Goal: Task Accomplishment & Management: Manage account settings

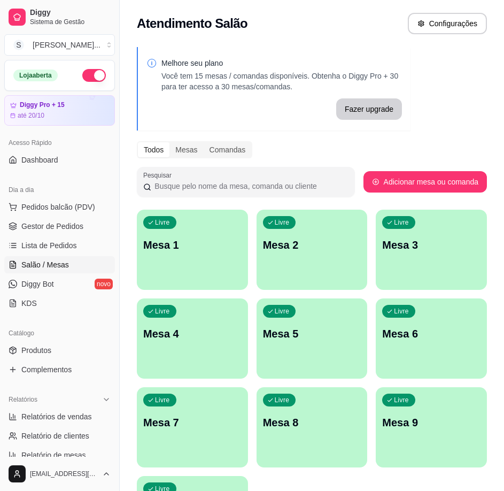
click at [194, 237] on div "Livre Mesa 1" at bounding box center [192, 243] width 111 height 67
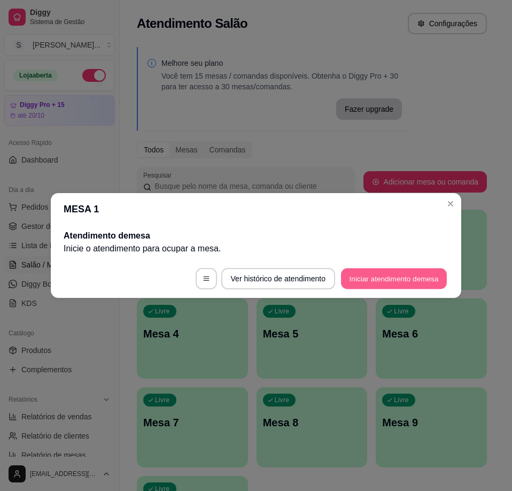
click at [416, 281] on button "Iniciar atendimento de mesa" at bounding box center [394, 278] width 106 height 21
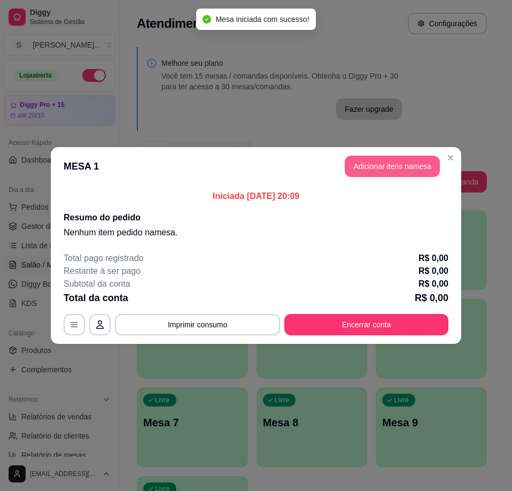
click at [403, 174] on button "Adicionar itens na mesa" at bounding box center [392, 166] width 95 height 21
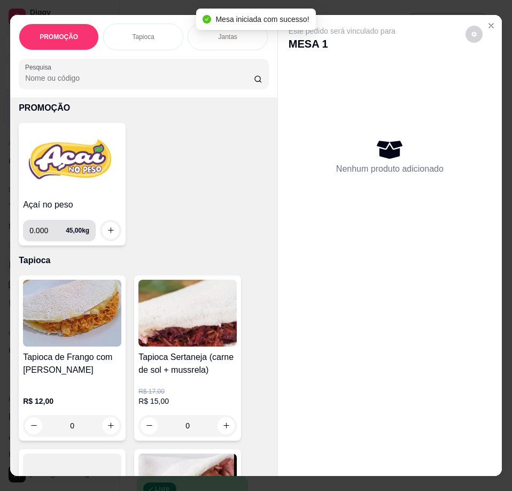
scroll to position [53, 0]
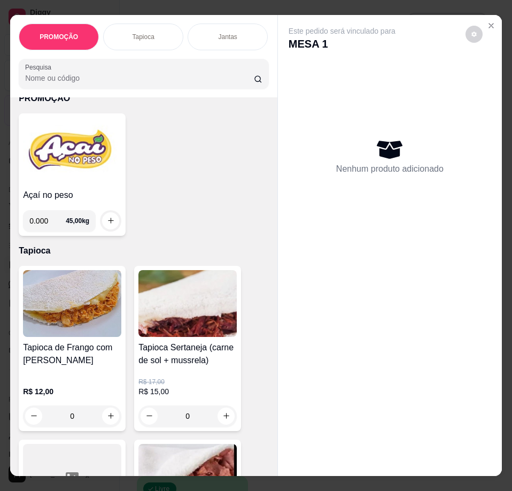
click at [65, 283] on img at bounding box center [72, 303] width 98 height 67
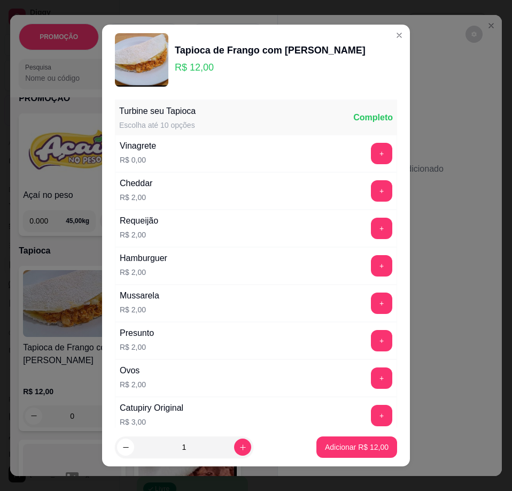
click at [345, 459] on footer "1 Adicionar R$ 12,00" at bounding box center [256, 447] width 308 height 38
click at [344, 449] on p "Adicionar R$ 12,00" at bounding box center [357, 447] width 62 height 10
type input "1"
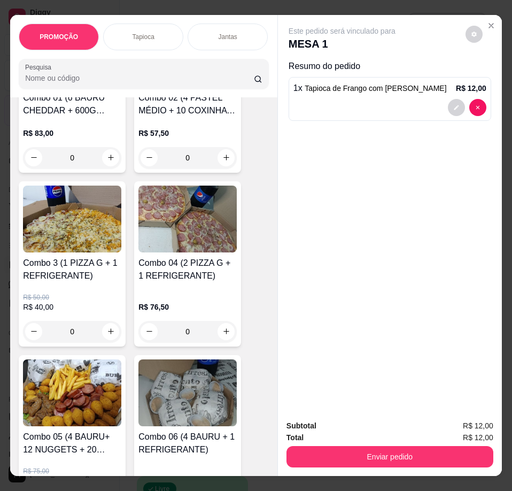
scroll to position [1604, 0]
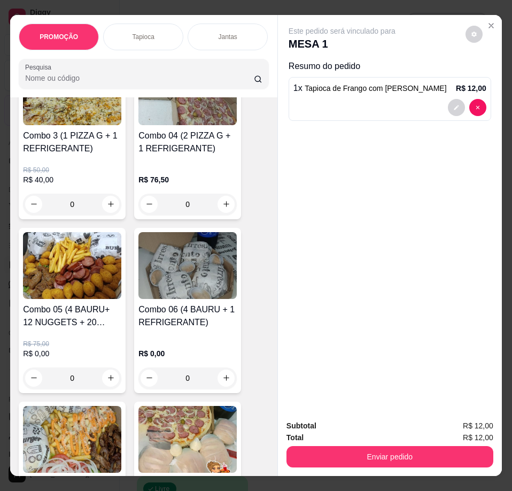
click at [67, 155] on h4 "Combo 3 (1 PIZZA G + 1 REFRIGERANTE)" at bounding box center [72, 142] width 98 height 26
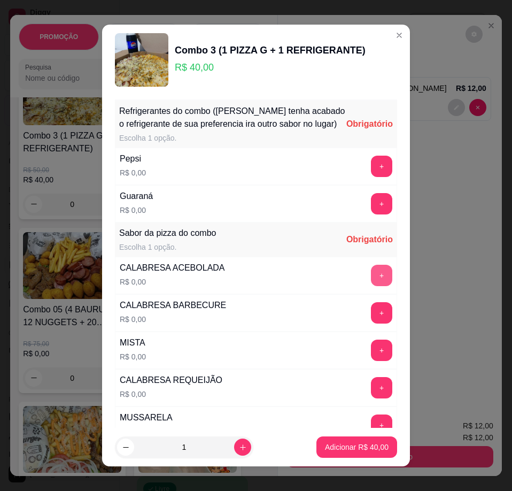
click at [371, 285] on button "+" at bounding box center [381, 275] width 21 height 21
click at [371, 361] on button "+" at bounding box center [381, 350] width 21 height 21
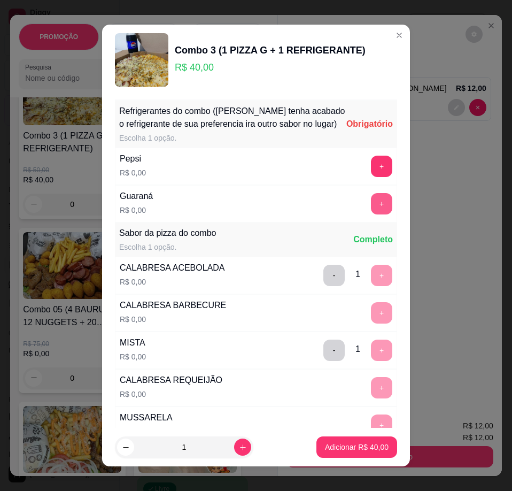
click at [371, 214] on button "+" at bounding box center [381, 203] width 21 height 21
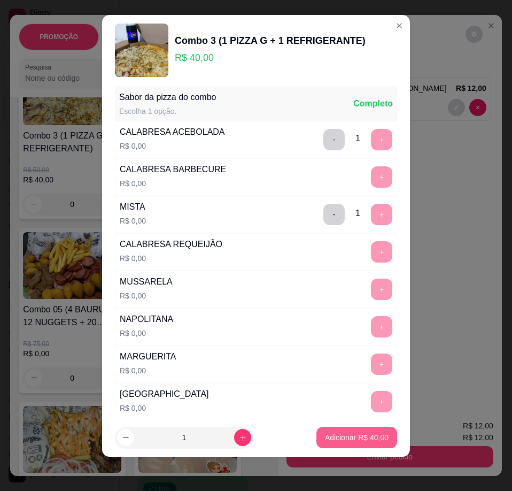
scroll to position [127, 0]
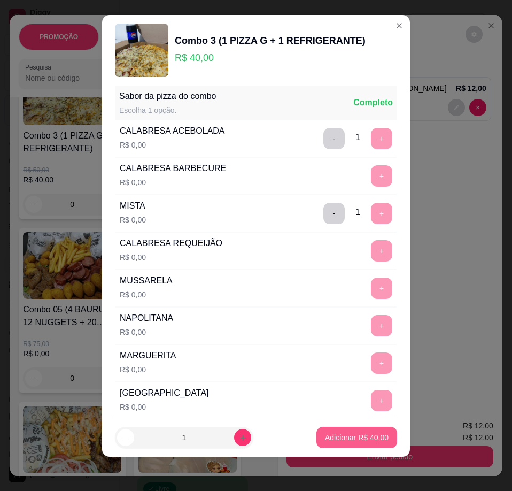
click at [353, 430] on button "Adicionar R$ 40,00" at bounding box center [357, 437] width 81 height 21
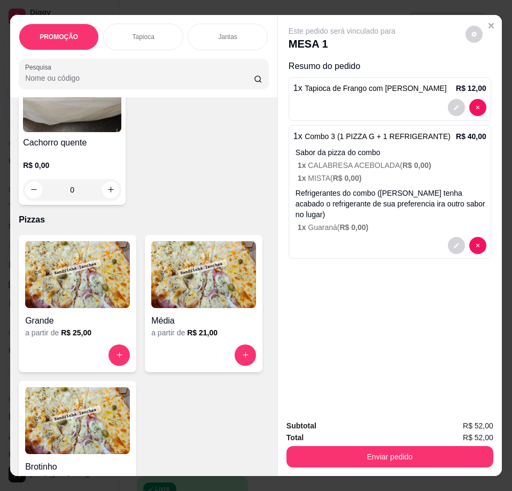
scroll to position [3208, 0]
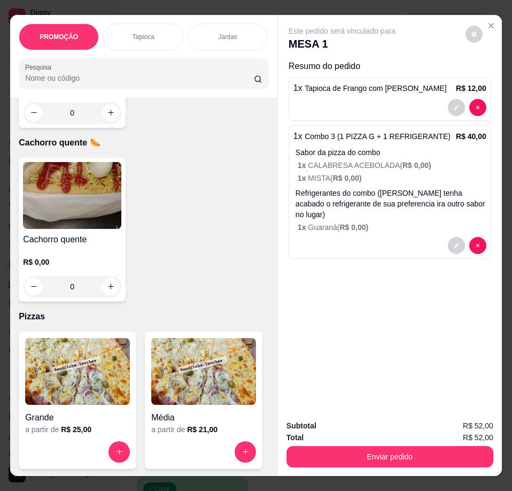
click at [80, 244] on h4 "Cachorro quente" at bounding box center [72, 239] width 98 height 13
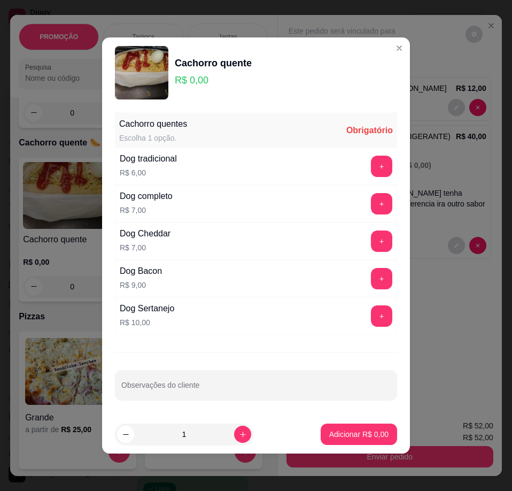
click at [371, 164] on button "+" at bounding box center [381, 166] width 21 height 21
click at [362, 169] on div "- 1 +" at bounding box center [358, 166] width 78 height 21
click at [362, 170] on div "- 1 +" at bounding box center [358, 166] width 78 height 21
click at [371, 164] on button "+" at bounding box center [381, 166] width 21 height 21
click at [372, 166] on button "+" at bounding box center [382, 166] width 21 height 21
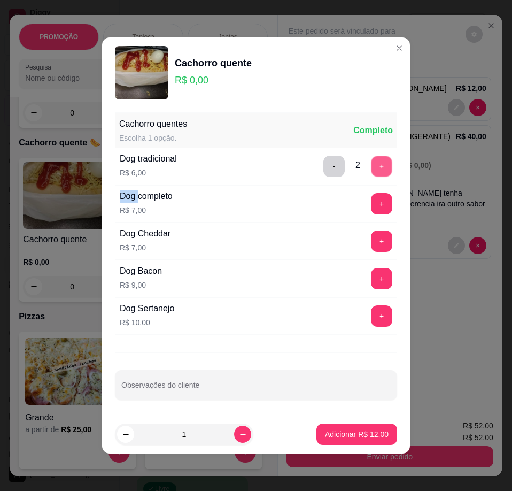
click at [372, 167] on button "+" at bounding box center [382, 166] width 21 height 21
click at [372, 166] on button "+" at bounding box center [382, 166] width 21 height 21
click at [373, 422] on footer "1 Adicionar R$ 30,00" at bounding box center [256, 434] width 308 height 38
click at [374, 430] on p "Adicionar R$ 30,00" at bounding box center [357, 434] width 62 height 10
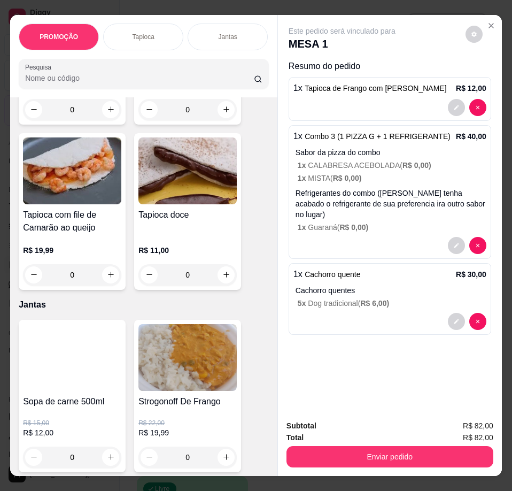
scroll to position [909, 0]
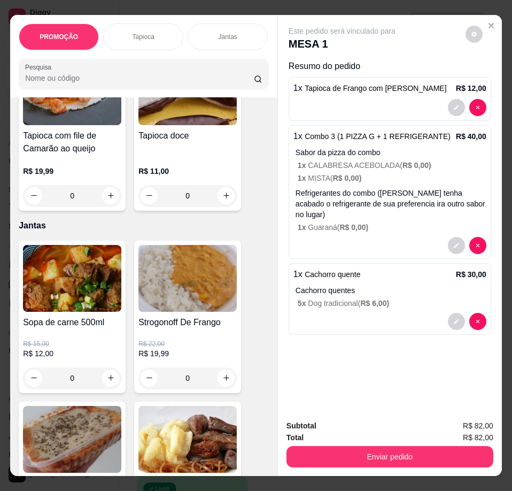
click at [169, 302] on img at bounding box center [187, 278] width 98 height 67
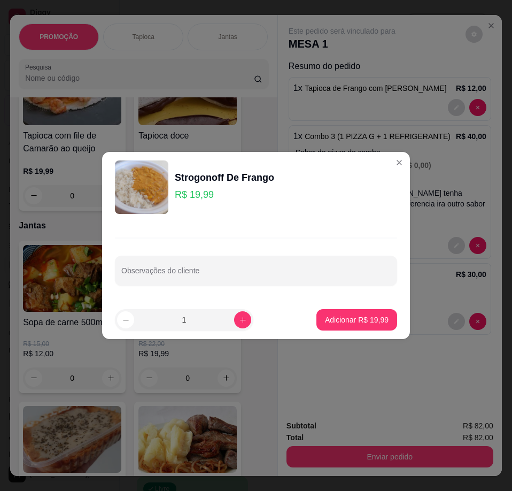
click at [357, 323] on p "Adicionar R$ 19,99" at bounding box center [357, 319] width 64 height 11
type input "1"
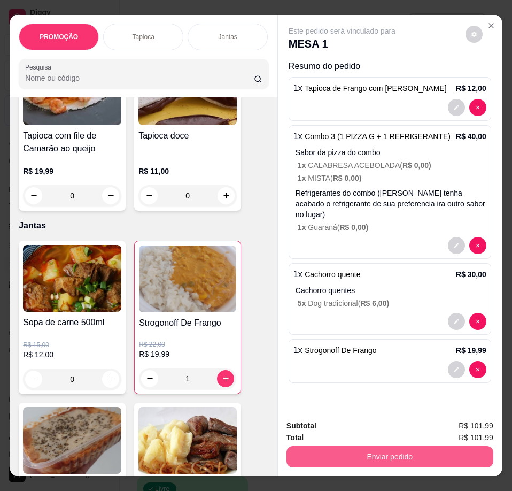
click at [392, 446] on button "Enviar pedido" at bounding box center [390, 456] width 207 height 21
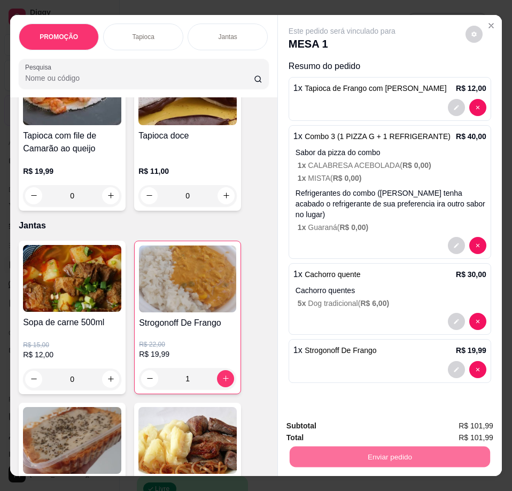
click at [453, 423] on button "Enviar pedido" at bounding box center [465, 427] width 60 height 20
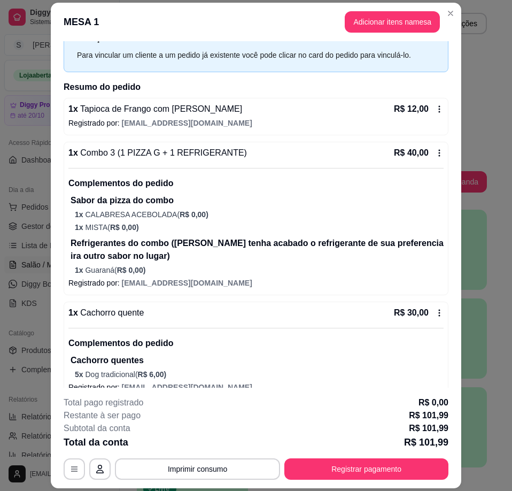
scroll to position [104, 0]
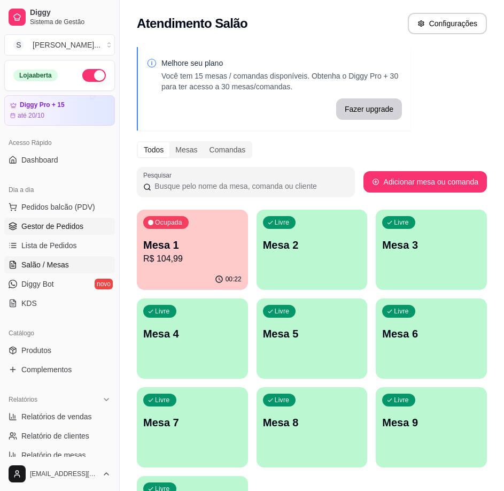
click at [73, 228] on span "Gestor de Pedidos" at bounding box center [52, 226] width 62 height 11
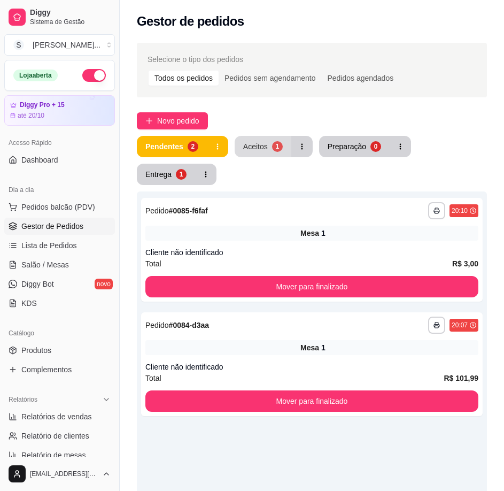
click at [267, 148] on button "Aceitos 1" at bounding box center [263, 146] width 57 height 21
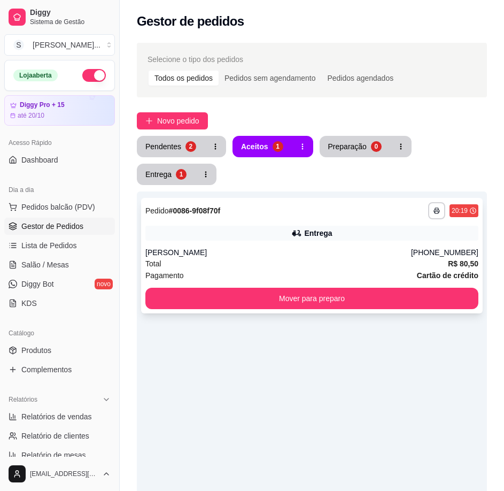
click at [347, 264] on div "Total R$ 80,50" at bounding box center [311, 264] width 333 height 12
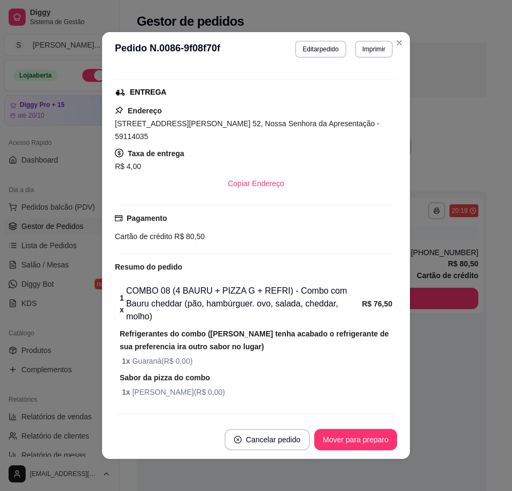
scroll to position [244, 0]
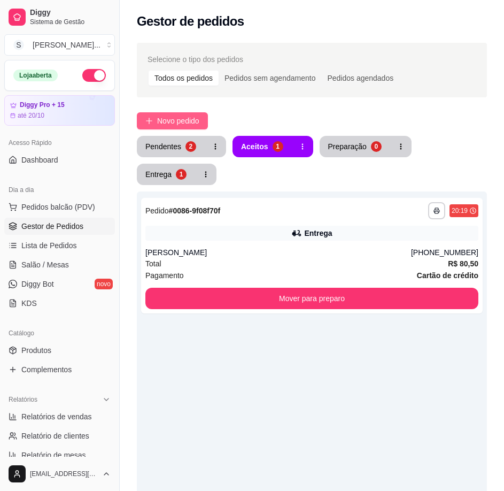
click at [166, 115] on span "Novo pedido" at bounding box center [178, 121] width 42 height 12
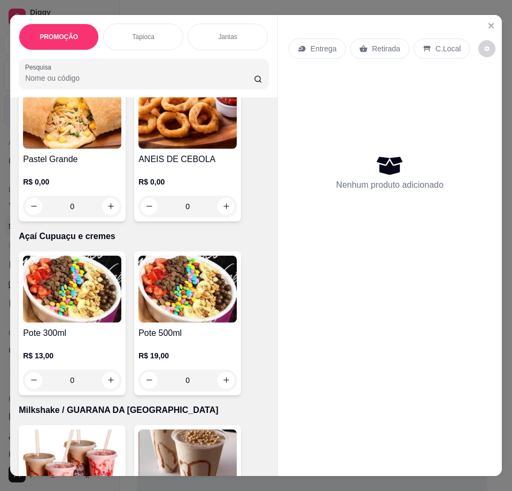
scroll to position [3956, 0]
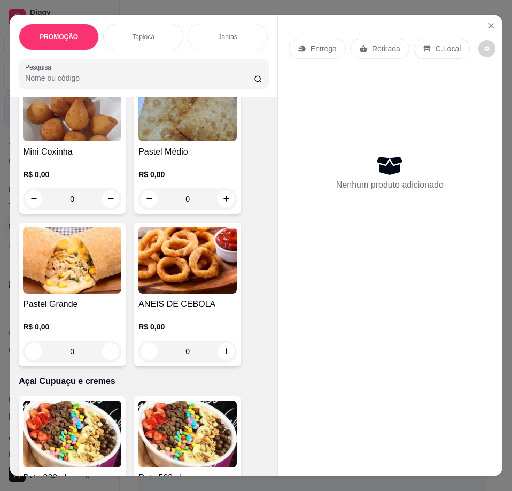
click at [75, 294] on img at bounding box center [72, 260] width 98 height 67
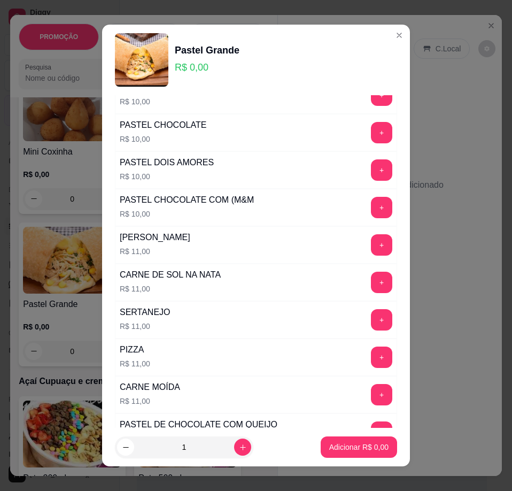
scroll to position [267, 0]
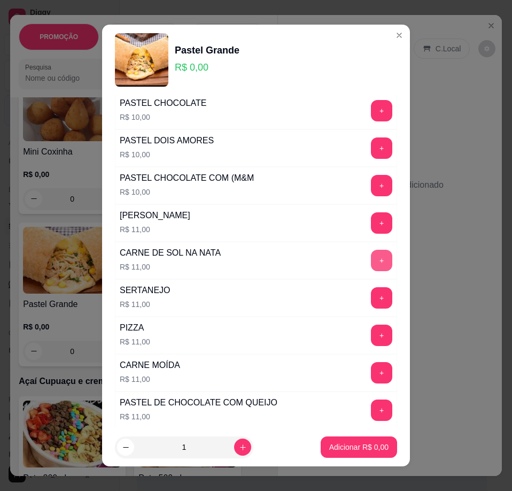
click at [371, 257] on button "+" at bounding box center [381, 260] width 21 height 21
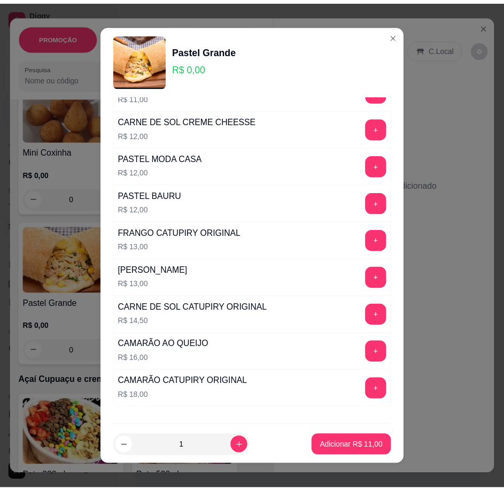
scroll to position [588, 0]
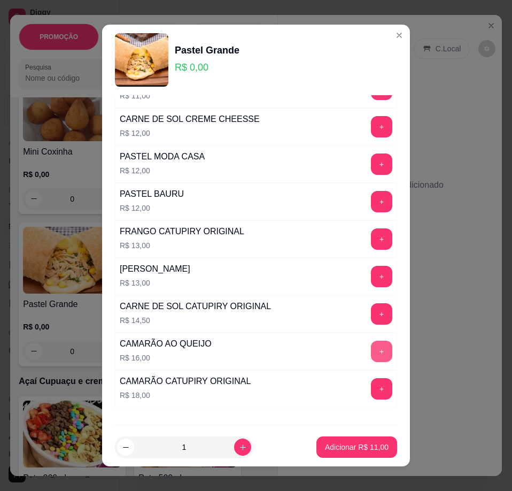
click at [371, 344] on button "+" at bounding box center [381, 351] width 21 height 21
click at [353, 445] on p "Adicionar R$ 27,00" at bounding box center [357, 447] width 64 height 11
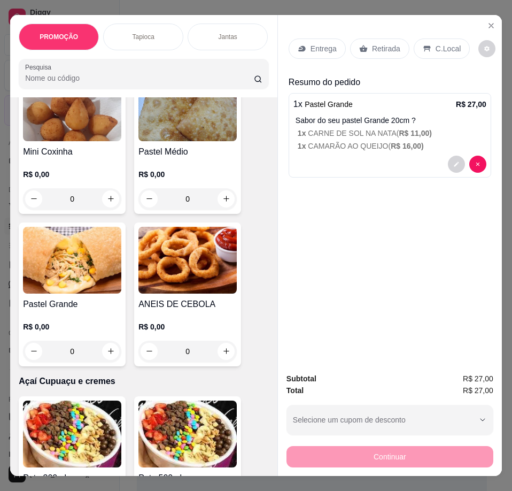
click at [325, 38] on div "Entrega" at bounding box center [317, 48] width 57 height 20
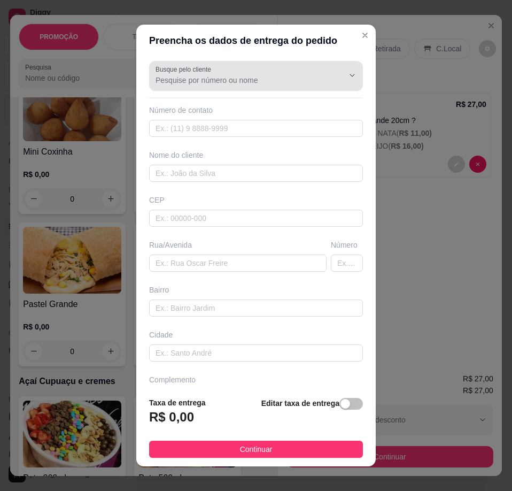
click at [263, 83] on input "Busque pelo cliente" at bounding box center [241, 80] width 171 height 11
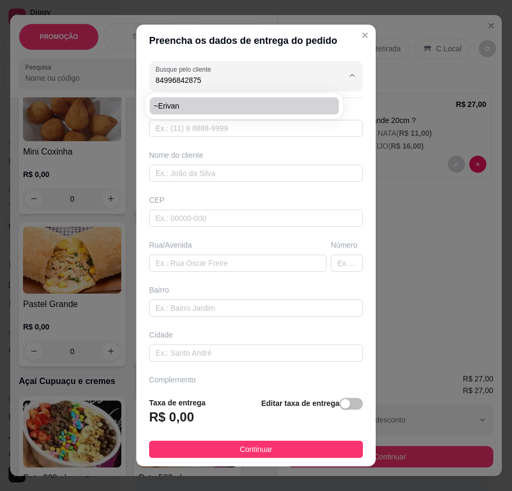
click at [254, 102] on span "~Erivan" at bounding box center [239, 106] width 170 height 11
type input "~Erivan"
type input "84996842875"
type input "~Erivan"
type input "[STREET_ADDRESS]"
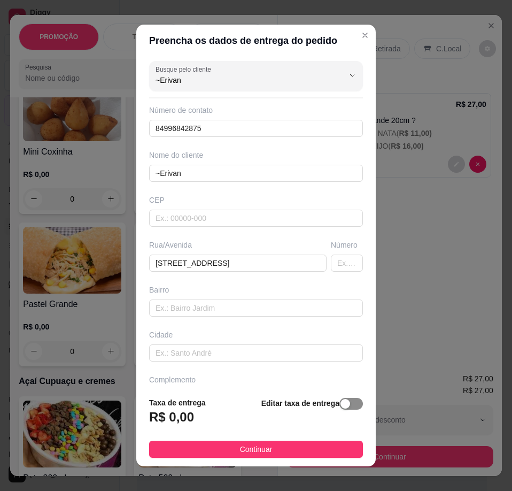
type input "~Erivan"
click at [341, 407] on div "button" at bounding box center [346, 404] width 10 height 10
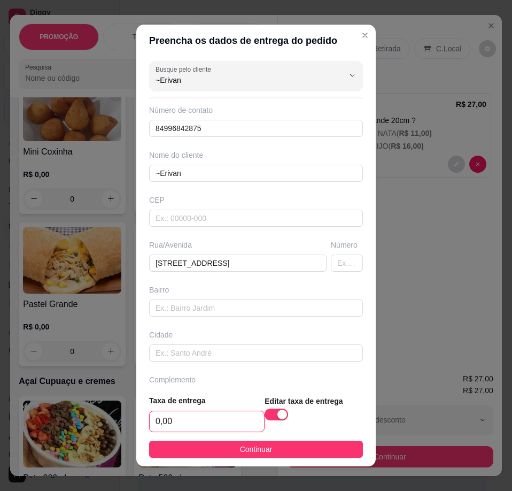
click at [227, 422] on input "0,00" at bounding box center [207, 421] width 114 height 20
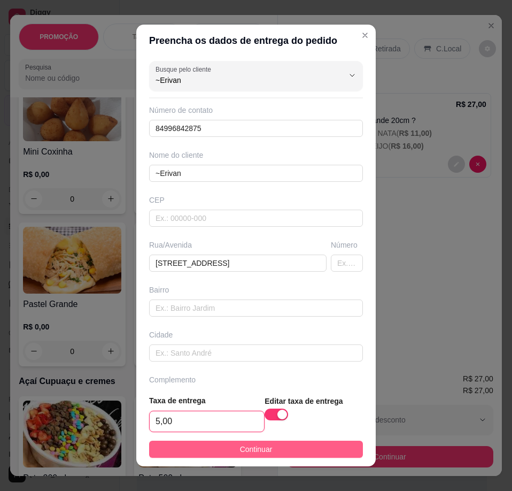
type input "5,00"
click at [264, 445] on span "Continuar" at bounding box center [256, 449] width 33 height 12
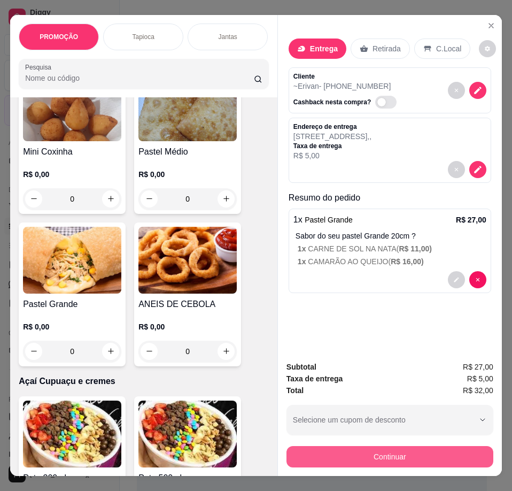
click at [331, 450] on button "Continuar" at bounding box center [390, 456] width 207 height 21
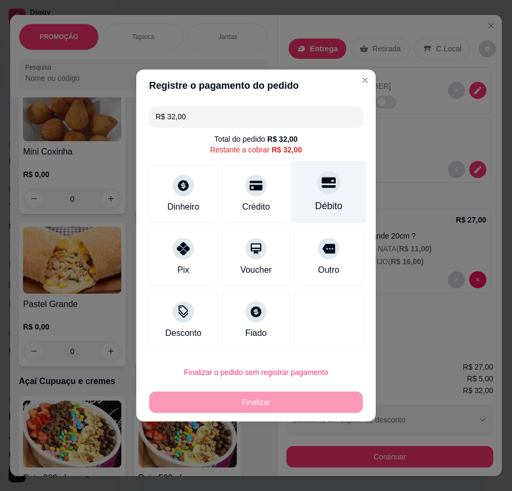
click at [314, 197] on div "Débito" at bounding box center [328, 192] width 75 height 63
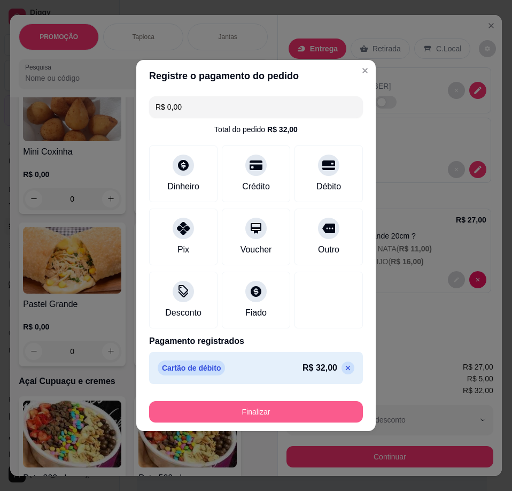
click at [283, 416] on button "Finalizar" at bounding box center [256, 411] width 214 height 21
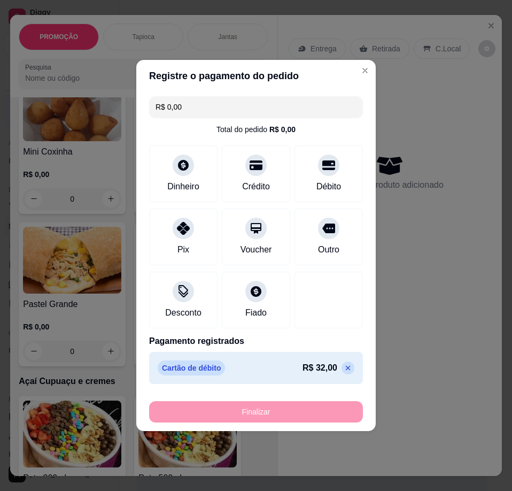
type input "-R$ 32,00"
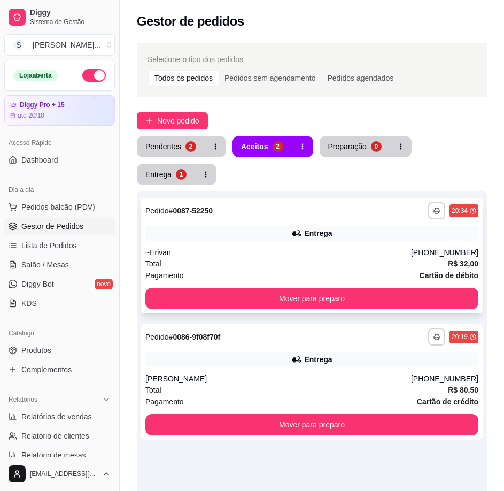
click at [347, 253] on div "~Erivan" at bounding box center [278, 252] width 266 height 11
click at [165, 150] on div "Pendentes" at bounding box center [163, 146] width 36 height 11
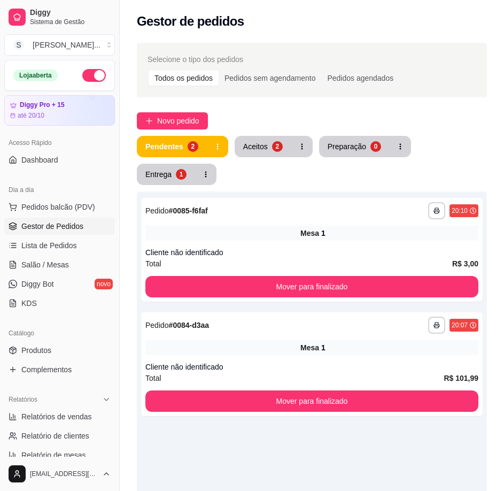
click at [245, 151] on div "Aceitos" at bounding box center [255, 146] width 25 height 11
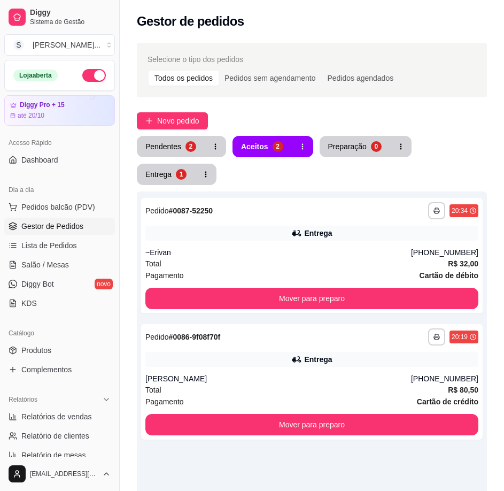
click at [171, 130] on div "**********" at bounding box center [312, 365] width 384 height 659
click at [175, 123] on span "Novo pedido" at bounding box center [178, 121] width 42 height 12
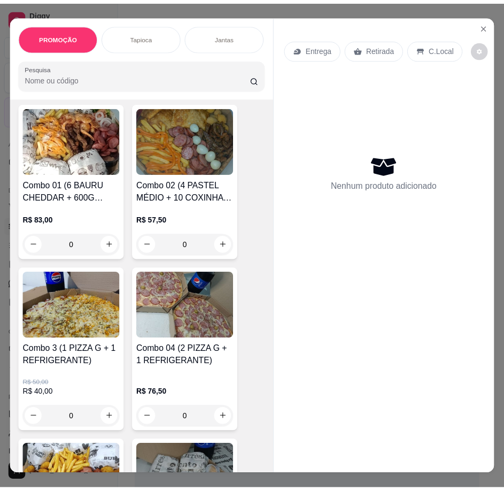
scroll to position [1337, 0]
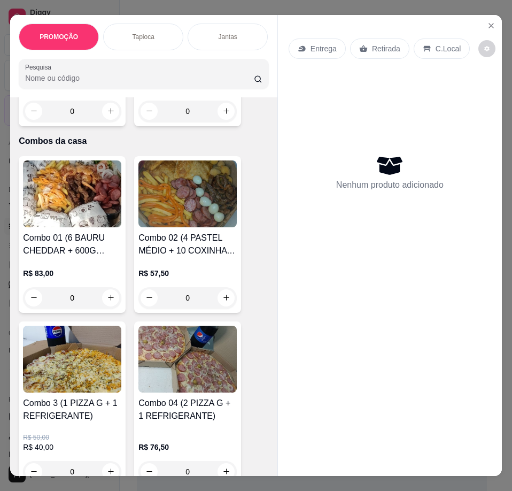
click at [200, 242] on h4 "Combo 02 (4 PASTEL MÉDIO + 10 COXINHA + 5 OVOS + 300G FRITAS + 400G DE CARNE C/…" at bounding box center [187, 245] width 98 height 26
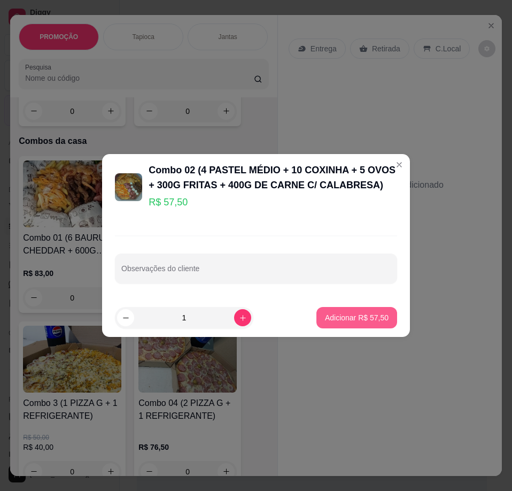
click at [345, 321] on p "Adicionar R$ 57,50" at bounding box center [357, 317] width 64 height 11
type input "1"
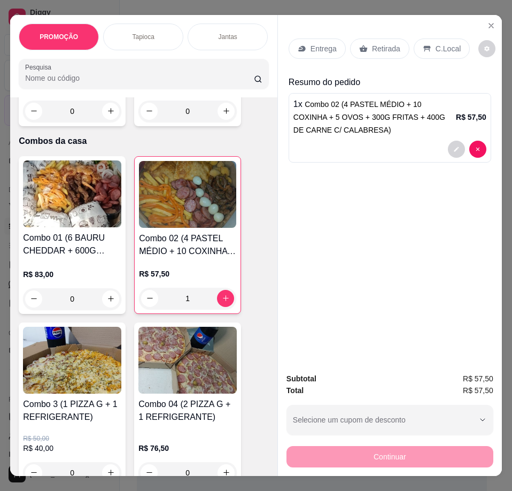
click at [321, 43] on p "Entrega" at bounding box center [324, 48] width 26 height 11
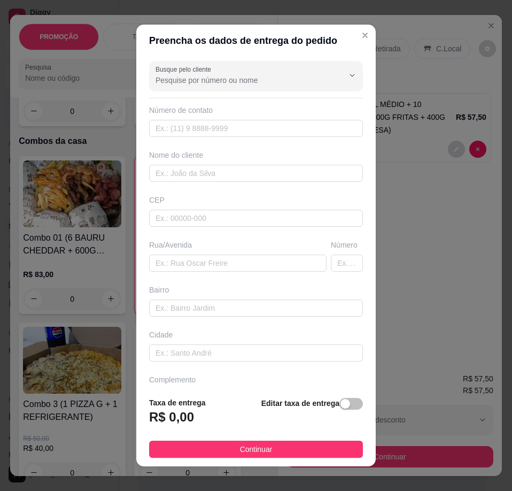
click at [340, 405] on span "button" at bounding box center [352, 404] width 24 height 12
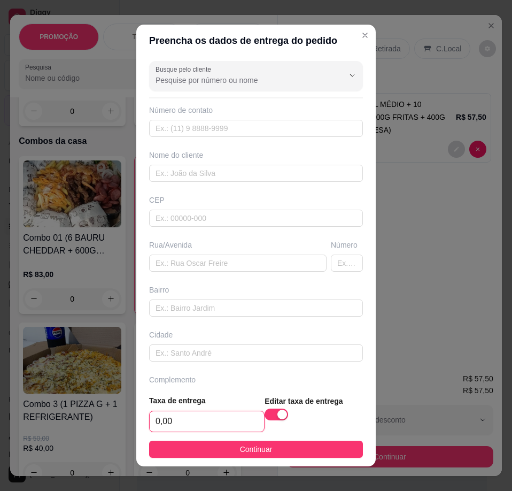
click at [221, 425] on input "0,00" at bounding box center [207, 421] width 114 height 20
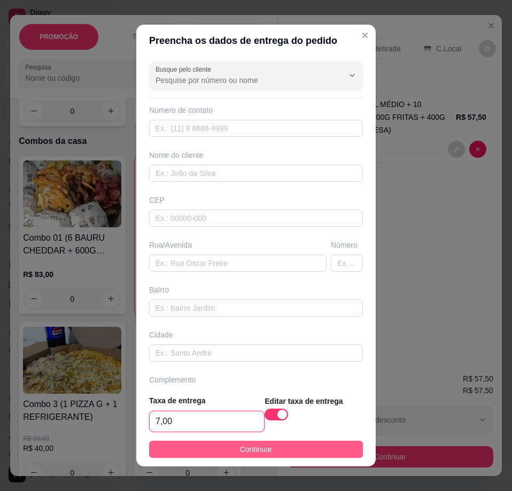
type input "7,00"
click at [326, 443] on button "Continuar" at bounding box center [256, 449] width 214 height 17
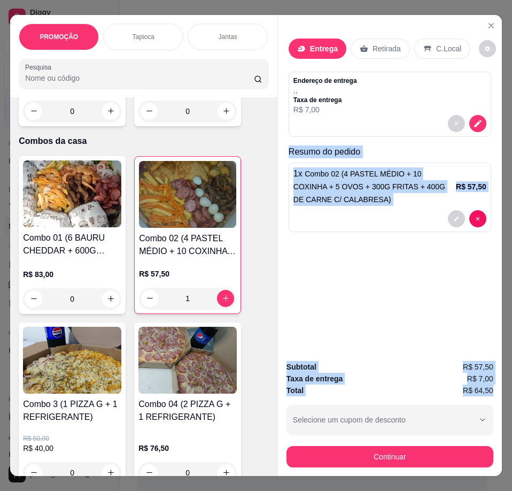
drag, startPoint x: 281, startPoint y: 145, endPoint x: 489, endPoint y: 390, distance: 322.0
click at [489, 390] on div "Entrega Retirada C.Local Endereço de entrega , , Taxa de entrega R$ 7,00 Resumo…" at bounding box center [389, 245] width 225 height 461
copy div "Resumo do pedido 1 x Combo 02 (4 PASTEL MÉDIO + 10 COXINHA + 5 OVOS + 300G FRIT…"
click at [473, 119] on icon "decrease-product-quantity" at bounding box center [478, 124] width 10 height 10
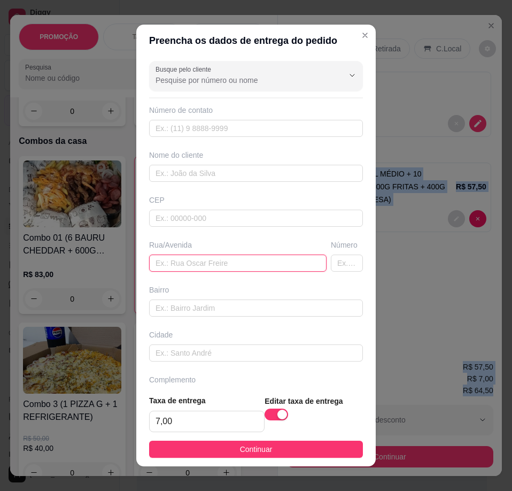
click at [260, 268] on input "text" at bounding box center [238, 262] width 178 height 17
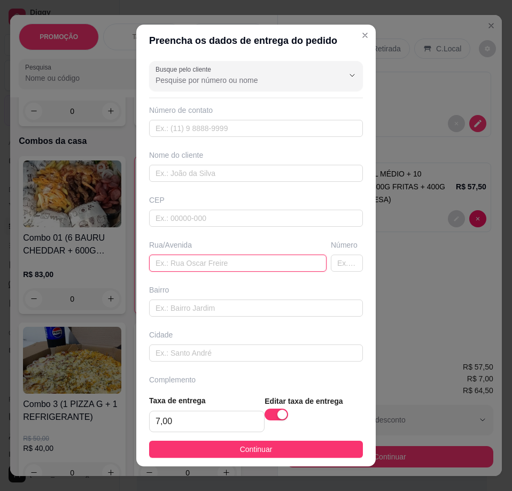
paste input "[STREET_ADDRESS][PERSON_NAME]"
type input "[STREET_ADDRESS][PERSON_NAME]"
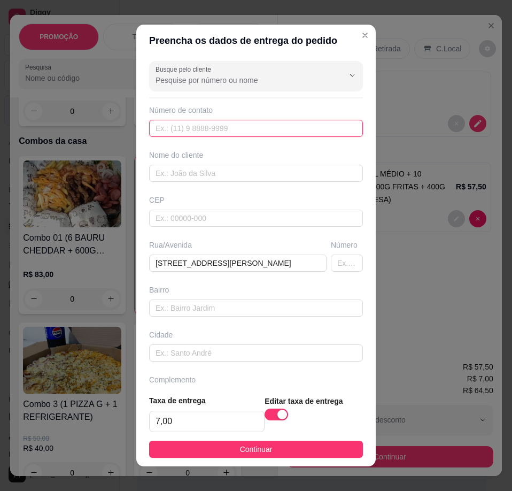
click at [225, 132] on input "text" at bounding box center [256, 128] width 214 height 17
type input "[PHONE_NUMBER]"
click at [283, 442] on button "Continuar" at bounding box center [256, 449] width 214 height 17
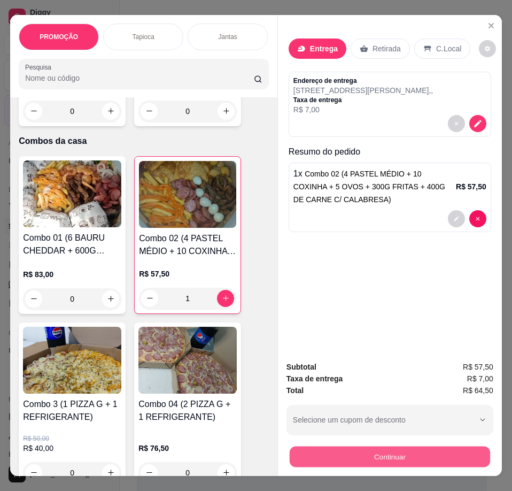
click at [376, 454] on button "Continuar" at bounding box center [390, 456] width 200 height 21
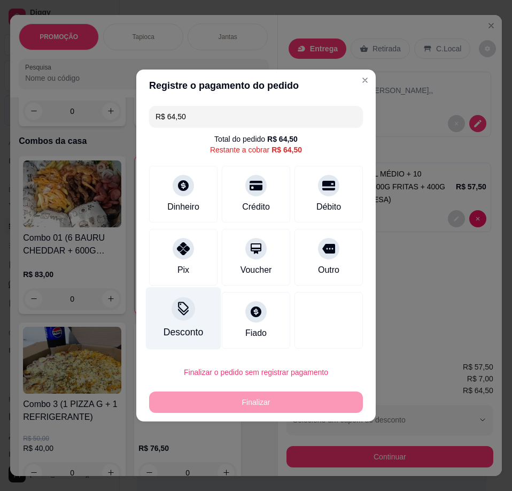
click at [191, 257] on div "Pix" at bounding box center [183, 257] width 68 height 57
type input "R$ 0,00"
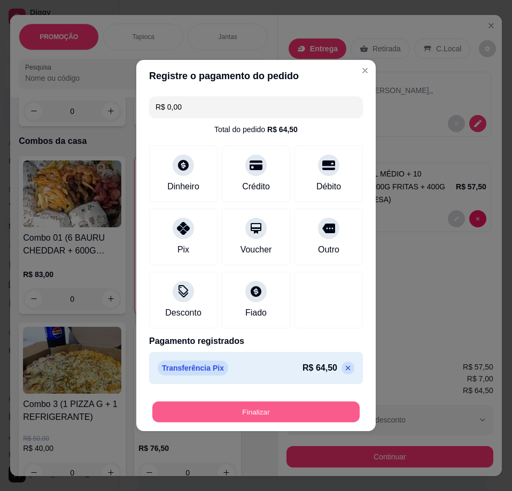
click at [254, 411] on button "Finalizar" at bounding box center [255, 412] width 207 height 21
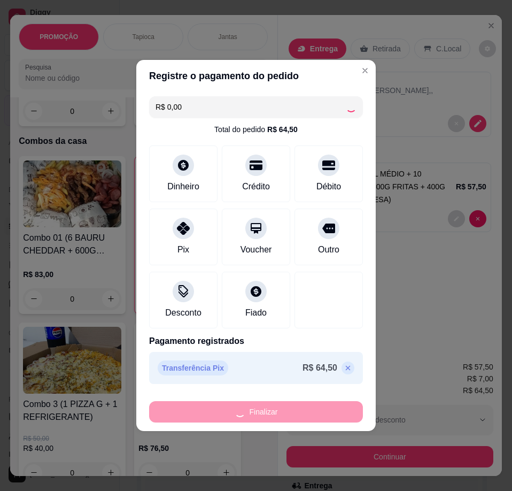
type input "0"
type input "-R$ 64,50"
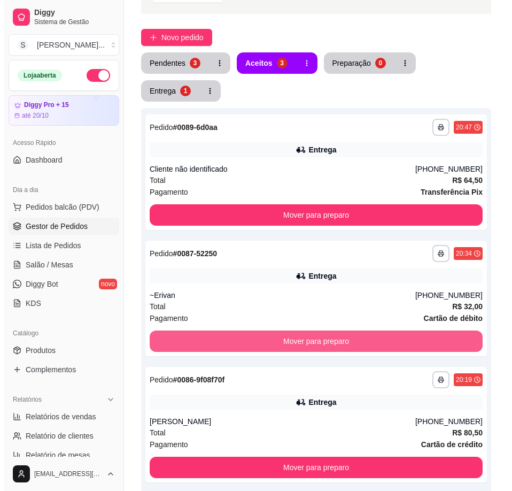
scroll to position [160, 0]
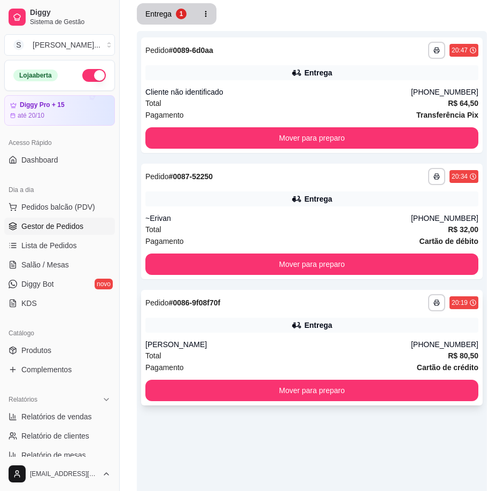
click at [304, 337] on div "**********" at bounding box center [312, 347] width 342 height 115
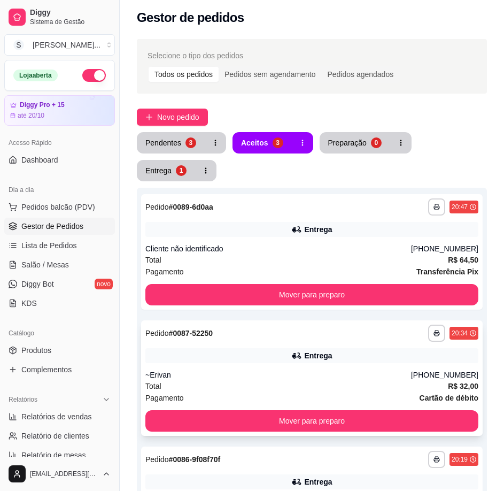
scroll to position [0, 0]
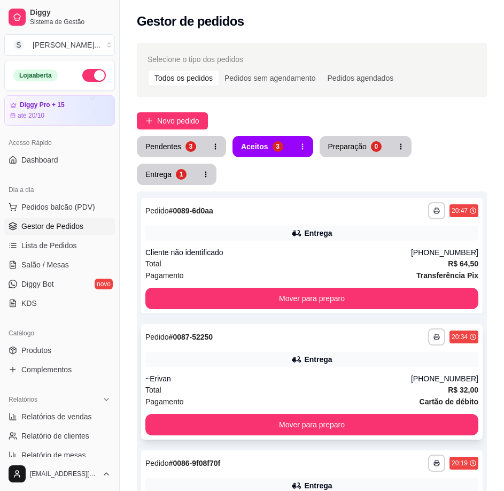
click at [356, 357] on div "Entrega" at bounding box center [311, 359] width 333 height 15
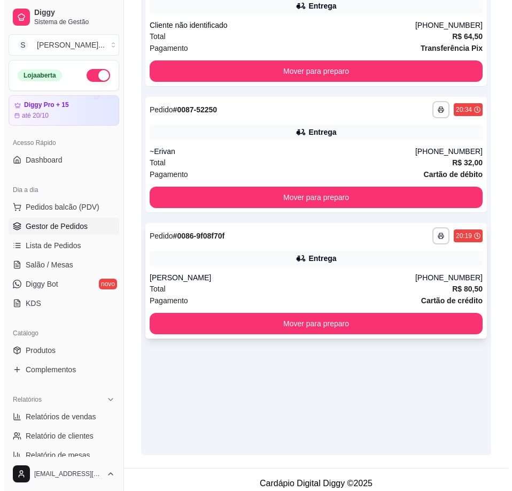
scroll to position [235, 0]
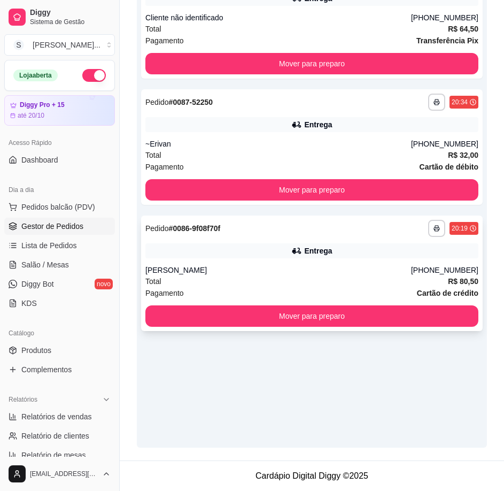
click at [297, 267] on div "[PERSON_NAME]" at bounding box center [278, 270] width 266 height 11
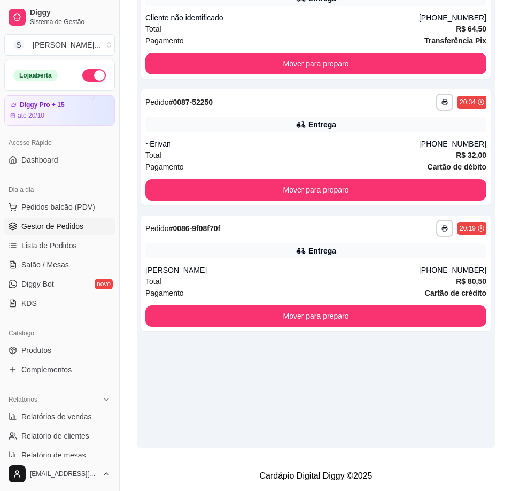
scroll to position [207, 0]
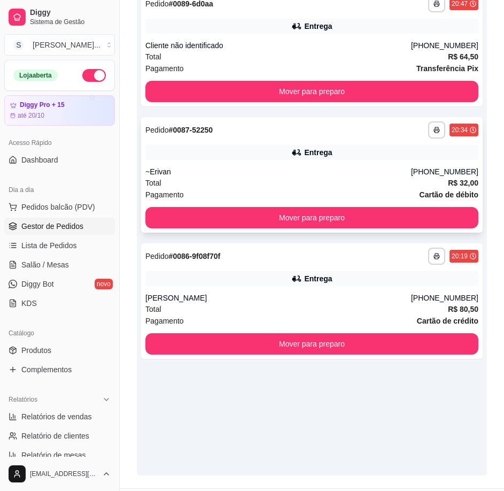
click at [342, 169] on div "~Erivan" at bounding box center [278, 171] width 266 height 11
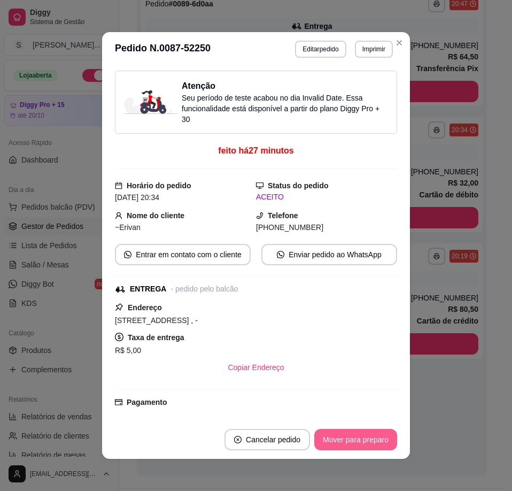
click at [366, 438] on button "Mover para preparo" at bounding box center [355, 439] width 83 height 21
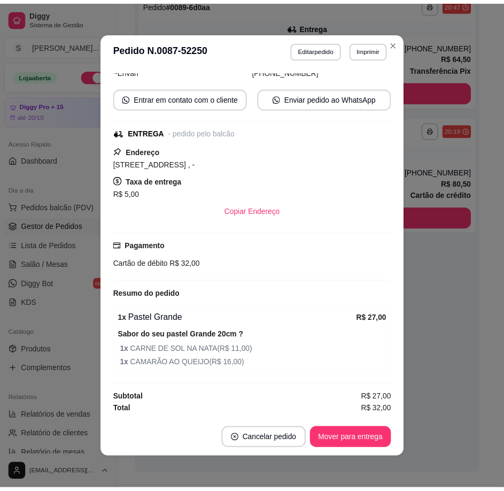
scroll to position [2, 0]
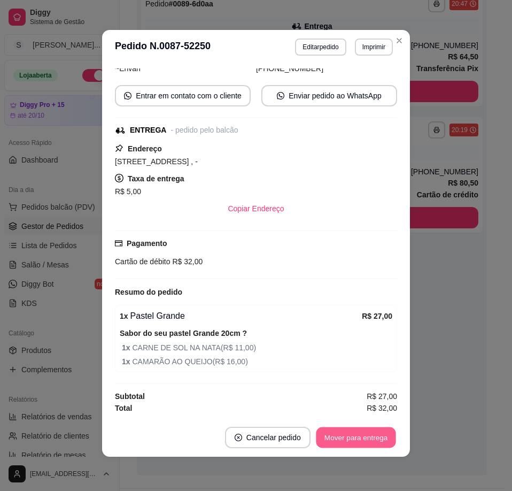
click at [355, 427] on button "Mover para entrega" at bounding box center [356, 437] width 80 height 21
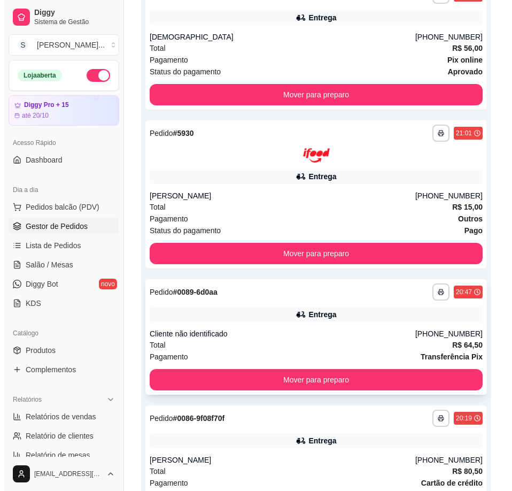
scroll to position [304, 0]
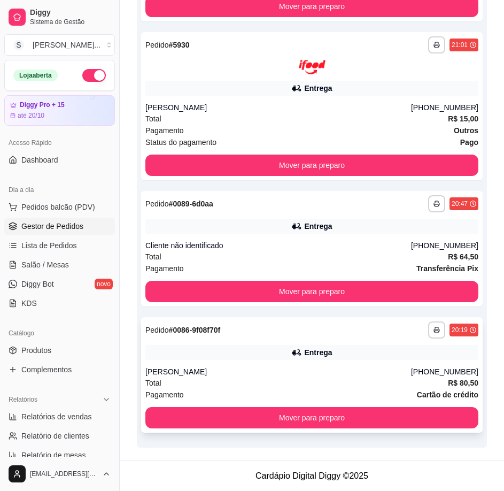
click at [383, 377] on div "Total R$ 80,50" at bounding box center [311, 383] width 333 height 12
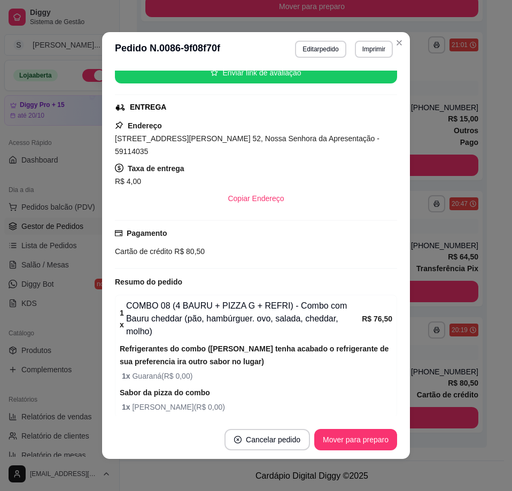
scroll to position [244, 0]
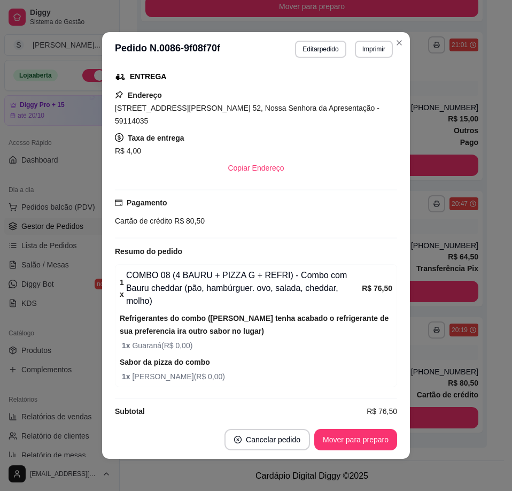
click at [358, 428] on footer "Cancelar pedido Mover para preparo" at bounding box center [256, 439] width 308 height 38
click at [360, 437] on button "Mover para preparo" at bounding box center [355, 439] width 80 height 21
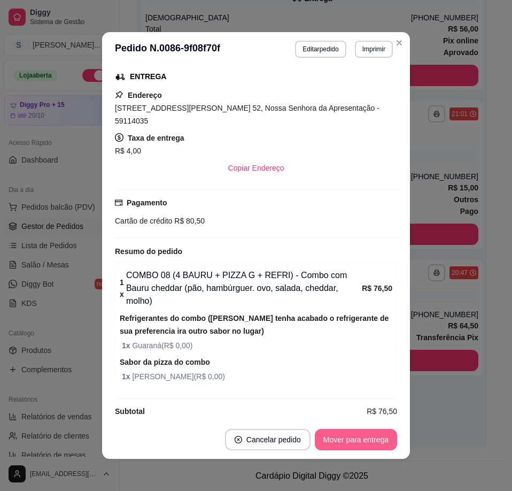
click at [369, 441] on button "Mover para entrega" at bounding box center [356, 439] width 82 height 21
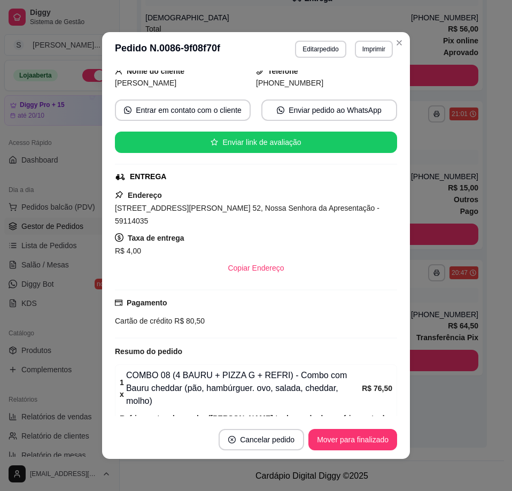
scroll to position [0, 0]
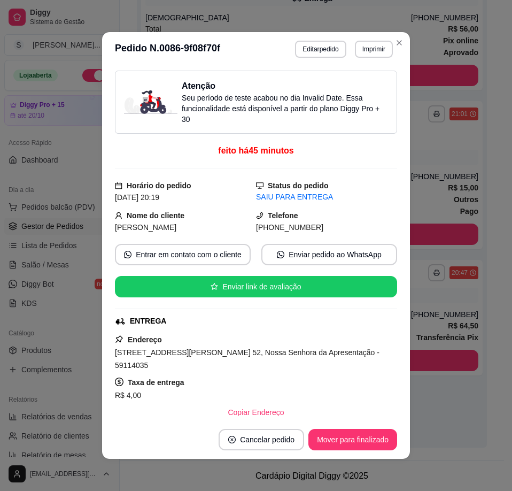
drag, startPoint x: 317, startPoint y: 227, endPoint x: 338, endPoint y: 227, distance: 21.4
click at [338, 227] on div "[PHONE_NUMBER]" at bounding box center [326, 227] width 141 height 12
copy span "8620-5269"
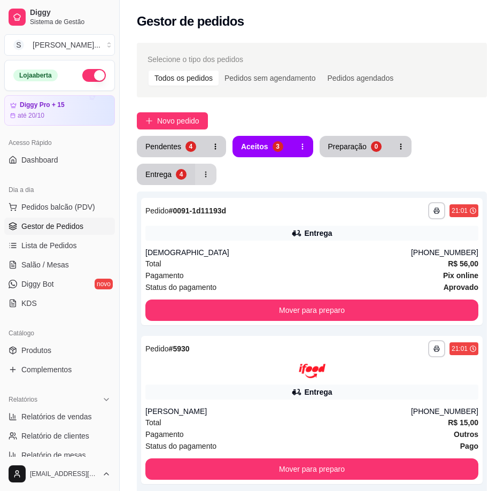
click at [171, 174] on button "Entrega 4" at bounding box center [166, 174] width 58 height 21
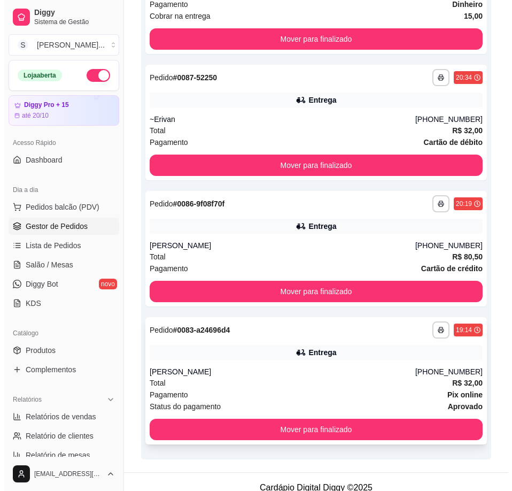
scroll to position [304, 0]
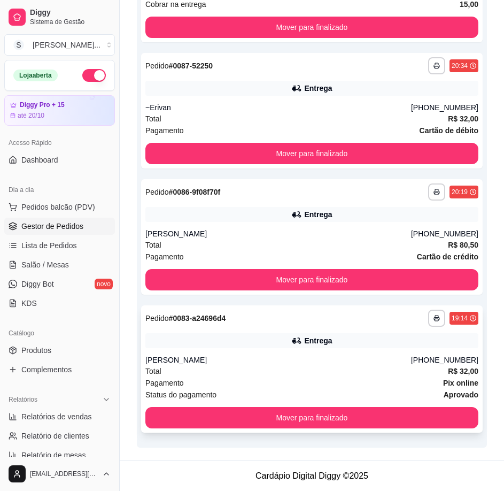
click at [393, 371] on div "Total R$ 32,00" at bounding box center [311, 371] width 333 height 12
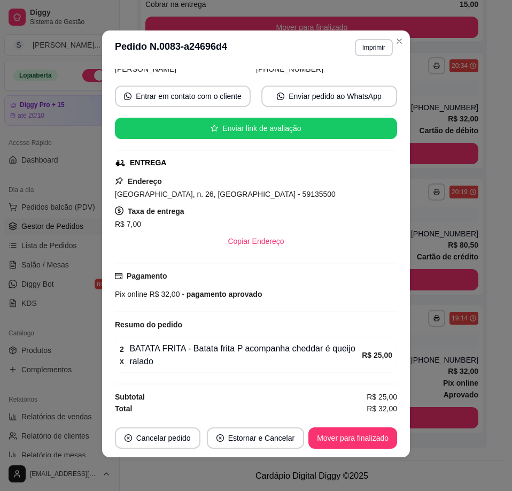
scroll to position [2, 0]
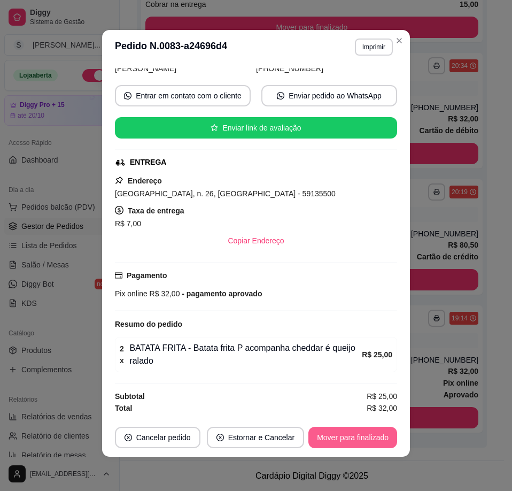
click at [377, 445] on button "Mover para finalizado" at bounding box center [352, 437] width 89 height 21
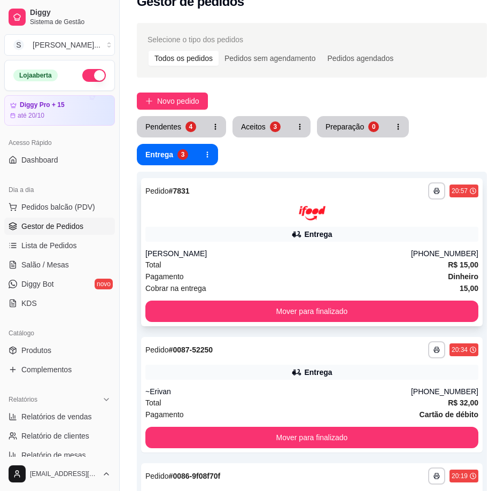
scroll to position [0, 0]
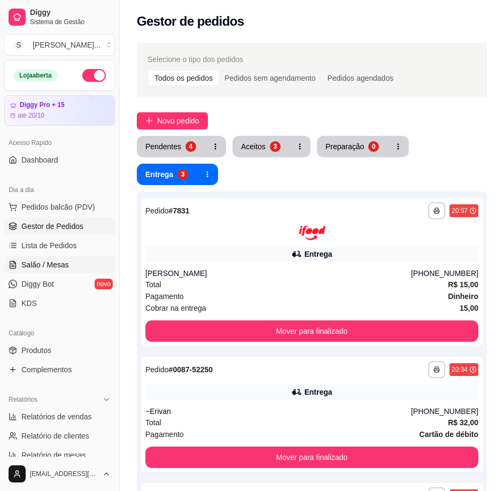
click at [41, 266] on span "Salão / Mesas" at bounding box center [45, 264] width 48 height 11
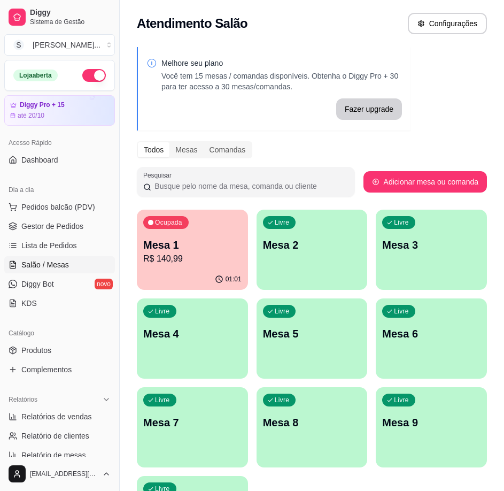
click at [165, 245] on p "Mesa 1" at bounding box center [192, 244] width 98 height 15
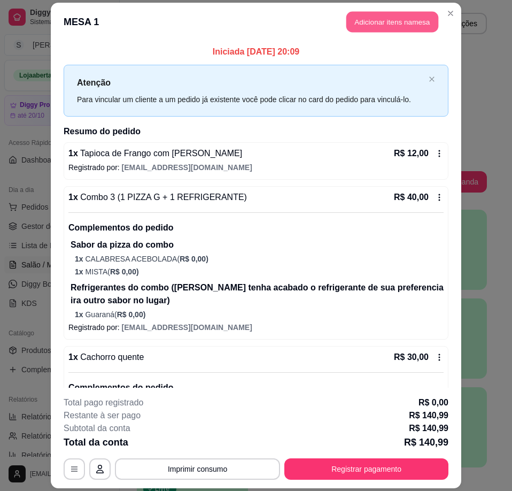
click at [389, 19] on button "Adicionar itens na mesa" at bounding box center [392, 21] width 92 height 21
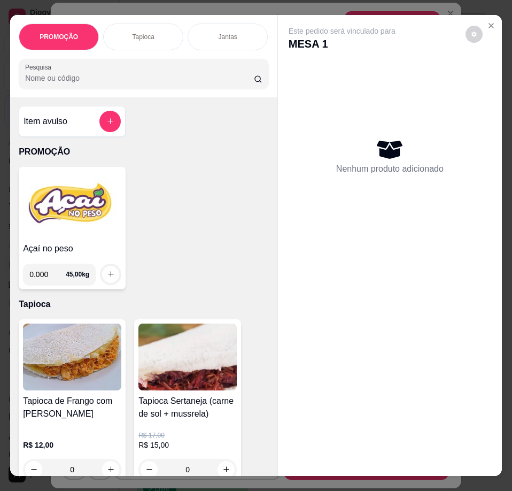
click at [57, 228] on img at bounding box center [72, 204] width 98 height 67
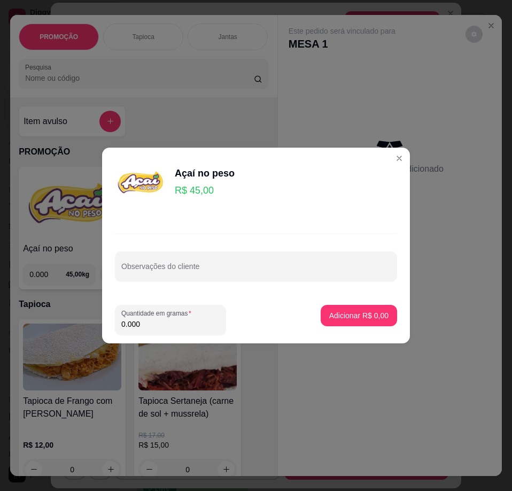
click at [168, 323] on input "0.000" at bounding box center [170, 324] width 98 height 11
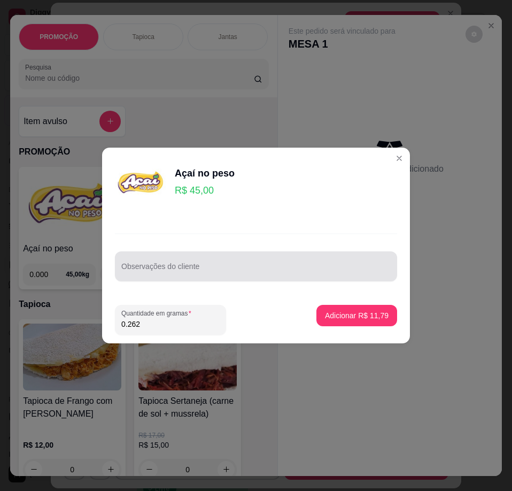
type input "0.262"
click at [195, 268] on div "Observações do cliente" at bounding box center [256, 266] width 282 height 30
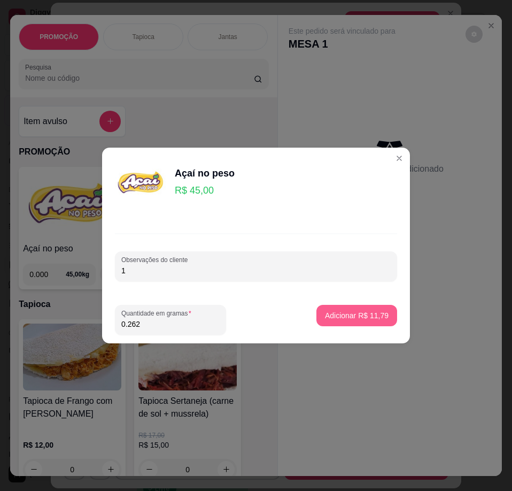
type input "1"
click at [326, 314] on p "Adicionar R$ 11,79" at bounding box center [357, 315] width 62 height 10
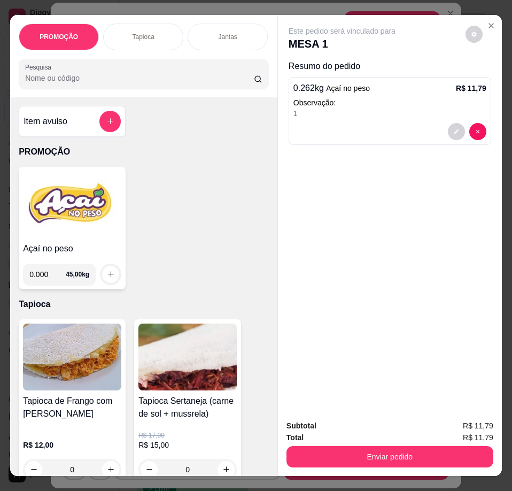
click at [82, 225] on img at bounding box center [72, 204] width 98 height 67
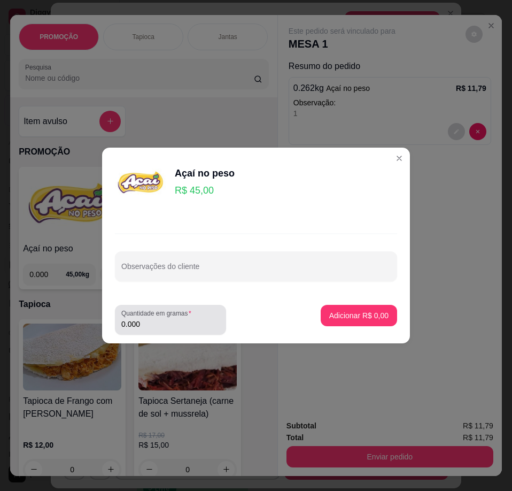
click at [169, 326] on input "0.000" at bounding box center [170, 324] width 98 height 11
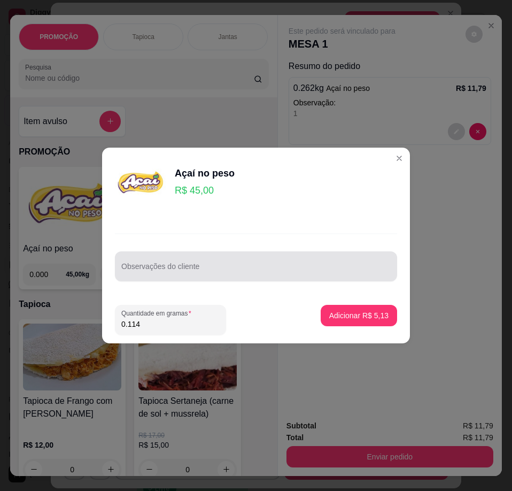
type input "0.114"
click at [274, 270] on input "Observações do cliente" at bounding box center [255, 270] width 269 height 11
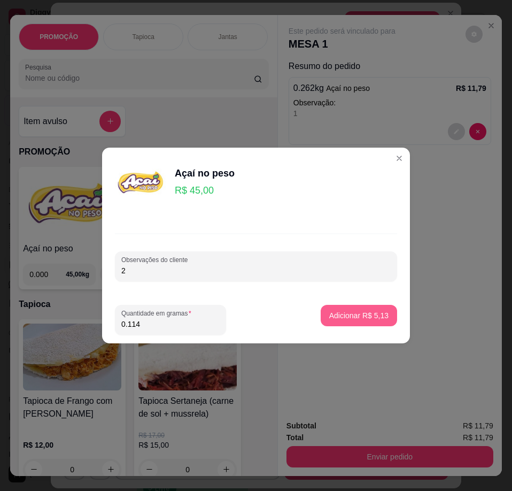
type input "2"
click at [375, 316] on p "Adicionar R$ 5,13" at bounding box center [358, 315] width 59 height 11
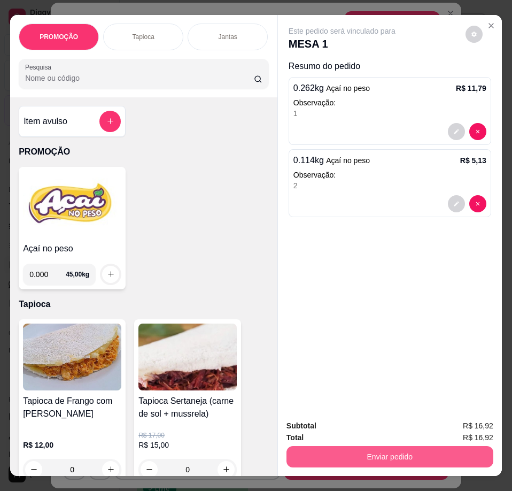
click at [385, 455] on button "Enviar pedido" at bounding box center [390, 456] width 207 height 21
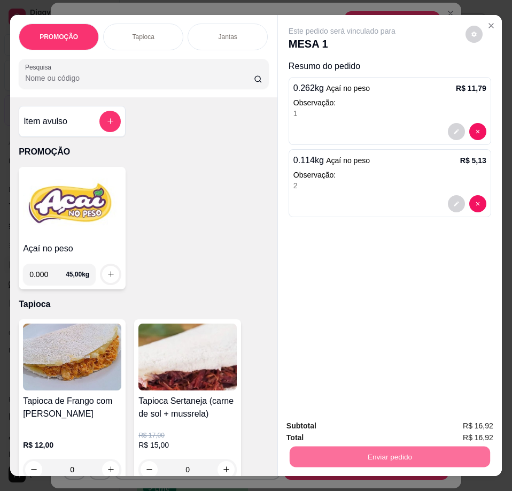
click at [394, 427] on button "Registrar cliente" at bounding box center [394, 427] width 71 height 20
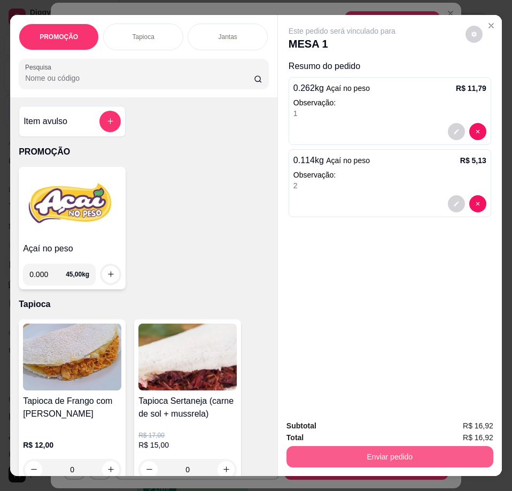
click at [391, 452] on button "Enviar pedido" at bounding box center [390, 456] width 207 height 21
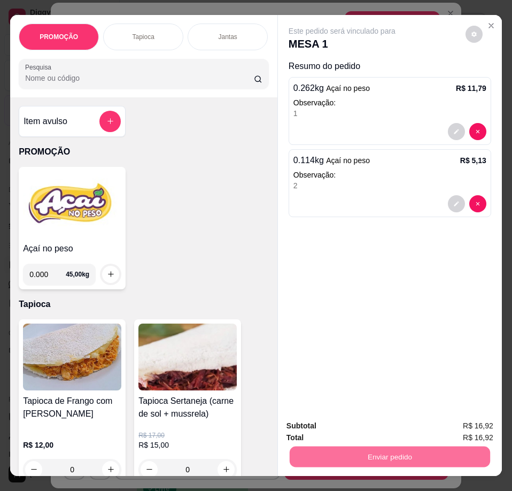
click at [484, 427] on button "Enviar pedido" at bounding box center [465, 427] width 60 height 20
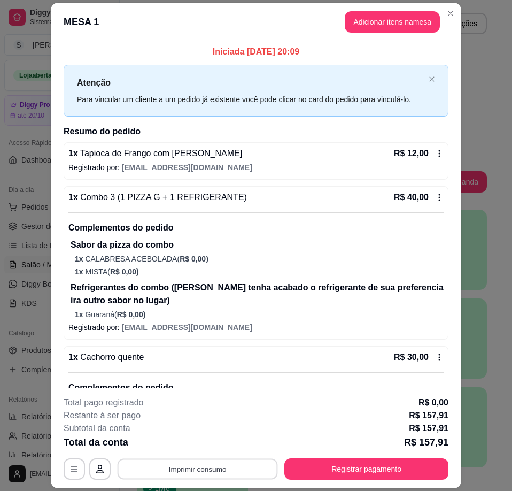
click at [200, 466] on button "Imprimir consumo" at bounding box center [198, 469] width 160 height 21
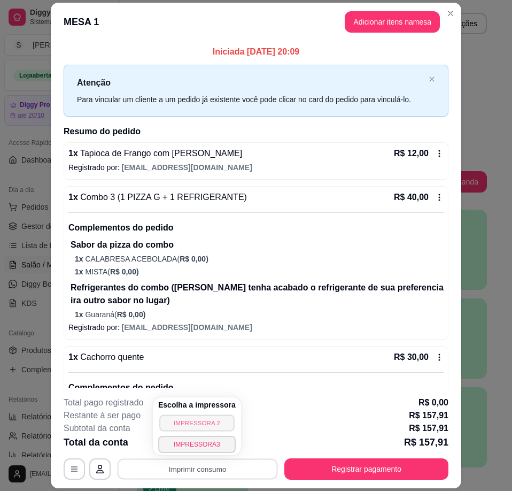
click at [208, 427] on button "IMPRESSORA 2" at bounding box center [196, 422] width 75 height 17
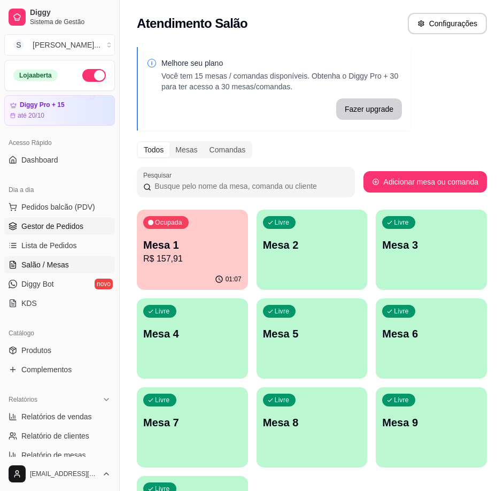
click at [60, 224] on span "Gestor de Pedidos" at bounding box center [52, 226] width 62 height 11
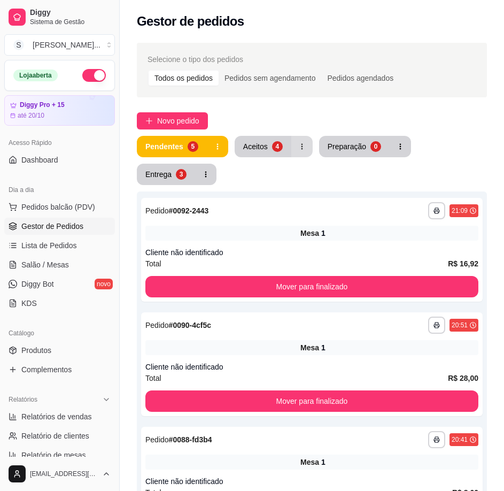
click at [291, 149] on button "button" at bounding box center [301, 146] width 21 height 21
drag, startPoint x: 253, startPoint y: 158, endPoint x: 258, endPoint y: 148, distance: 11.2
click at [254, 158] on div "Pendentes 5 Aceitos 4 Preparação 0 Entrega 3" at bounding box center [312, 160] width 350 height 49
click at [257, 152] on button "Aceitos 4" at bounding box center [263, 146] width 57 height 21
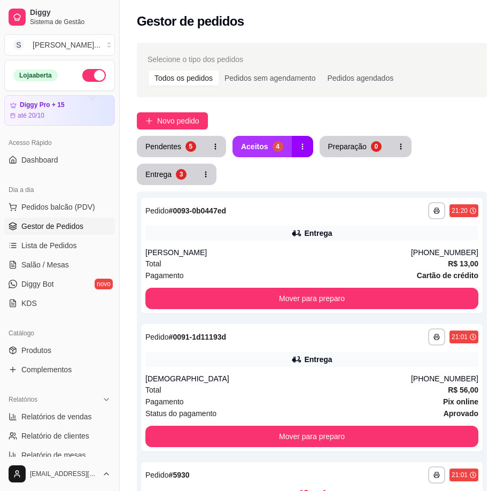
click at [258, 148] on div "Aceitos" at bounding box center [254, 146] width 27 height 11
click at [196, 147] on button "Pendentes 5" at bounding box center [171, 146] width 66 height 21
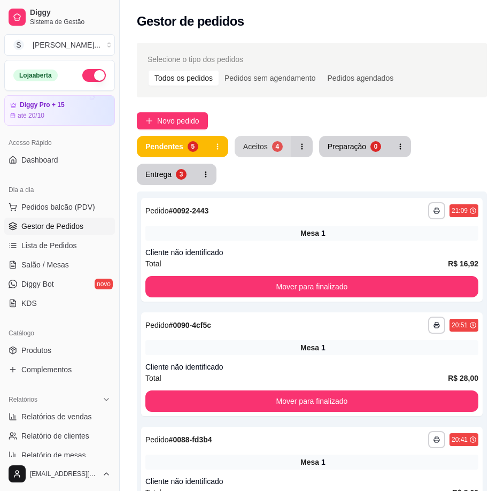
click at [289, 146] on div "Aceitos 4" at bounding box center [274, 146] width 78 height 21
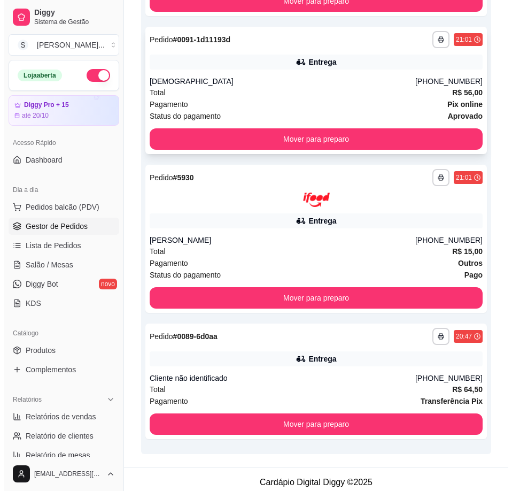
scroll to position [304, 0]
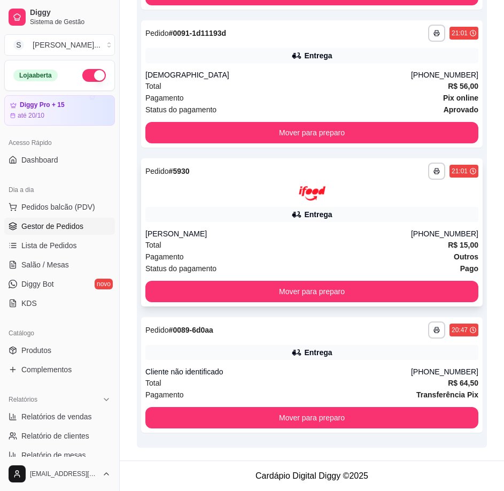
click at [286, 248] on div "Total R$ 15,00" at bounding box center [311, 245] width 333 height 12
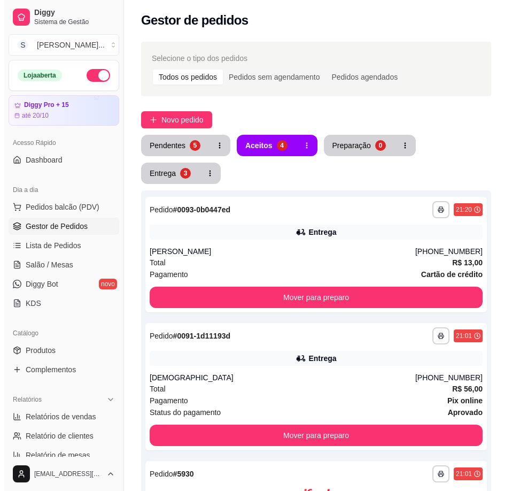
scroll to position [0, 0]
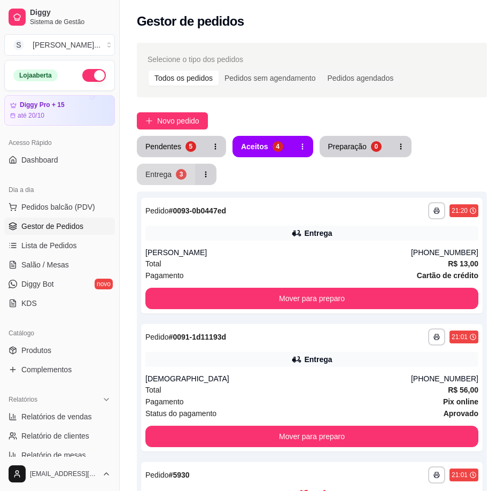
click at [188, 167] on button "Entrega 3" at bounding box center [166, 174] width 58 height 21
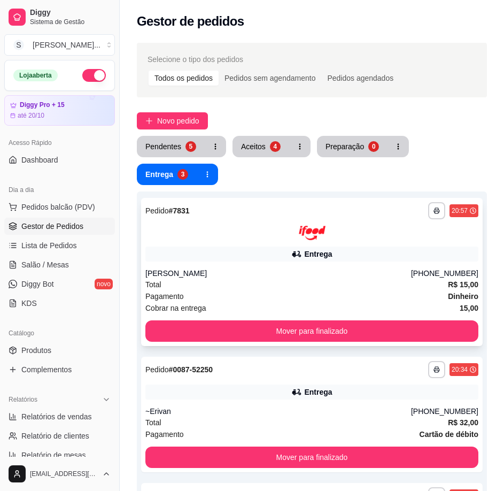
click at [250, 266] on div "**********" at bounding box center [312, 272] width 342 height 148
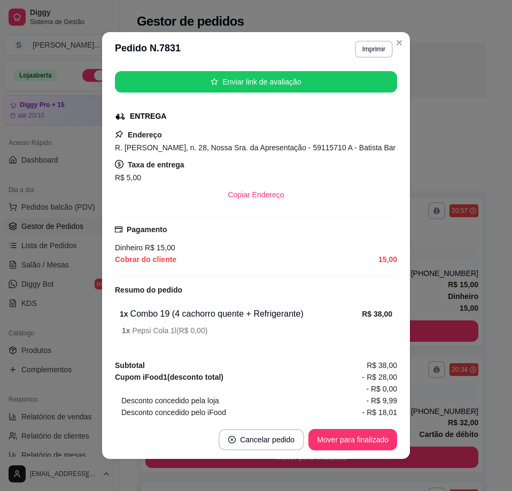
scroll to position [209, 0]
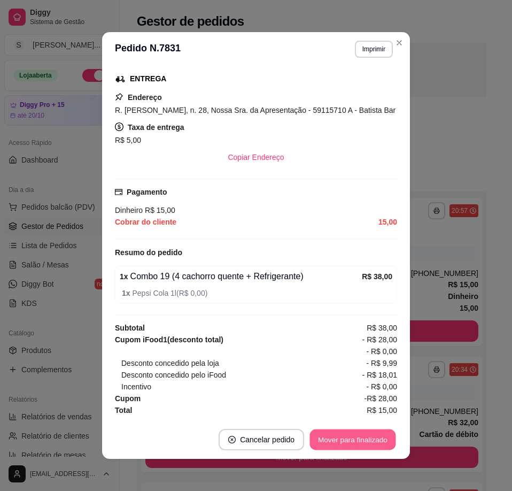
click at [359, 436] on button "Mover para finalizado" at bounding box center [353, 439] width 86 height 21
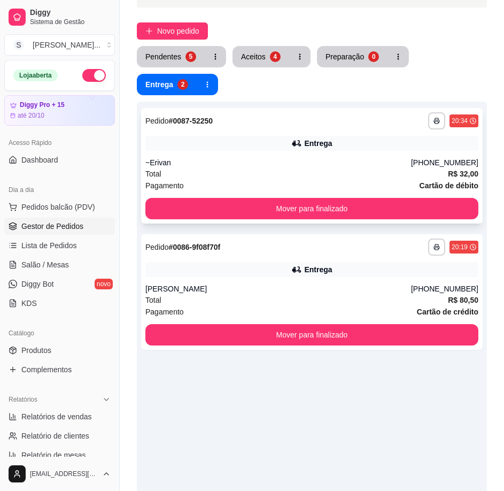
scroll to position [107, 0]
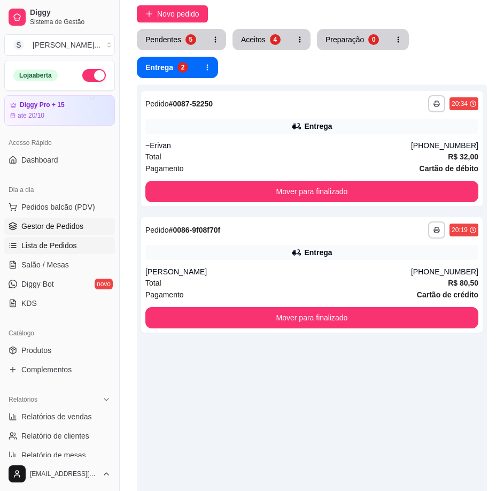
click at [58, 242] on span "Lista de Pedidos" at bounding box center [49, 245] width 56 height 11
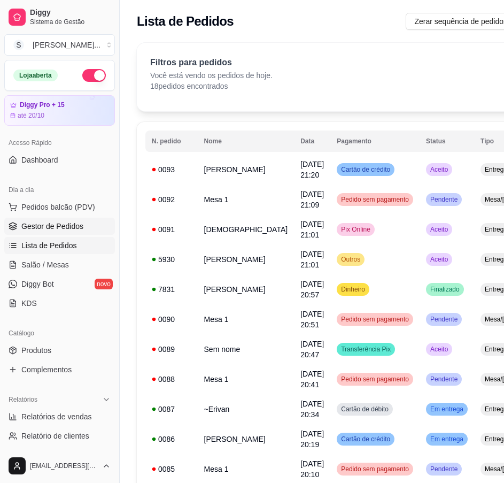
click at [70, 227] on span "Gestor de Pedidos" at bounding box center [52, 226] width 62 height 11
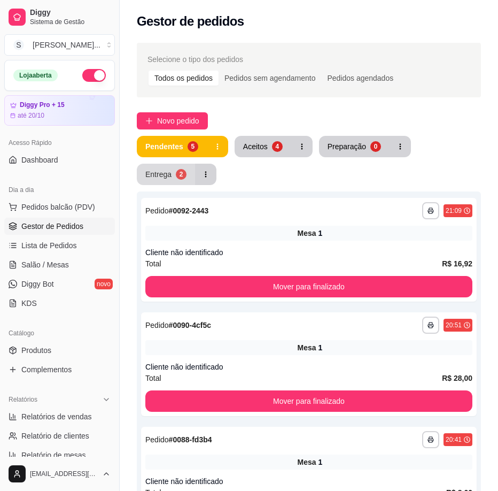
click at [157, 183] on button "Entrega 2" at bounding box center [166, 174] width 58 height 21
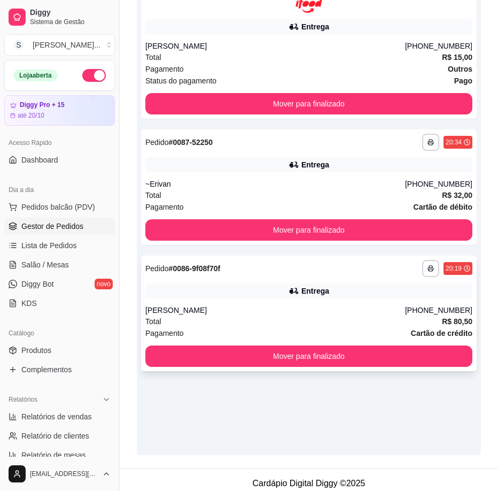
scroll to position [235, 0]
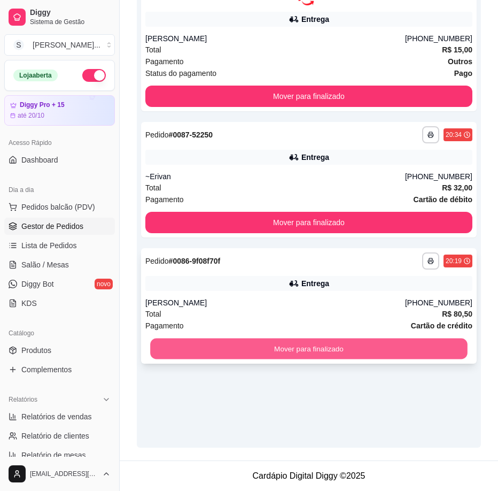
click at [314, 340] on button "Mover para finalizado" at bounding box center [309, 348] width 318 height 21
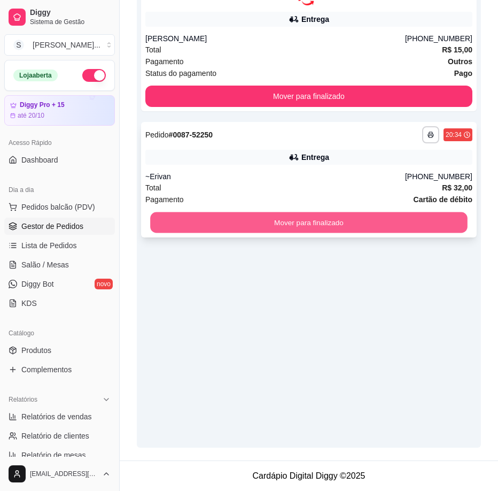
click at [425, 218] on button "Mover para finalizado" at bounding box center [309, 222] width 318 height 21
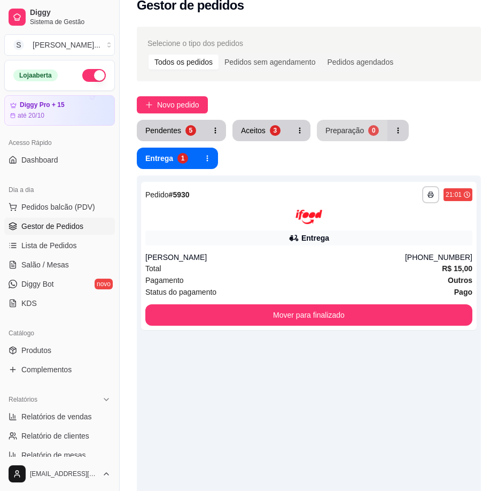
scroll to position [0, 0]
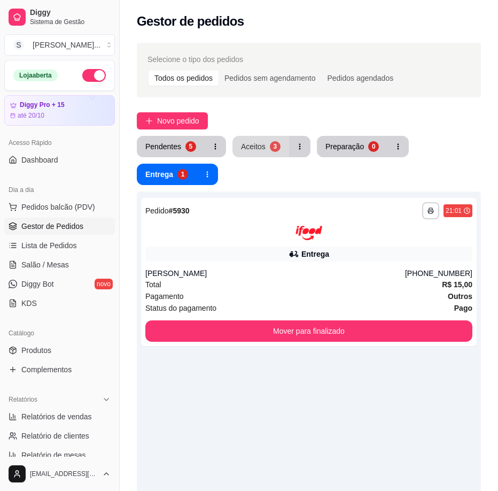
click at [252, 155] on button "Aceitos 3" at bounding box center [261, 146] width 57 height 21
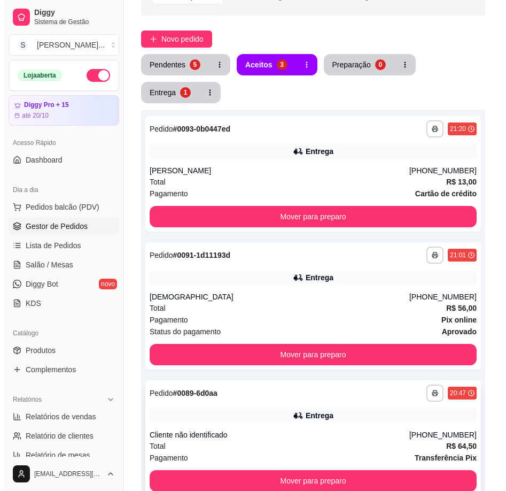
scroll to position [235, 0]
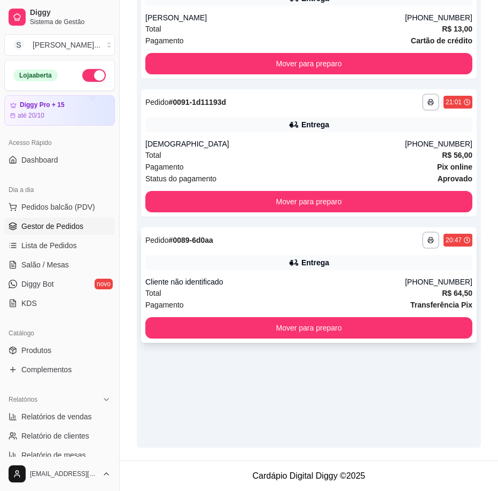
click at [350, 276] on div "**********" at bounding box center [309, 284] width 336 height 115
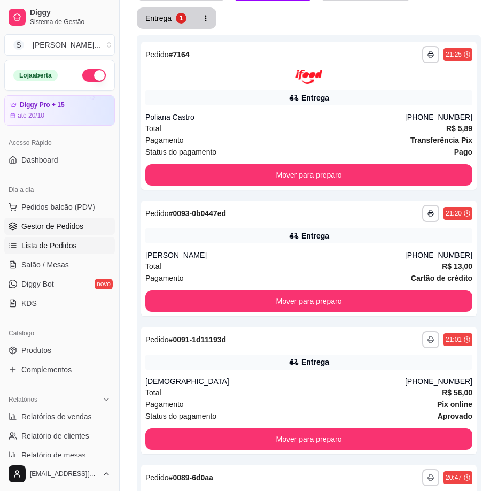
scroll to position [74, 0]
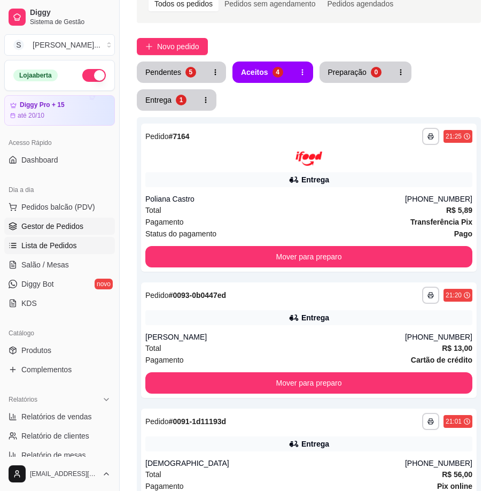
click at [50, 247] on span "Lista de Pedidos" at bounding box center [49, 245] width 56 height 11
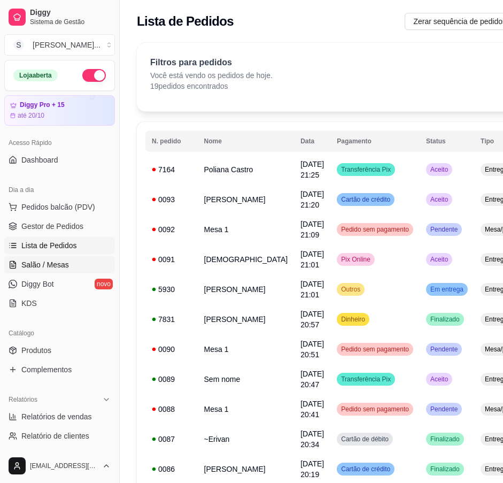
click at [49, 263] on span "Salão / Mesas" at bounding box center [45, 264] width 48 height 11
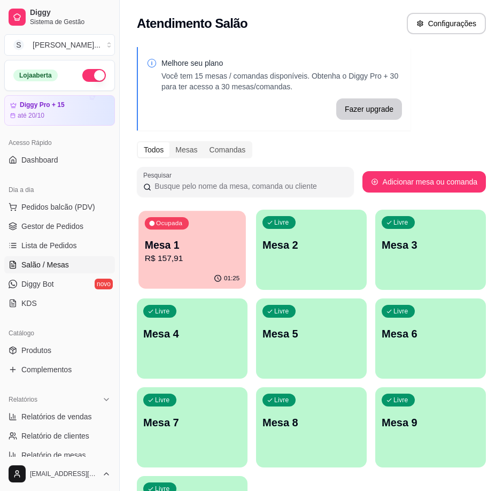
click at [218, 252] on div "Mesa 1 R$ 157,91" at bounding box center [192, 251] width 95 height 27
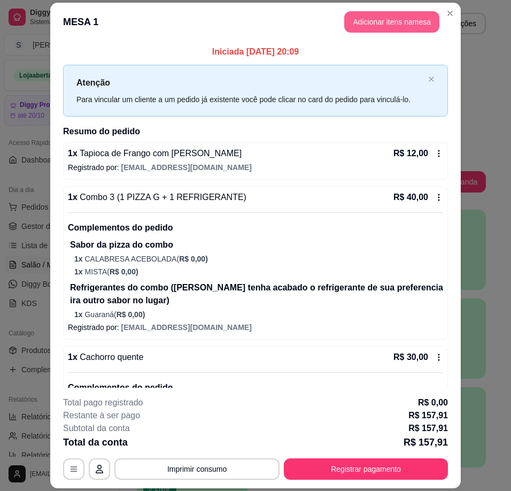
click at [381, 24] on button "Adicionar itens na mesa" at bounding box center [391, 21] width 95 height 21
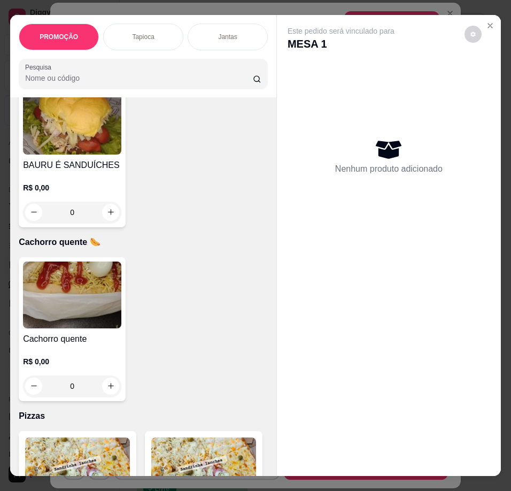
scroll to position [3048, 0]
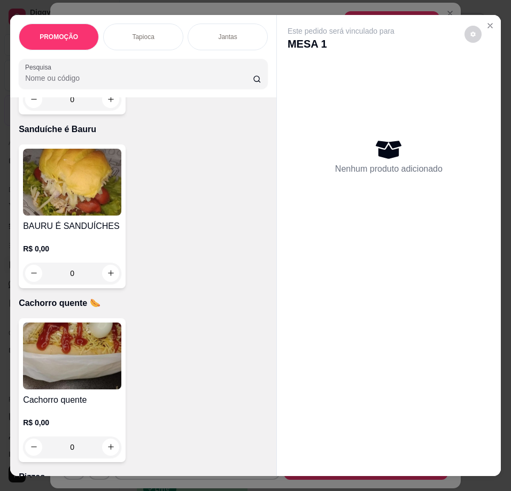
click at [71, 214] on img at bounding box center [72, 182] width 98 height 67
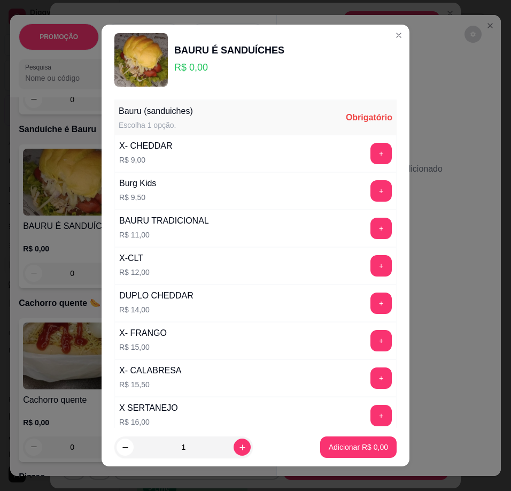
click at [371, 155] on button "+" at bounding box center [381, 153] width 21 height 21
click at [320, 448] on button "Adicionar R$ 9,00" at bounding box center [358, 446] width 76 height 21
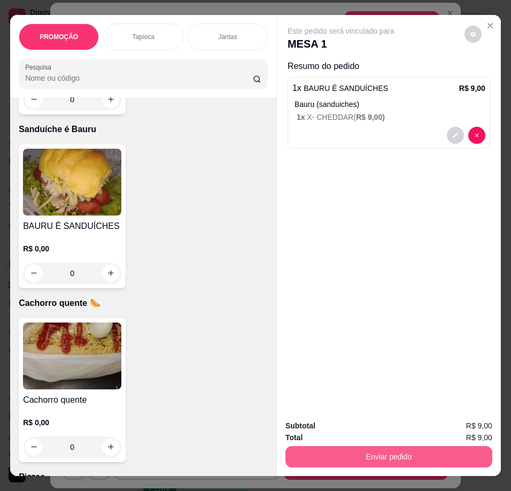
click at [378, 451] on button "Enviar pedido" at bounding box center [389, 456] width 207 height 21
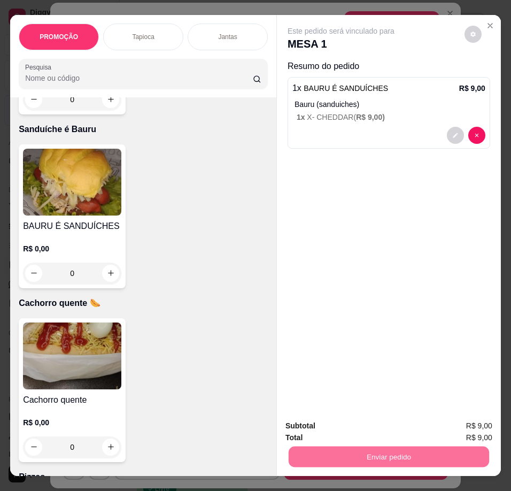
click at [494, 424] on button "Enviar pedido" at bounding box center [464, 427] width 59 height 20
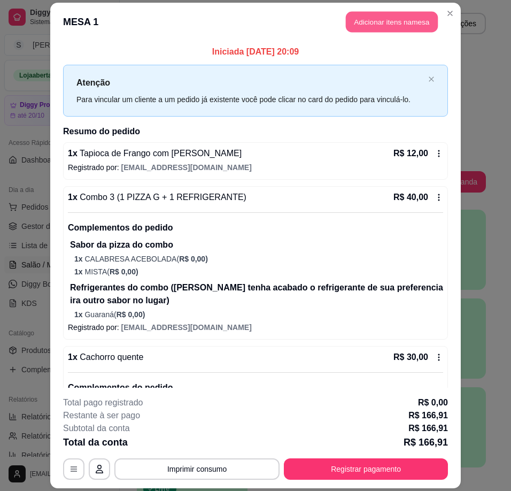
click at [407, 20] on button "Adicionar itens na mesa" at bounding box center [392, 21] width 92 height 21
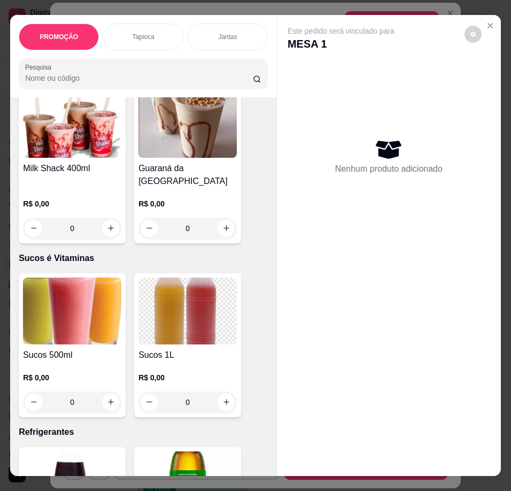
scroll to position [4438, 0]
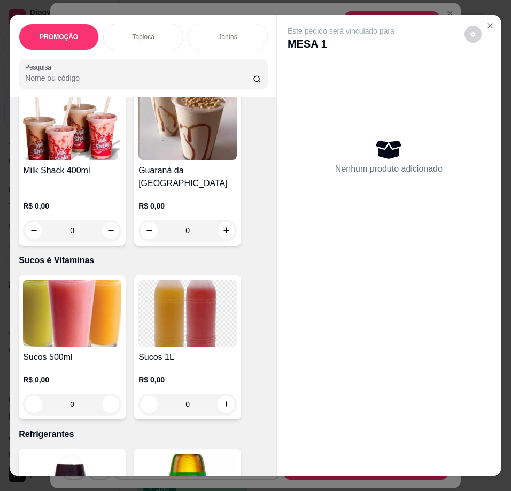
click at [93, 160] on img at bounding box center [72, 126] width 98 height 67
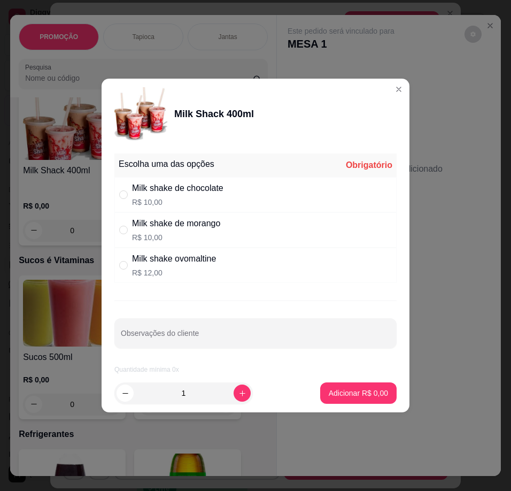
click at [227, 202] on div "Milk shake de chocolate R$ 10,00" at bounding box center [255, 194] width 282 height 35
radio input "true"
click at [240, 400] on div "1" at bounding box center [184, 392] width 134 height 21
click at [238, 395] on button "increase-product-quantity" at bounding box center [242, 392] width 17 height 17
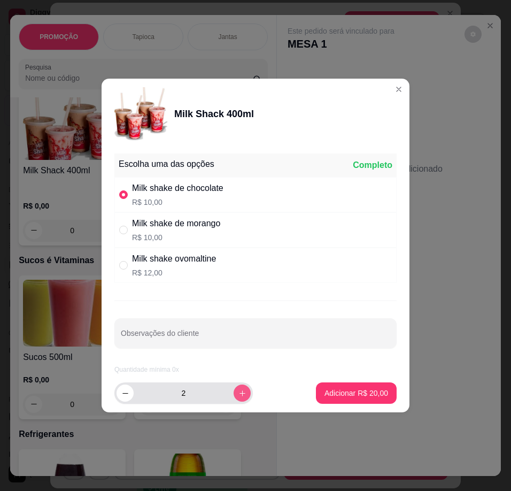
click at [238, 395] on button "increase-product-quantity" at bounding box center [242, 392] width 17 height 17
type input "3"
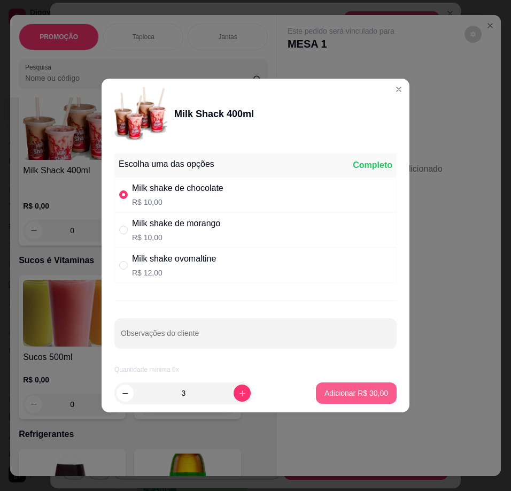
click at [361, 392] on p "Adicionar R$ 30,00" at bounding box center [357, 393] width 64 height 11
type input "3"
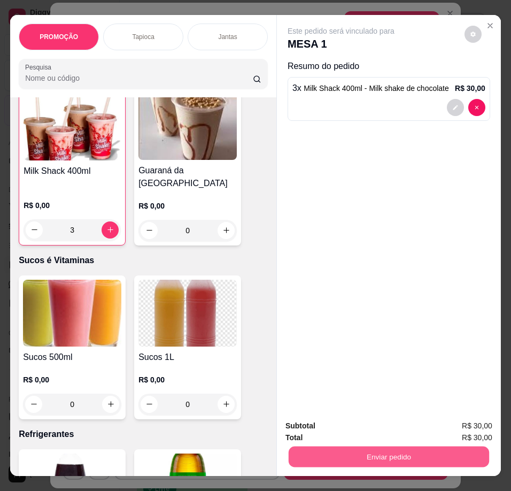
click at [427, 450] on button "Enviar pedido" at bounding box center [389, 456] width 200 height 21
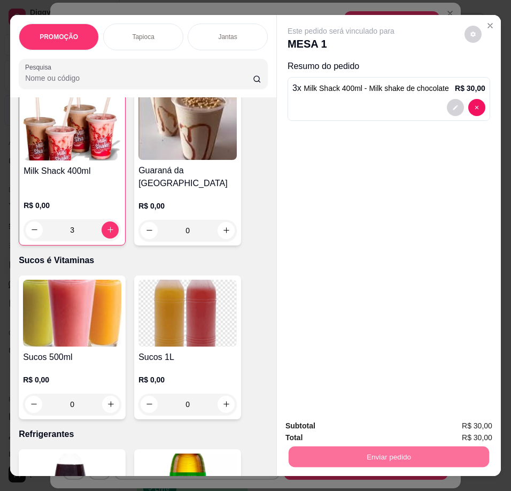
click at [495, 427] on button "Enviar pedido" at bounding box center [464, 427] width 60 height 20
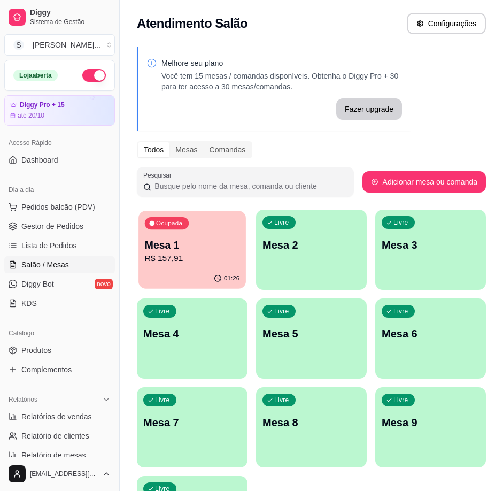
click at [206, 267] on div "Ocupada Mesa 1 R$ 157,91" at bounding box center [191, 240] width 107 height 58
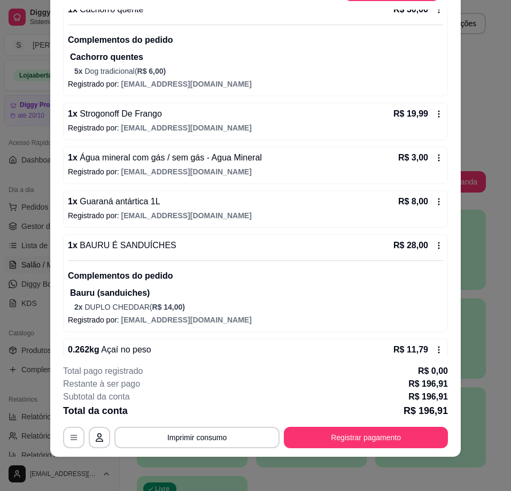
scroll to position [583, 0]
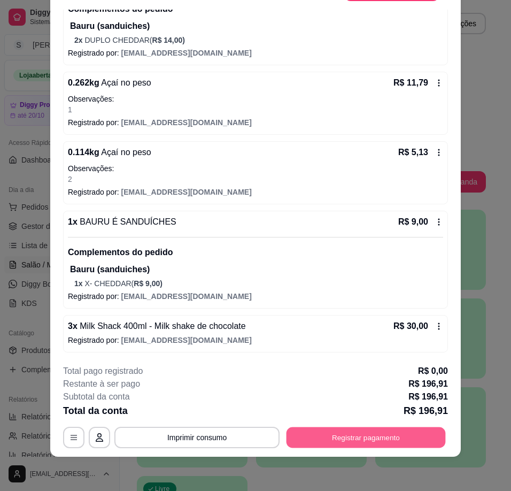
click at [356, 443] on button "Registrar pagamento" at bounding box center [366, 437] width 159 height 21
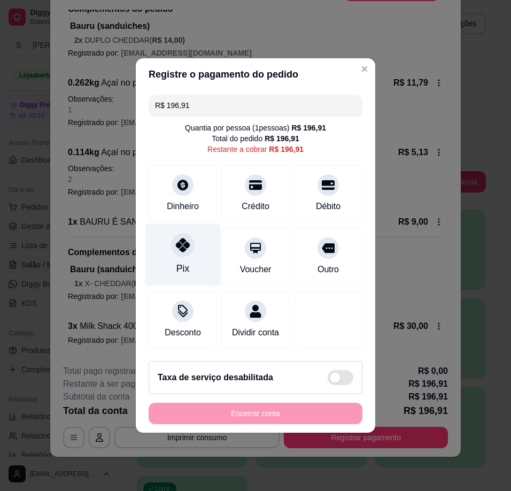
click at [188, 247] on div at bounding box center [183, 245] width 24 height 24
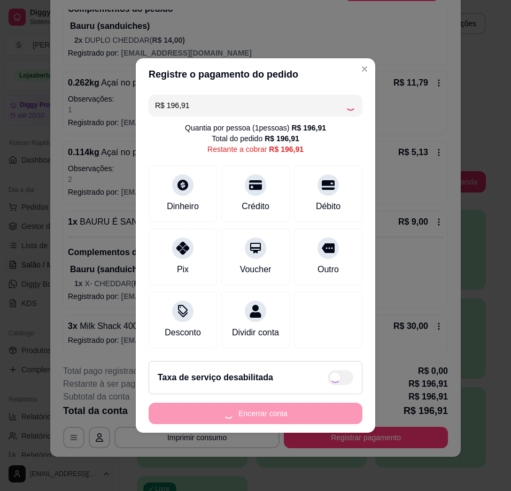
type input "R$ 0,00"
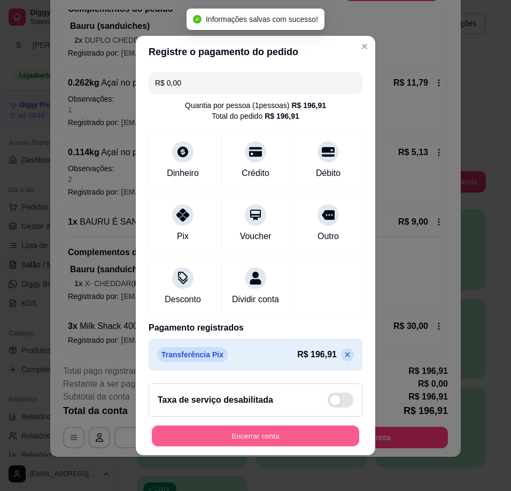
click at [302, 441] on button "Encerrar conta" at bounding box center [255, 436] width 207 height 21
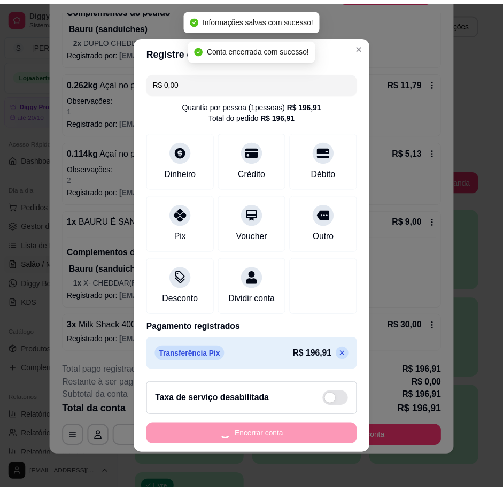
scroll to position [0, 0]
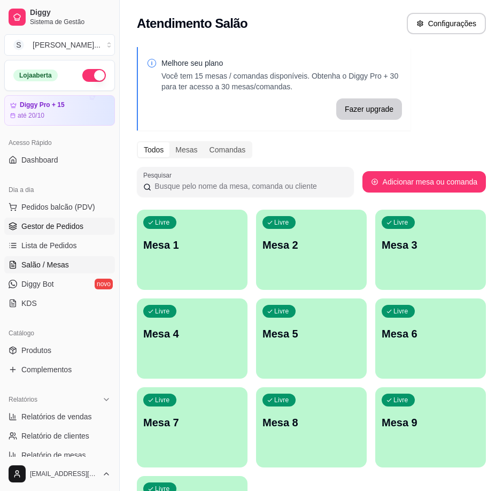
click at [29, 232] on link "Gestor de Pedidos" at bounding box center [59, 226] width 111 height 17
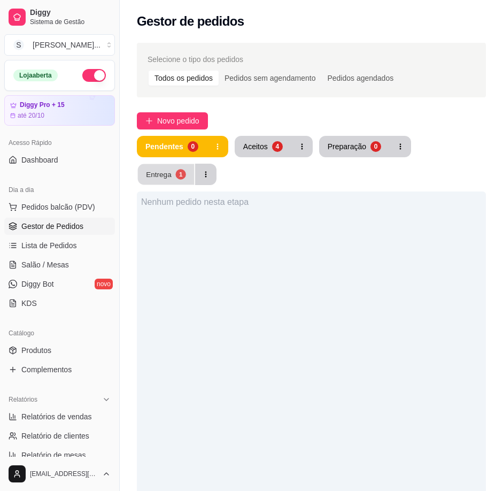
click at [153, 174] on div "Entrega" at bounding box center [159, 174] width 26 height 10
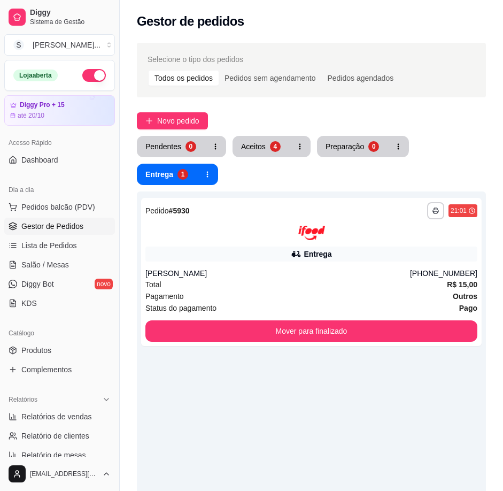
click at [277, 152] on button "Aceitos 4" at bounding box center [261, 146] width 57 height 21
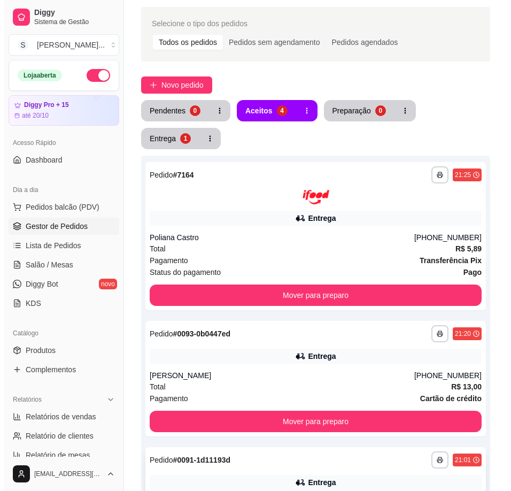
scroll to position [304, 0]
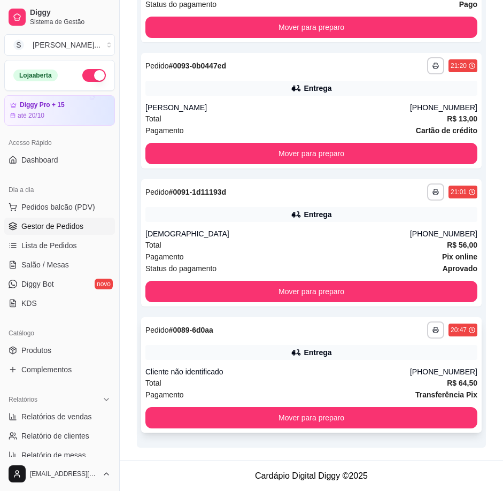
click at [346, 356] on div "Entrega" at bounding box center [311, 352] width 332 height 15
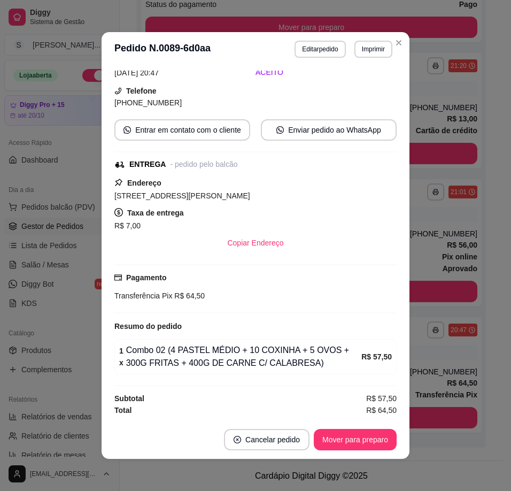
scroll to position [2, 0]
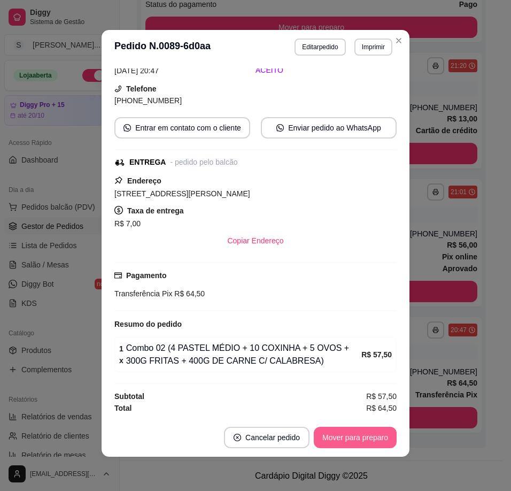
click at [348, 439] on button "Mover para preparo" at bounding box center [355, 437] width 83 height 21
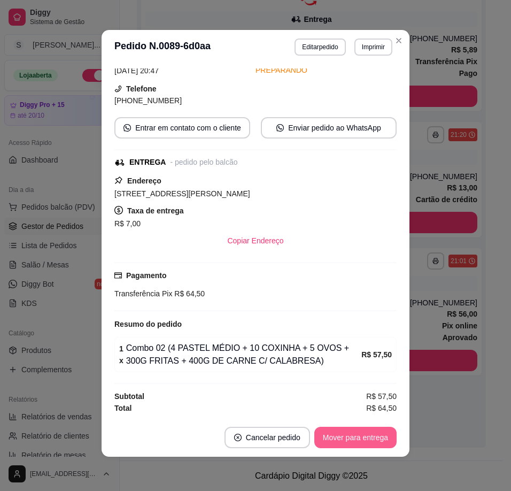
click at [356, 441] on button "Mover para entrega" at bounding box center [355, 437] width 82 height 21
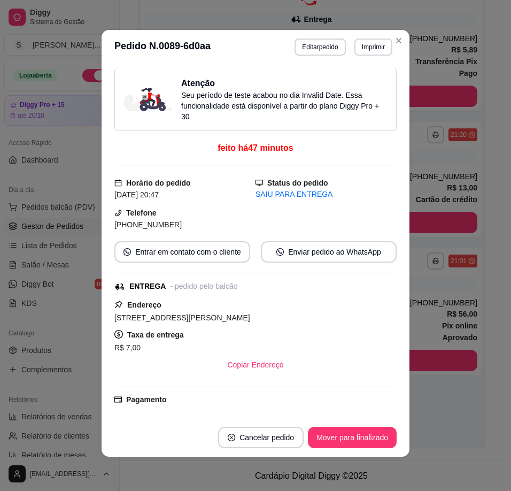
scroll to position [0, 0]
drag, startPoint x: 128, startPoint y: 225, endPoint x: 181, endPoint y: 225, distance: 52.9
click at [181, 225] on div "[PHONE_NUMBER]" at bounding box center [184, 225] width 141 height 12
copy span "8191-4079"
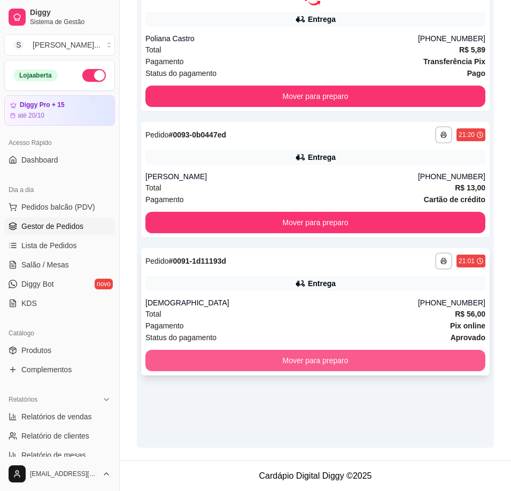
scroll to position [207, 0]
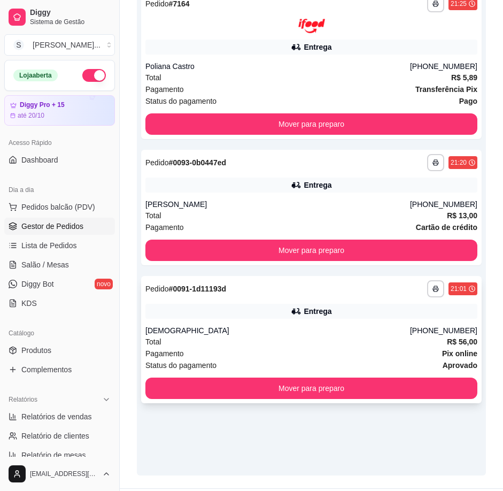
click at [361, 334] on div "[DEMOGRAPHIC_DATA]" at bounding box center [277, 330] width 265 height 11
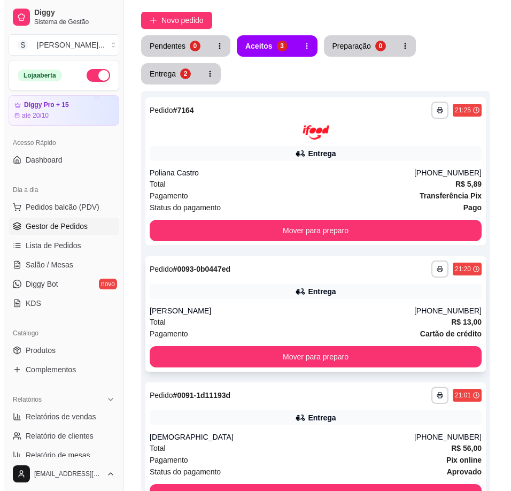
scroll to position [100, 0]
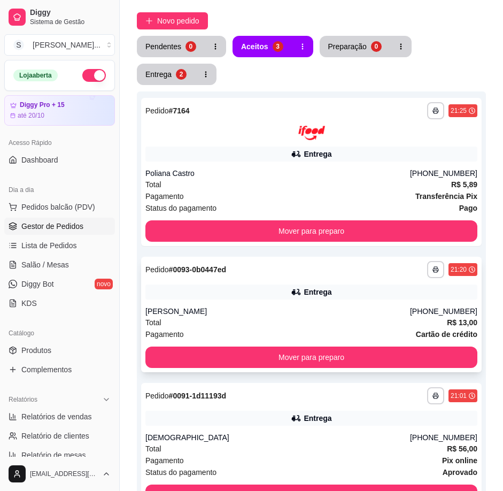
click at [397, 289] on div "Entrega" at bounding box center [311, 291] width 332 height 15
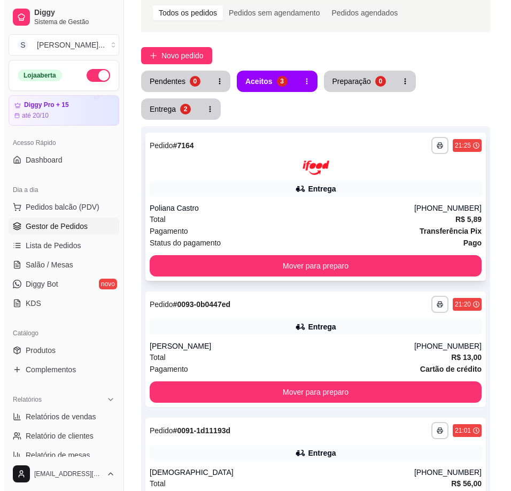
scroll to position [47, 0]
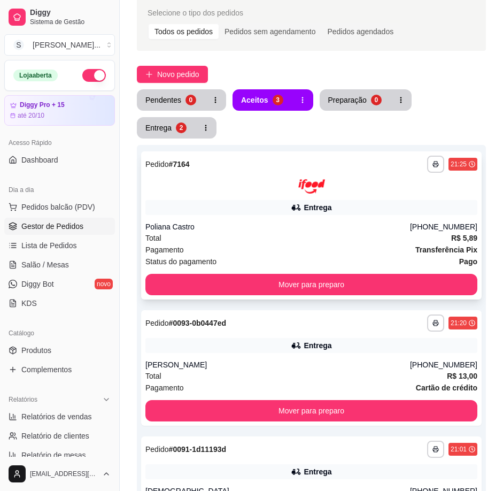
click at [366, 256] on div "Status do pagamento Pago" at bounding box center [311, 262] width 332 height 12
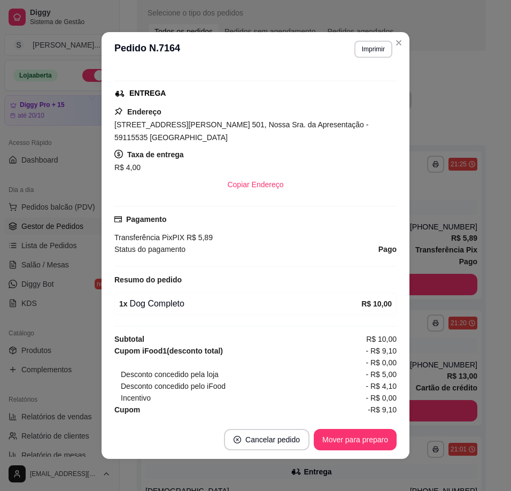
scroll to position [193, 0]
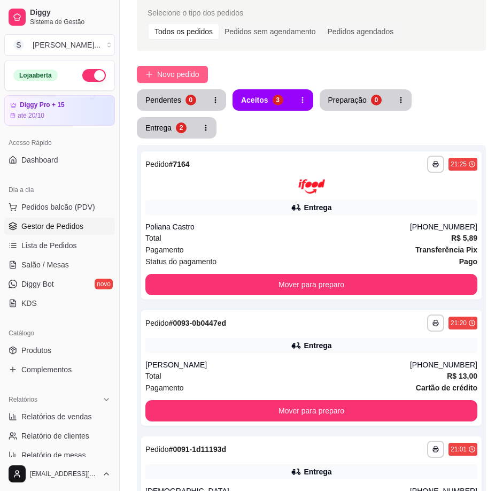
click at [179, 79] on span "Novo pedido" at bounding box center [178, 74] width 42 height 12
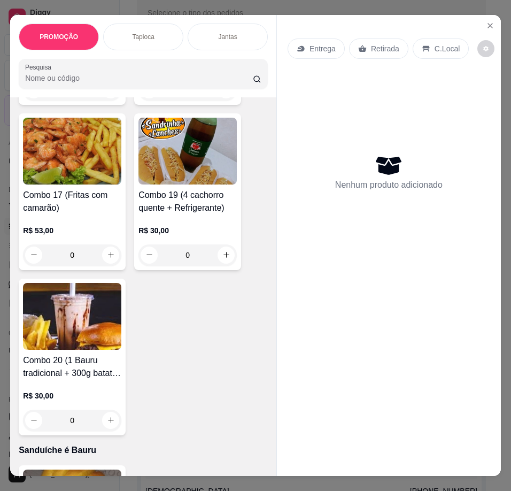
scroll to position [2994, 0]
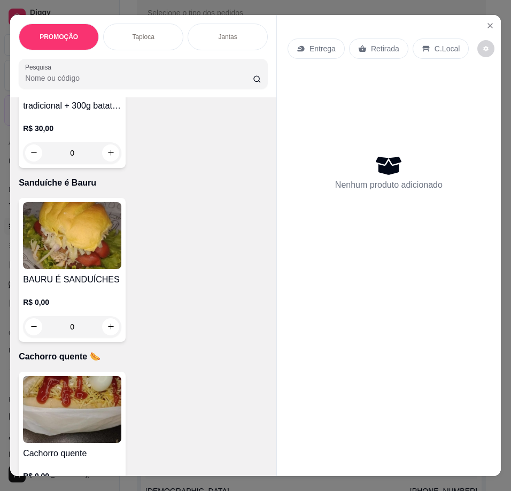
click at [79, 260] on img at bounding box center [72, 235] width 98 height 67
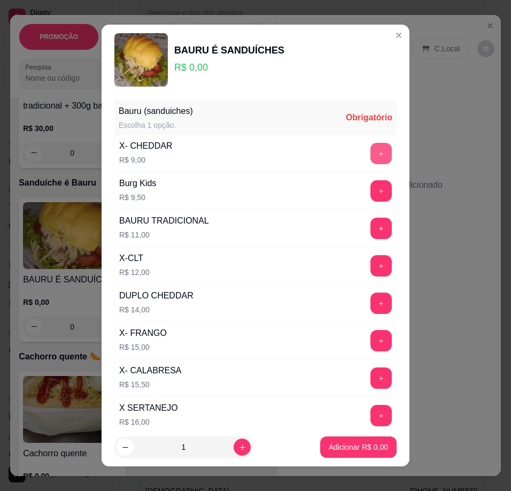
click at [371, 154] on button "+" at bounding box center [381, 153] width 21 height 21
click at [371, 432] on footer "1 Adicionar R$ 9,00" at bounding box center [256, 447] width 308 height 38
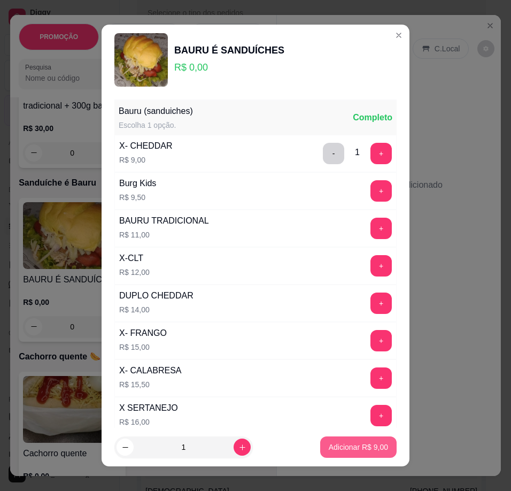
click at [376, 446] on button "Adicionar R$ 9,00" at bounding box center [358, 446] width 76 height 21
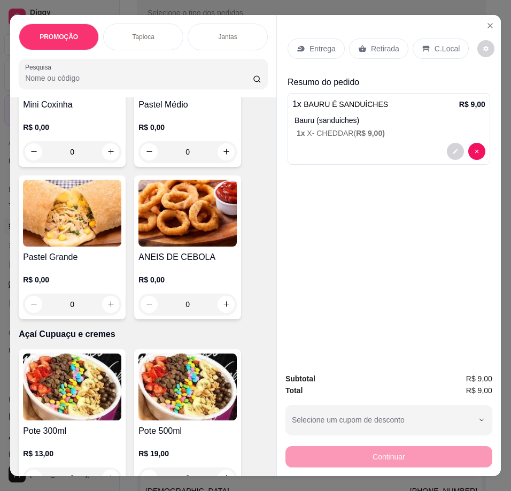
scroll to position [4063, 0]
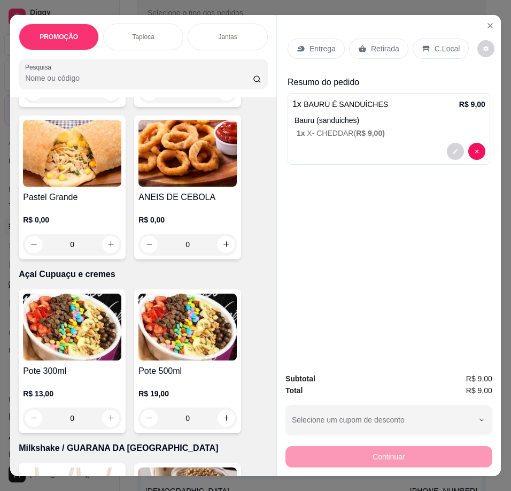
click at [79, 187] on img at bounding box center [72, 153] width 98 height 67
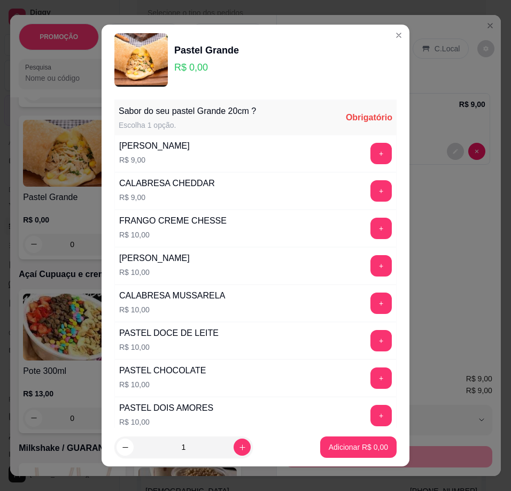
click at [371, 273] on button "+" at bounding box center [381, 265] width 21 height 21
click at [346, 457] on button "Adicionar R$ 10,00" at bounding box center [356, 446] width 81 height 21
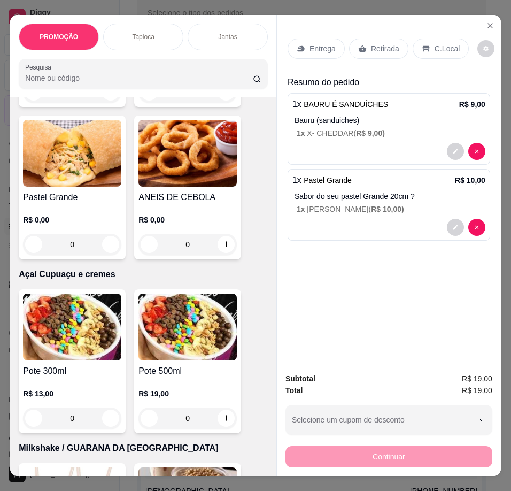
click at [313, 43] on p "Entrega" at bounding box center [323, 48] width 26 height 11
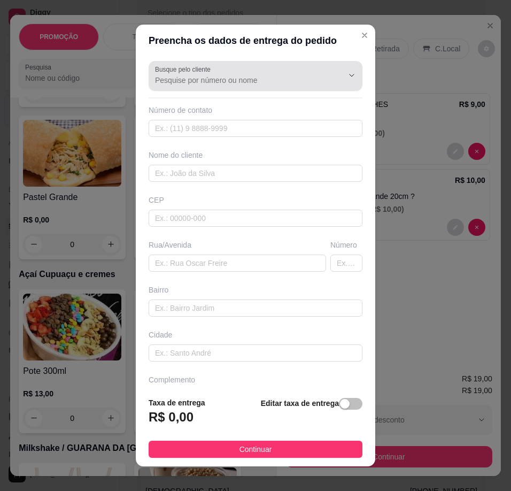
click at [181, 76] on input "Busque pelo cliente" at bounding box center [240, 80] width 171 height 11
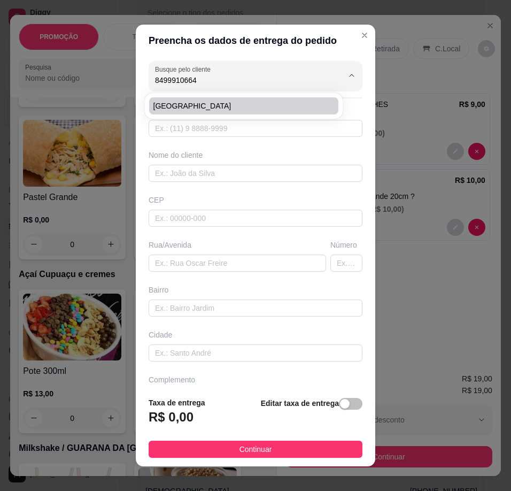
click at [205, 104] on span "[GEOGRAPHIC_DATA]" at bounding box center [238, 106] width 170 height 11
type input "[GEOGRAPHIC_DATA]"
type input "84999106644"
type input "[GEOGRAPHIC_DATA]"
type input "Rua Bem-te-vi 454"
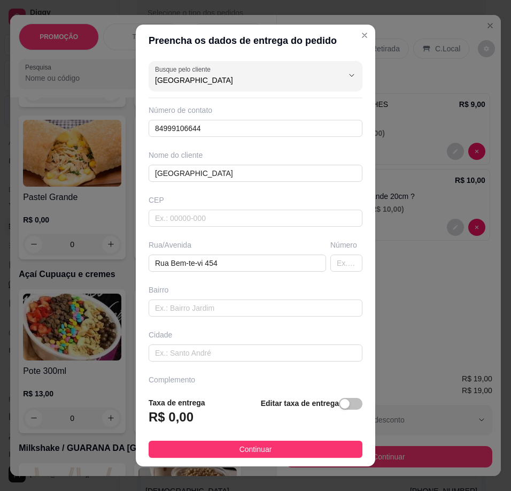
type input "[GEOGRAPHIC_DATA]"
click at [437, 292] on div "Preencha os dados de entrega do pedido Busque pelo cliente India Número de cont…" at bounding box center [255, 245] width 511 height 491
click at [348, 74] on icon "Show suggestions" at bounding box center [352, 75] width 9 height 9
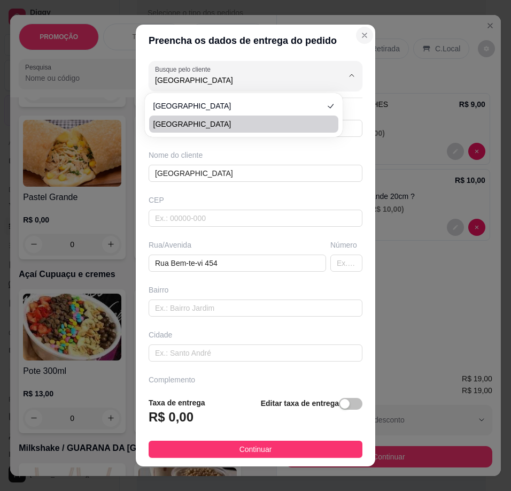
click at [362, 36] on icon "Close" at bounding box center [364, 35] width 4 height 4
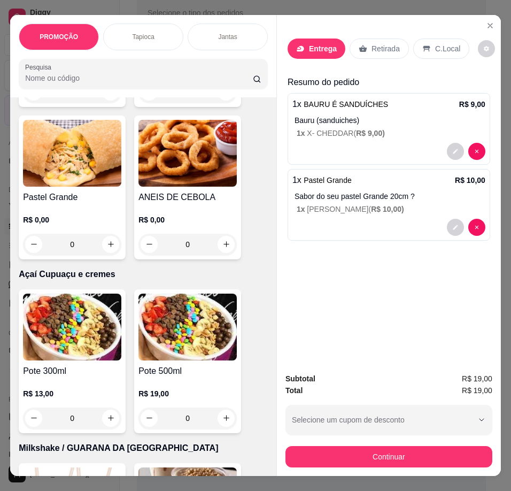
click at [327, 43] on p "Entrega" at bounding box center [323, 48] width 28 height 11
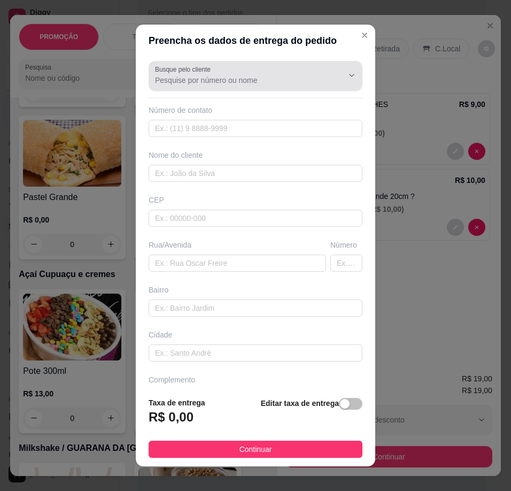
click at [249, 72] on div at bounding box center [255, 75] width 201 height 21
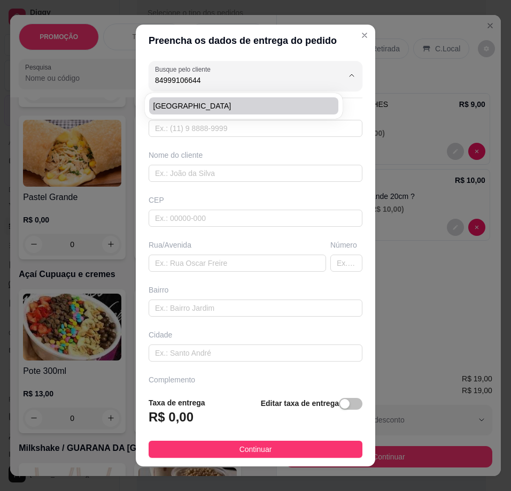
click at [249, 104] on span "[GEOGRAPHIC_DATA]" at bounding box center [238, 106] width 170 height 11
type input "[GEOGRAPHIC_DATA]"
type input "84999106644"
type input "[GEOGRAPHIC_DATA]"
type input "Rua Bem-te-vi 454"
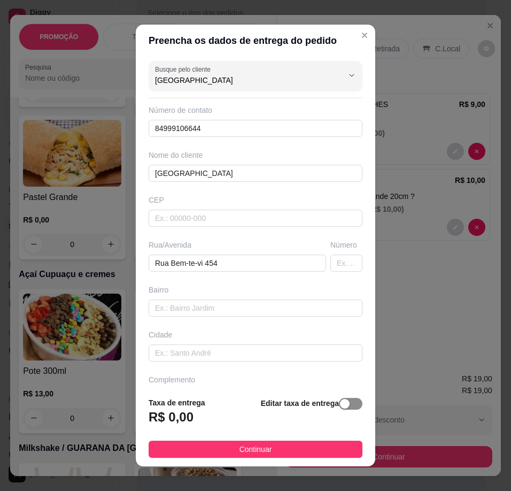
type input "[GEOGRAPHIC_DATA]"
click at [340, 407] on span "button" at bounding box center [351, 404] width 24 height 12
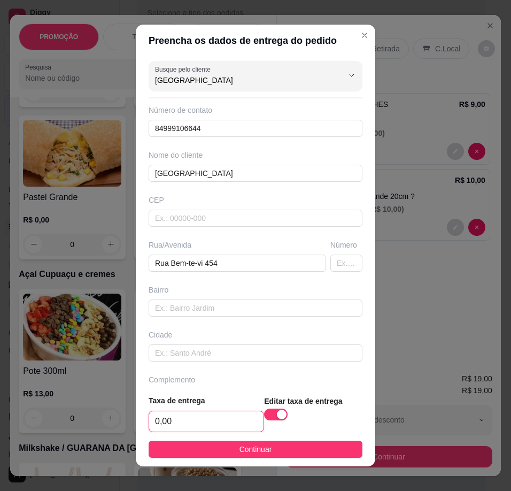
click at [237, 422] on input "0,00" at bounding box center [206, 421] width 114 height 20
type input "6,00"
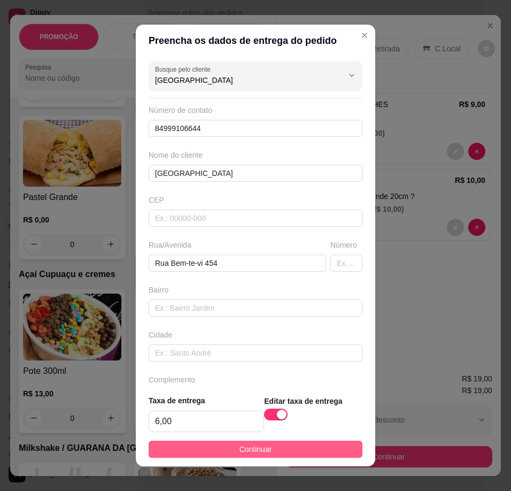
click at [227, 448] on button "Continuar" at bounding box center [256, 449] width 214 height 17
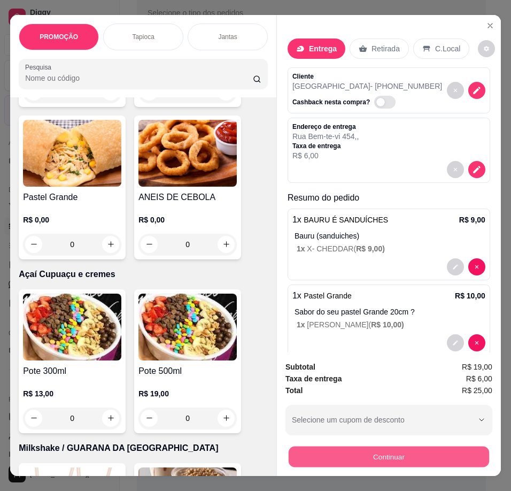
click at [335, 446] on button "Continuar" at bounding box center [389, 456] width 200 height 21
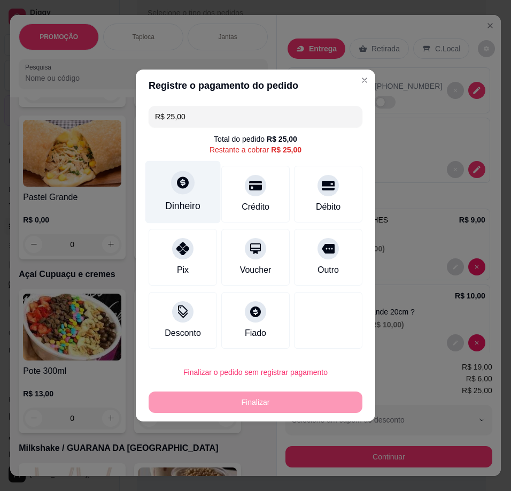
click at [167, 199] on div "Dinheiro" at bounding box center [182, 206] width 35 height 14
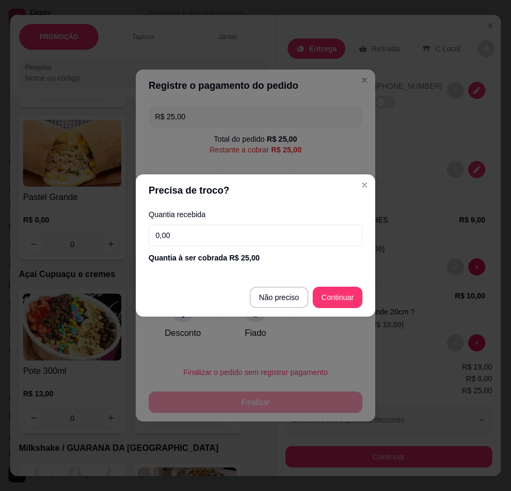
click at [189, 232] on input "0,00" at bounding box center [256, 235] width 214 height 21
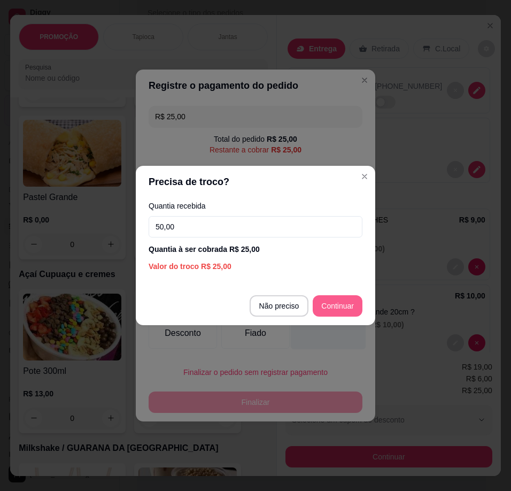
type input "50,00"
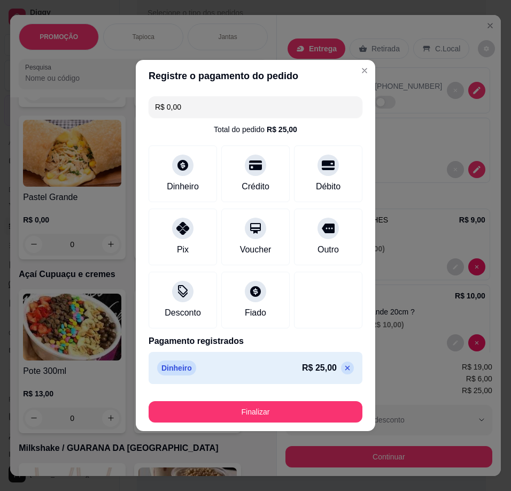
click at [297, 422] on footer "Finalizar" at bounding box center [256, 409] width 240 height 43
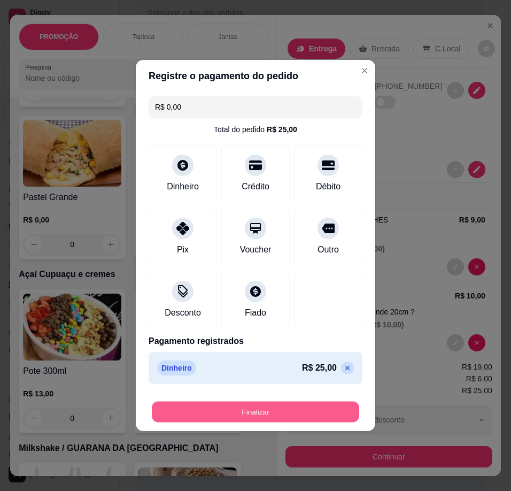
click at [298, 416] on button "Finalizar" at bounding box center [255, 412] width 207 height 21
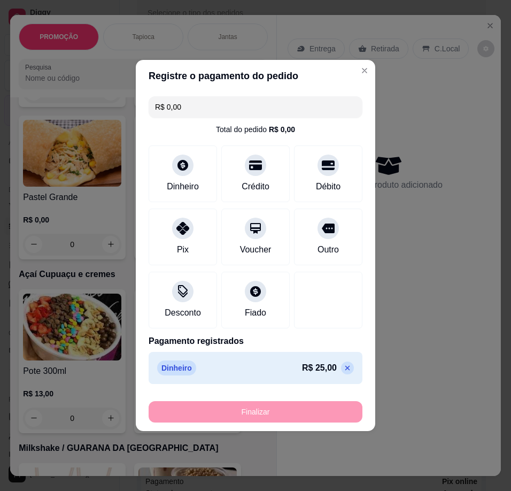
type input "-R$ 25,00"
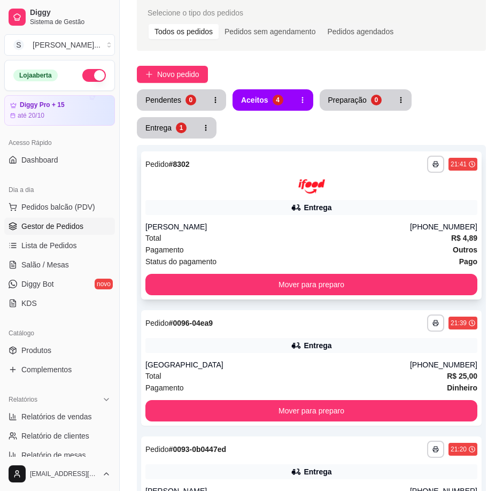
click at [361, 241] on div "Total R$ 4,89" at bounding box center [311, 238] width 332 height 12
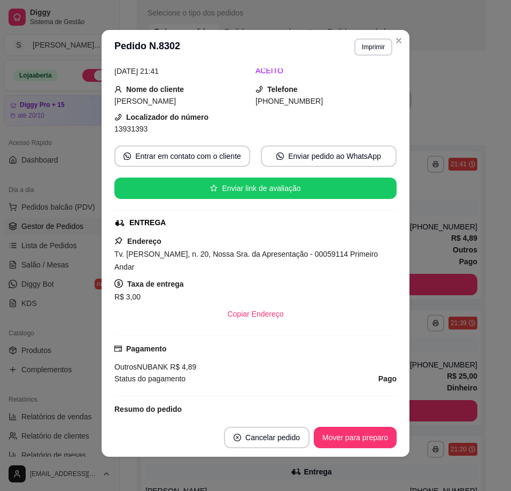
scroll to position [49, 0]
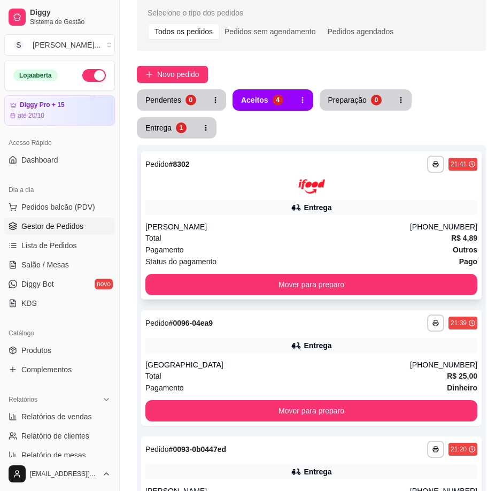
click at [354, 227] on div "[PERSON_NAME]" at bounding box center [277, 226] width 265 height 11
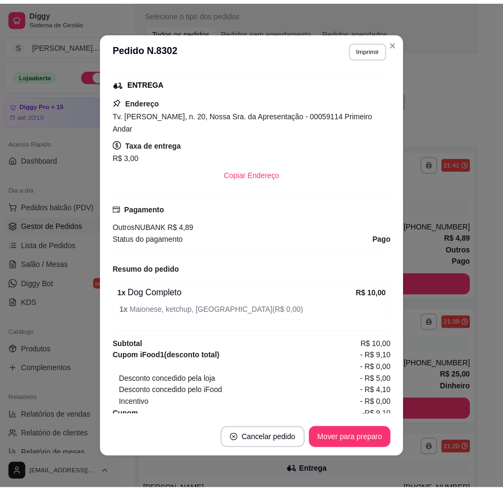
scroll to position [209, 0]
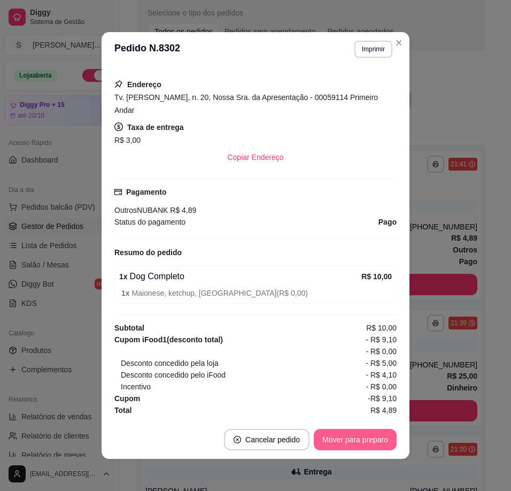
click at [334, 435] on button "Mover para preparo" at bounding box center [355, 439] width 83 height 21
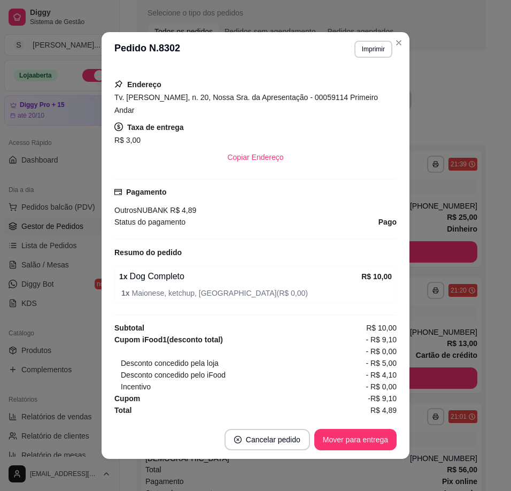
click at [460, 113] on div "Pendentes 0 Aceitos 3 Preparação 1 Entrega 1" at bounding box center [311, 113] width 349 height 49
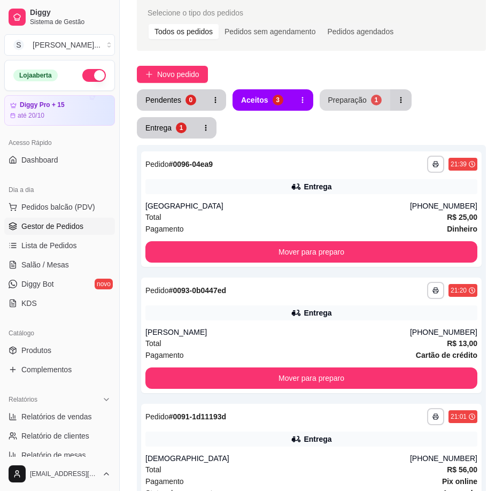
click at [340, 103] on div "Preparação" at bounding box center [347, 100] width 38 height 11
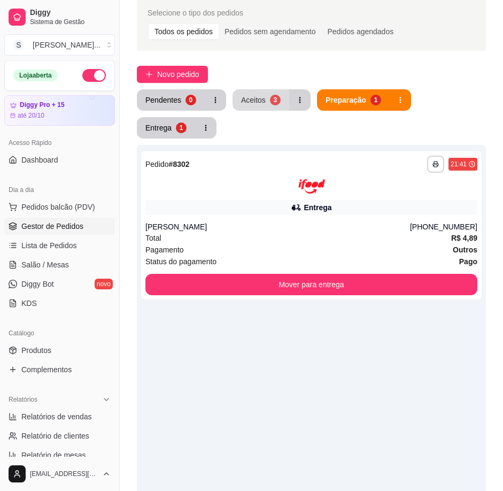
click at [282, 106] on button "Aceitos 3" at bounding box center [261, 99] width 57 height 21
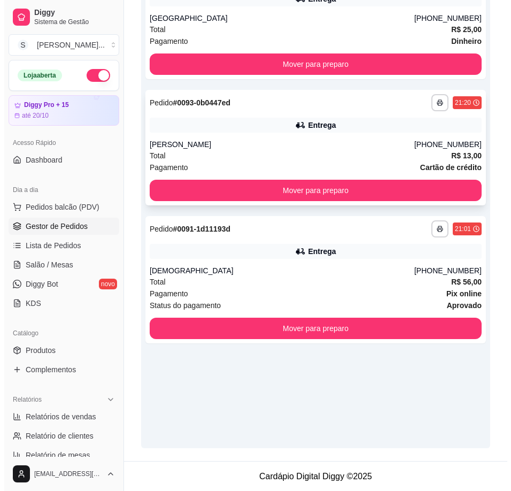
scroll to position [235, 0]
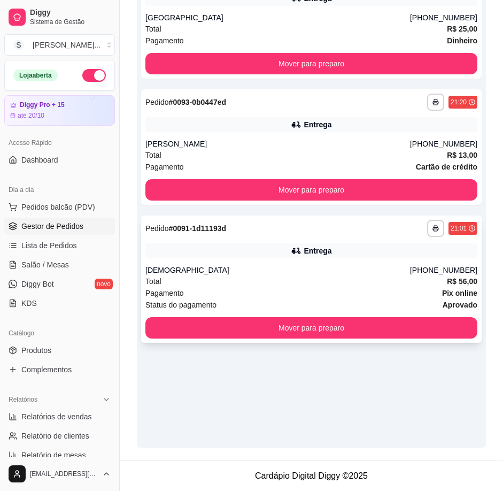
click at [289, 276] on div "Total R$ 56,00" at bounding box center [311, 281] width 332 height 12
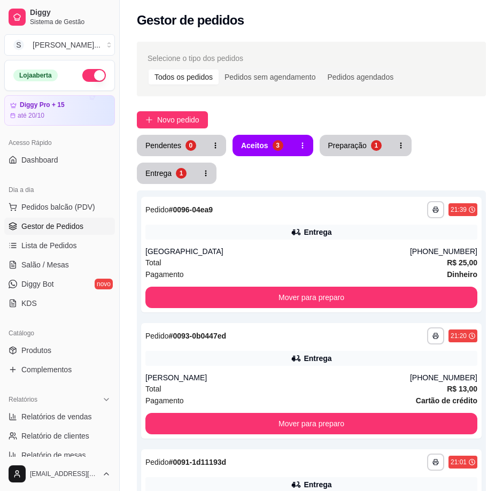
scroll to position [0, 0]
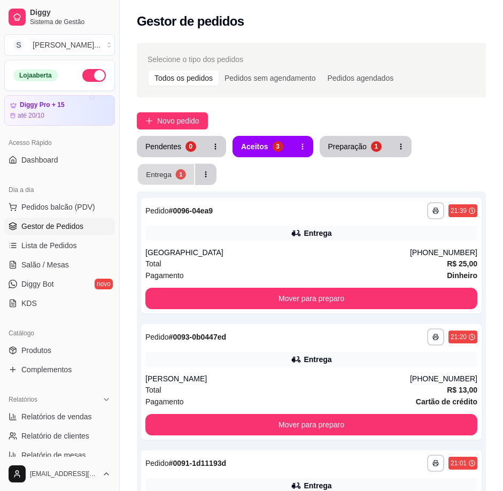
click at [187, 175] on button "Entrega 1" at bounding box center [166, 174] width 57 height 21
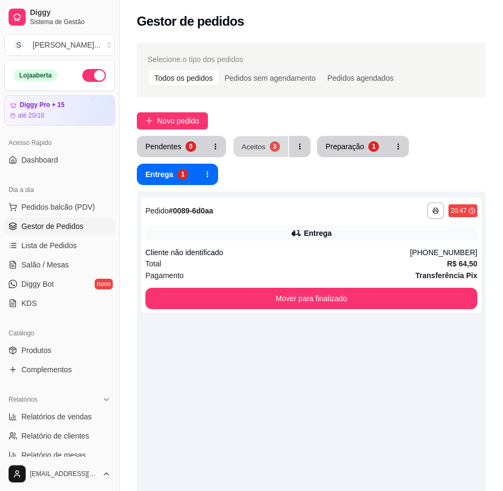
click at [281, 150] on button "Aceitos 3" at bounding box center [261, 146] width 55 height 21
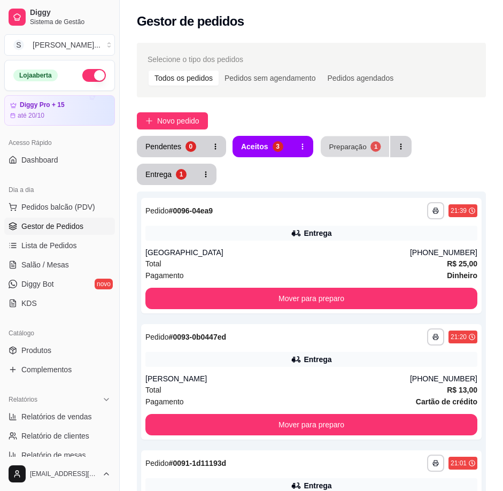
click at [335, 144] on div "Preparação" at bounding box center [347, 146] width 37 height 10
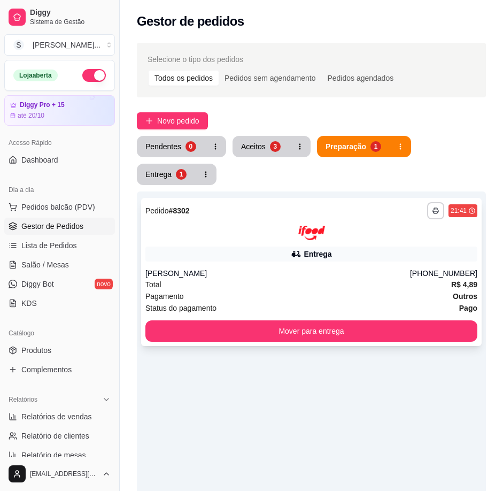
click at [338, 261] on div "**********" at bounding box center [311, 272] width 341 height 148
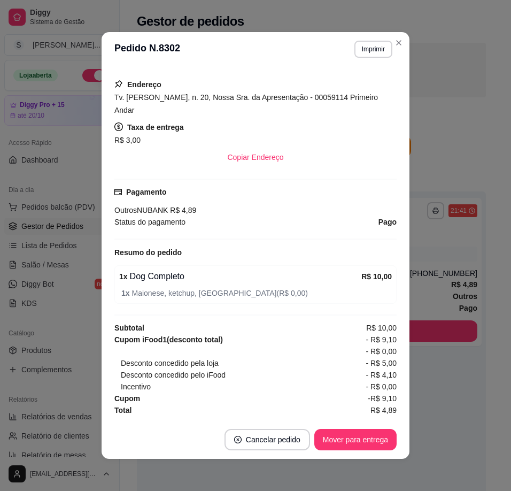
scroll to position [2, 0]
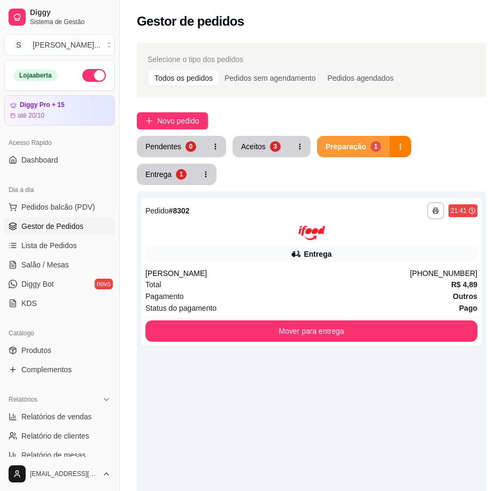
click at [340, 156] on button "Preparação 1" at bounding box center [353, 146] width 73 height 21
click at [165, 180] on button "Entrega 1" at bounding box center [166, 174] width 58 height 21
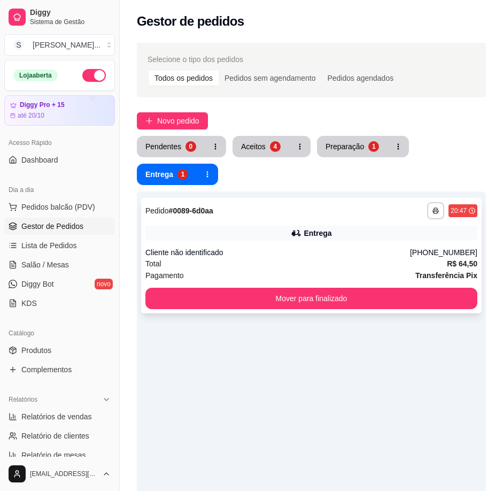
click at [266, 246] on div "**********" at bounding box center [311, 255] width 341 height 115
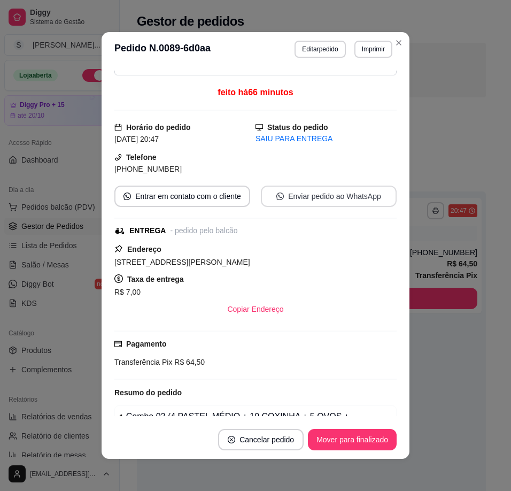
scroll to position [125, 0]
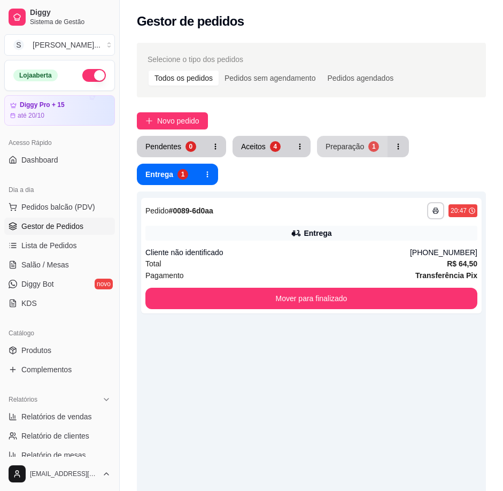
click at [373, 145] on div "1" at bounding box center [373, 146] width 11 height 11
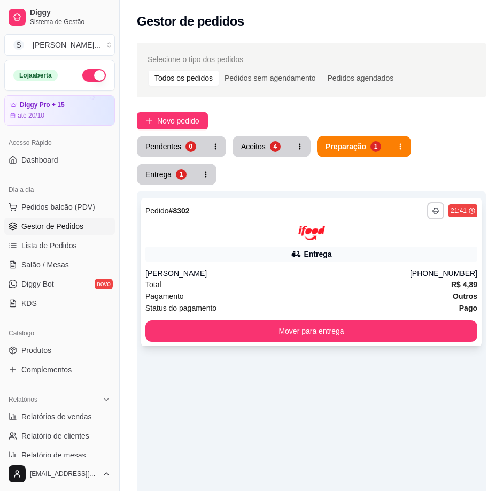
click at [371, 250] on div "Entrega" at bounding box center [311, 253] width 332 height 15
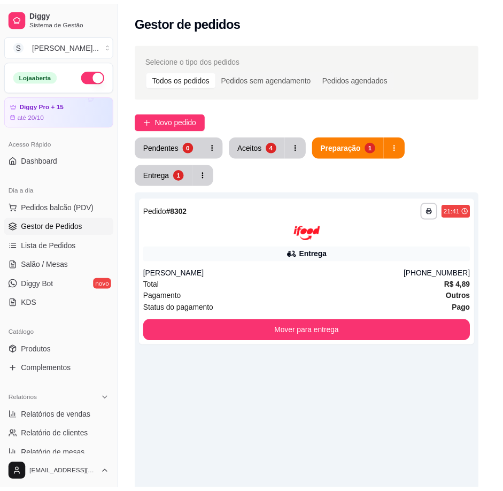
scroll to position [209, 0]
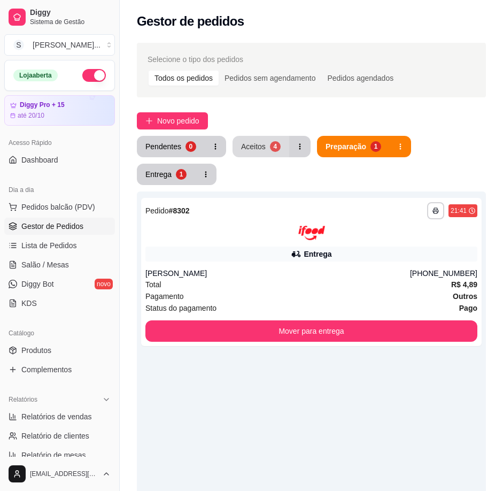
click at [280, 138] on button "Aceitos 4" at bounding box center [261, 146] width 57 height 21
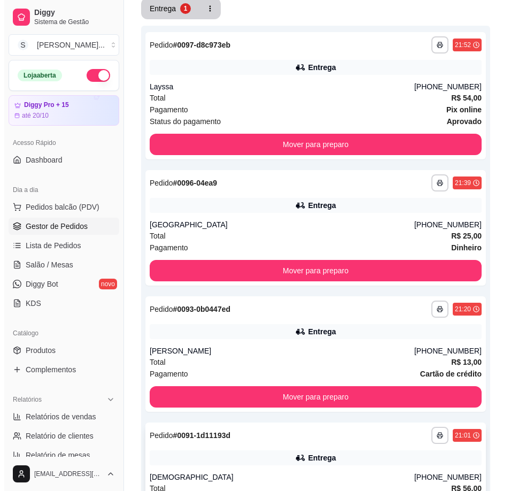
scroll to position [283, 0]
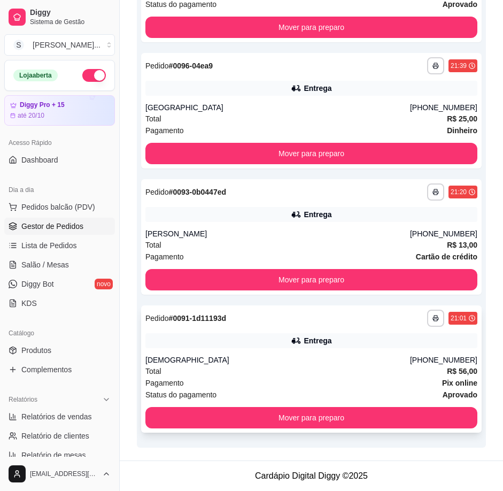
click at [325, 366] on div "Total R$ 56,00" at bounding box center [311, 371] width 332 height 12
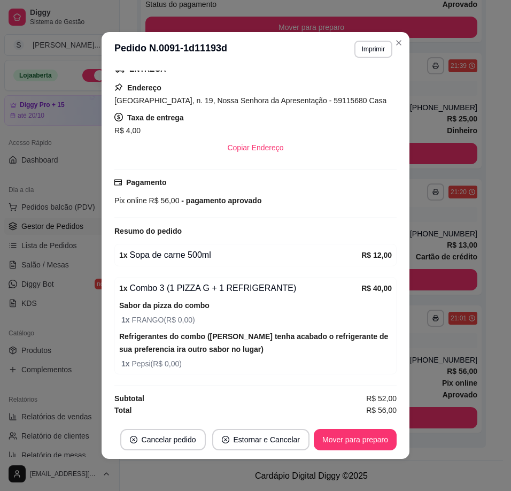
scroll to position [2, 0]
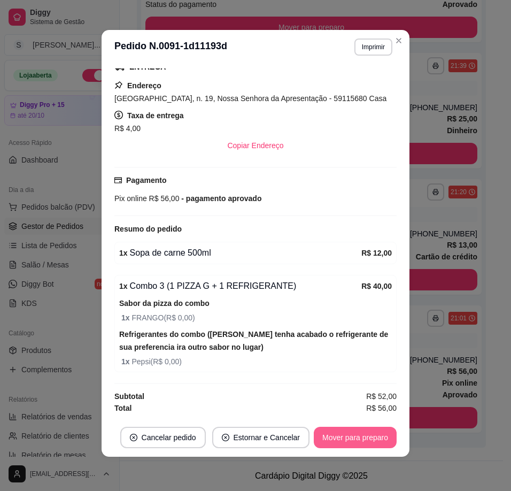
click at [376, 430] on button "Mover para preparo" at bounding box center [355, 437] width 83 height 21
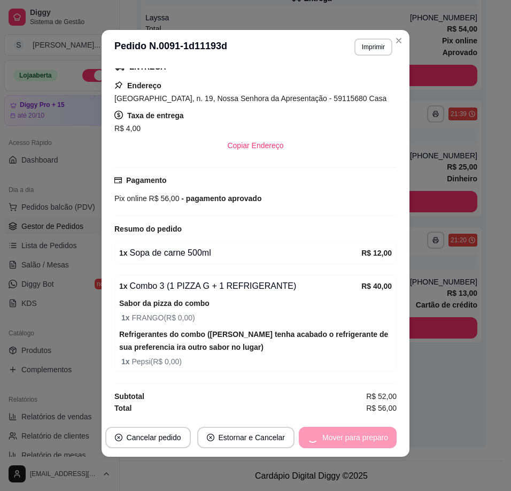
scroll to position [235, 0]
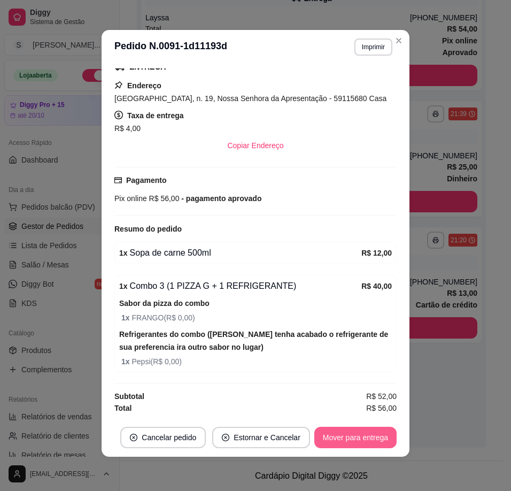
click at [382, 434] on button "Mover para entrega" at bounding box center [355, 437] width 82 height 21
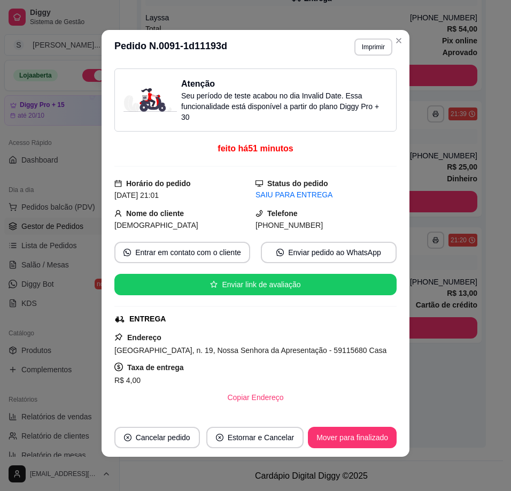
scroll to position [0, 0]
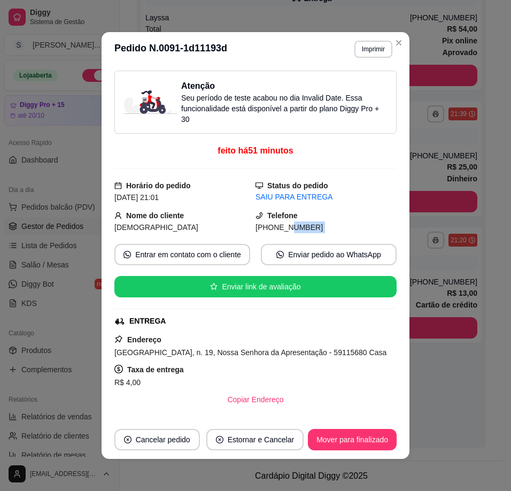
drag, startPoint x: 272, startPoint y: 229, endPoint x: 328, endPoint y: 236, distance: 56.0
click at [328, 236] on div "Atenção Seu período de teste acabou no dia Invalid Date . Essa funcionalidade e…" at bounding box center [255, 243] width 282 height 345
click at [270, 230] on span "[PHONE_NUMBER]" at bounding box center [289, 227] width 67 height 9
drag, startPoint x: 268, startPoint y: 228, endPoint x: 310, endPoint y: 225, distance: 41.3
click at [310, 225] on div "[PHONE_NUMBER]" at bounding box center [326, 227] width 141 height 12
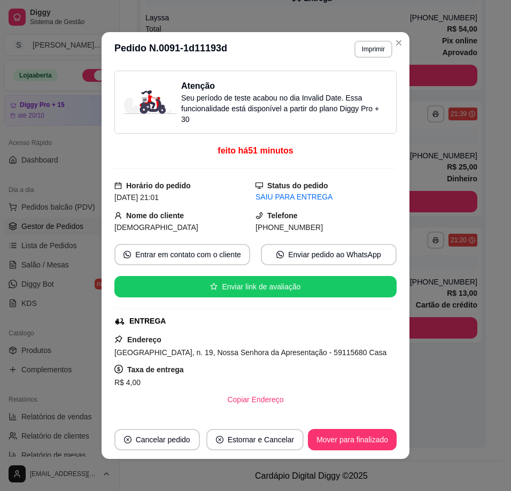
copy span "8632-2435"
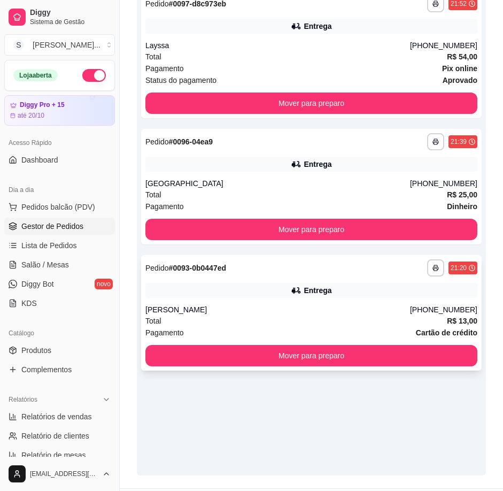
click at [369, 303] on div "**********" at bounding box center [311, 312] width 341 height 115
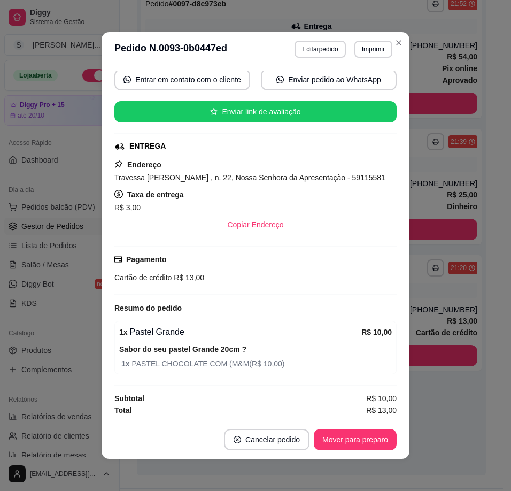
scroll to position [2, 0]
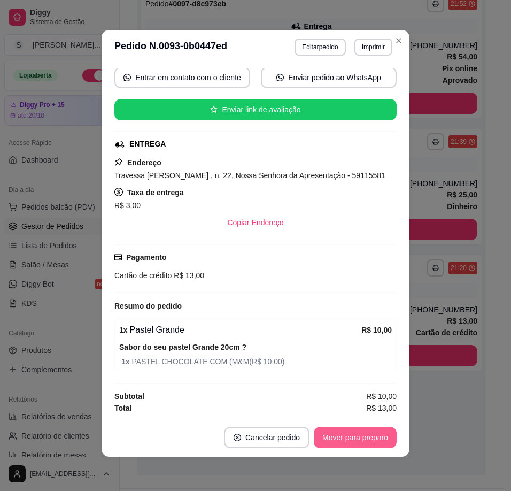
click at [362, 428] on button "Mover para preparo" at bounding box center [355, 437] width 83 height 21
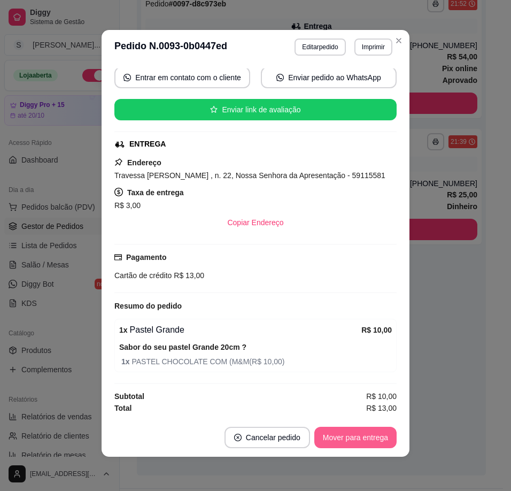
click at [364, 435] on button "Mover para entrega" at bounding box center [355, 437] width 82 height 21
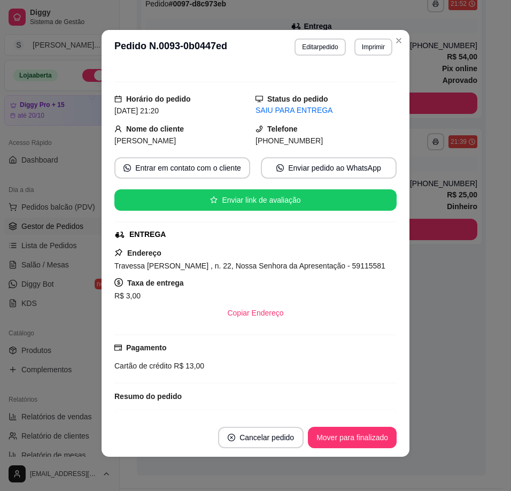
scroll to position [0, 0]
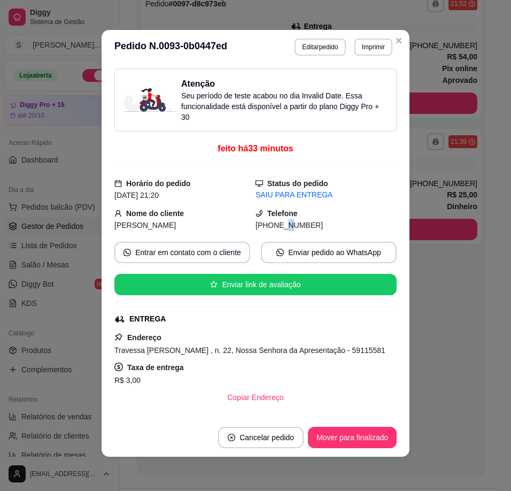
click at [274, 222] on span "[PHONE_NUMBER]" at bounding box center [289, 225] width 67 height 9
click at [271, 225] on span "[PHONE_NUMBER]" at bounding box center [289, 225] width 67 height 9
click at [319, 225] on div "[PHONE_NUMBER]" at bounding box center [326, 225] width 141 height 12
drag, startPoint x: 310, startPoint y: 222, endPoint x: 268, endPoint y: 225, distance: 41.2
click at [268, 225] on div "[PHONE_NUMBER]" at bounding box center [326, 225] width 141 height 12
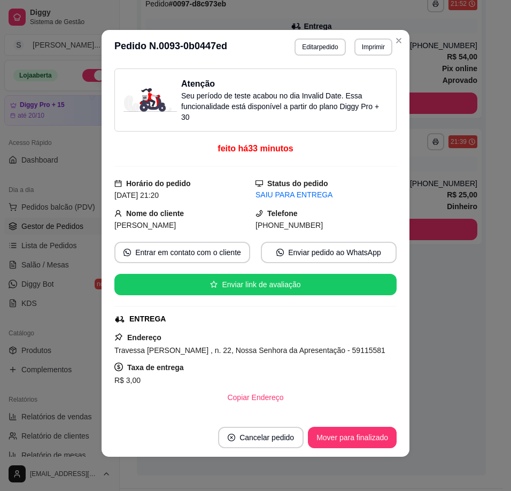
copy span "8730-8636"
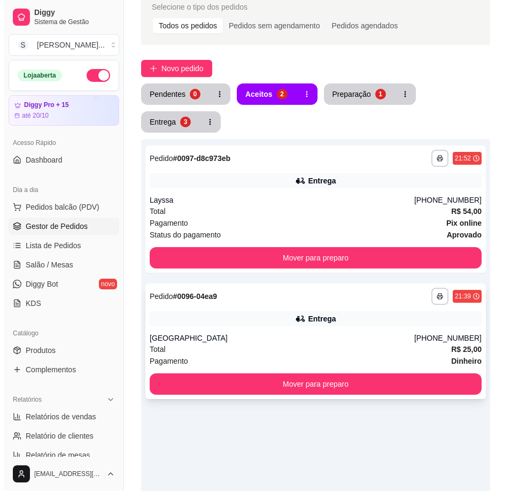
scroll to position [47, 0]
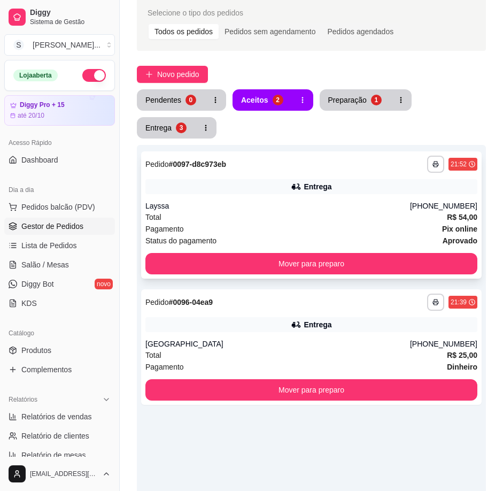
click at [337, 190] on div "Entrega" at bounding box center [311, 186] width 332 height 15
click at [196, 221] on div "Total R$ 54,00" at bounding box center [311, 217] width 332 height 12
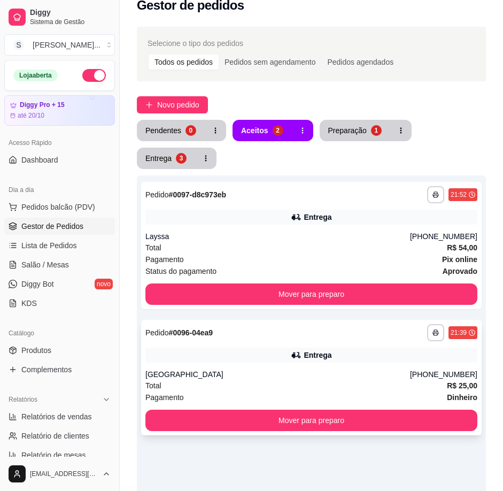
scroll to position [0, 0]
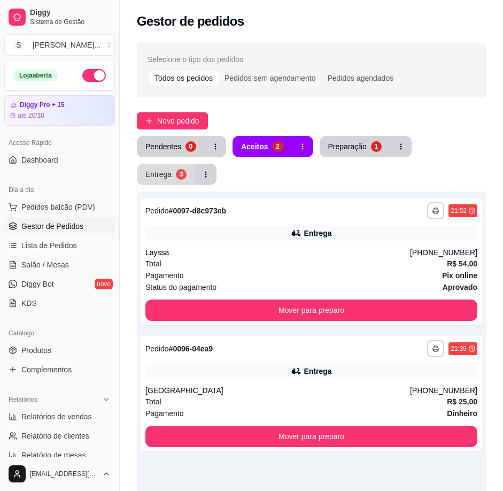
click at [172, 179] on button "Entrega 3" at bounding box center [166, 174] width 58 height 21
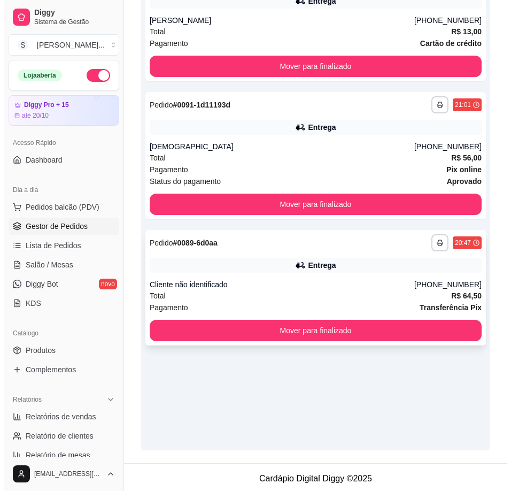
scroll to position [235, 0]
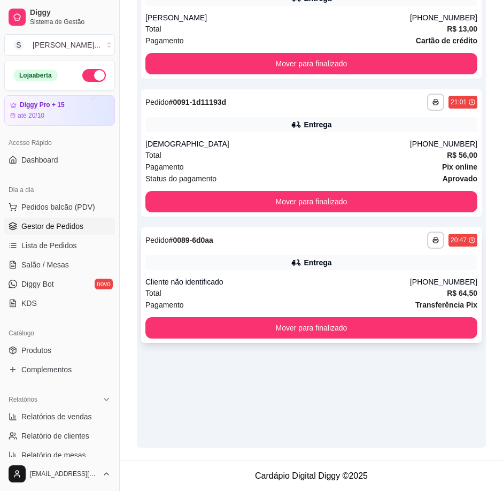
click at [277, 282] on div "Cliente não identificado" at bounding box center [277, 281] width 265 height 11
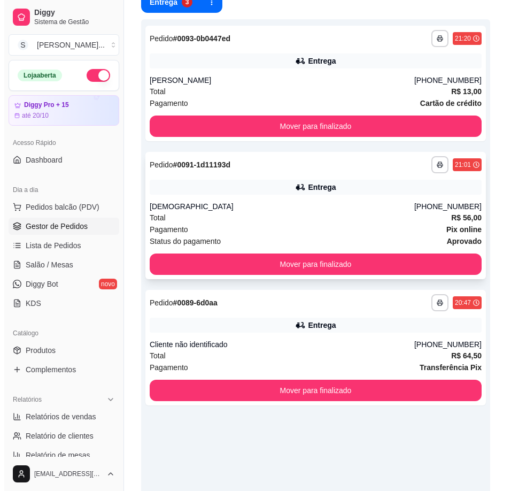
scroll to position [153, 0]
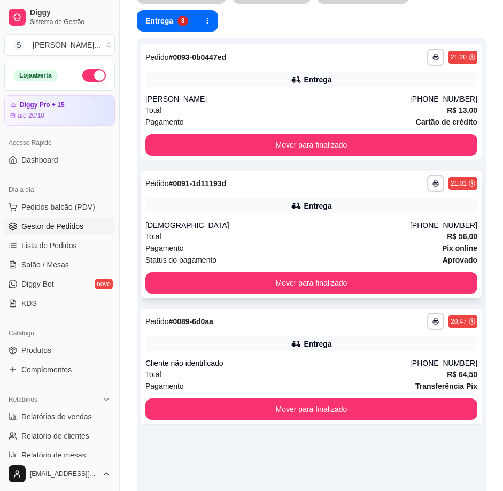
click at [379, 236] on div "Total R$ 56,00" at bounding box center [311, 236] width 332 height 12
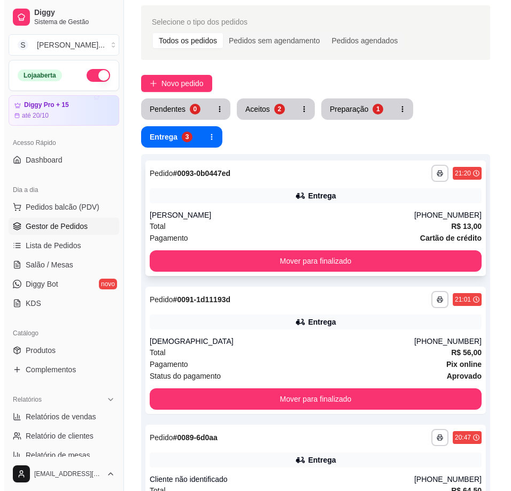
scroll to position [0, 0]
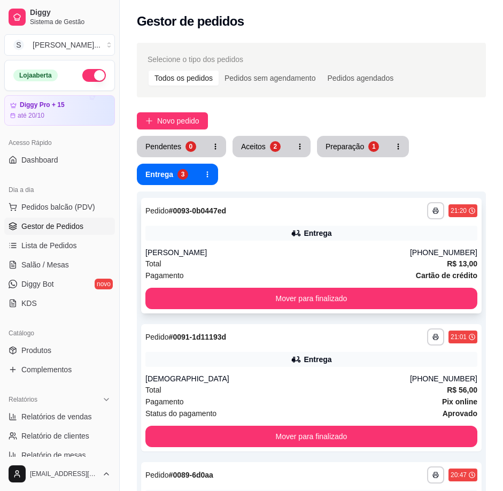
click at [361, 213] on div "**********" at bounding box center [311, 210] width 332 height 17
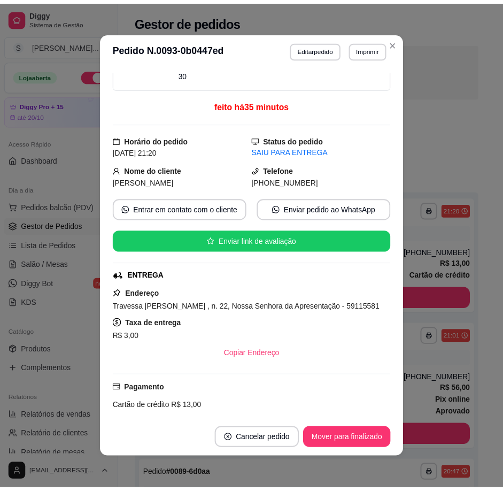
scroll to position [27, 0]
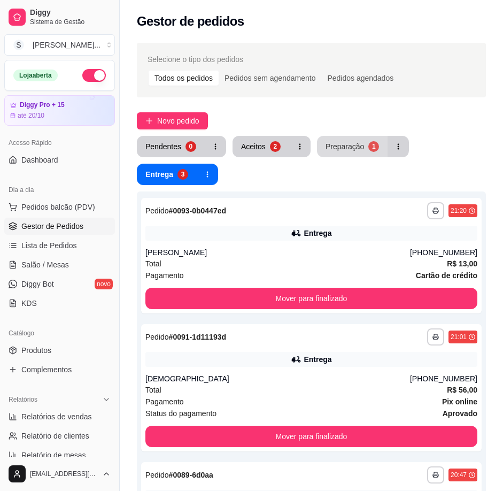
click at [354, 140] on button "Preparação 1" at bounding box center [352, 146] width 71 height 21
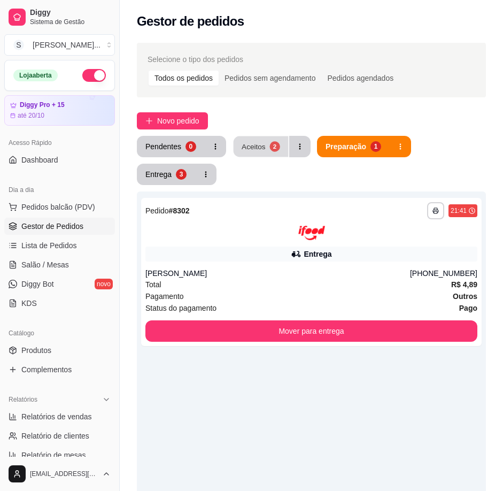
click at [258, 141] on button "Aceitos 2" at bounding box center [261, 146] width 55 height 21
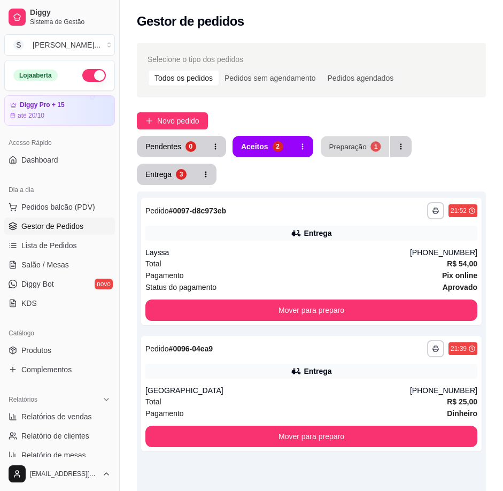
click at [366, 152] on button "Preparação 1" at bounding box center [355, 146] width 68 height 21
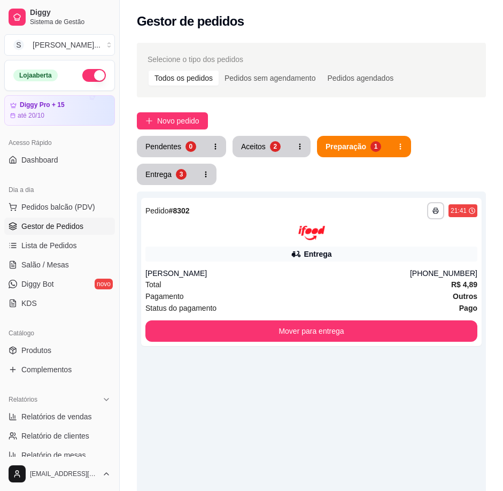
click at [242, 137] on button "Aceitos 2" at bounding box center [261, 146] width 57 height 21
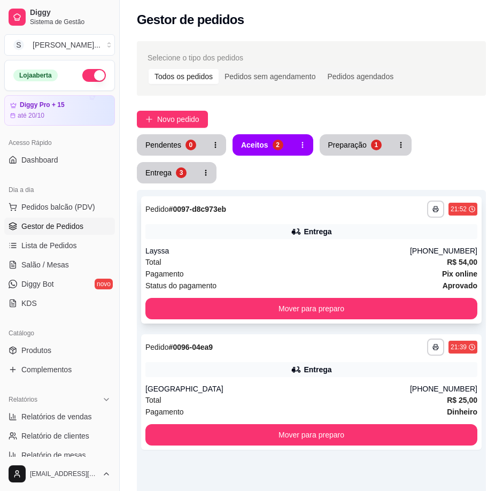
scroll to position [0, 0]
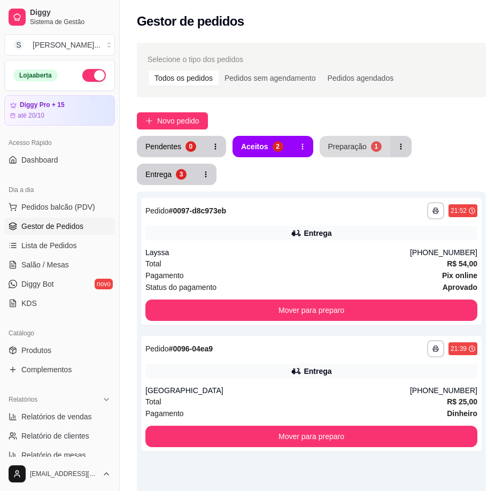
click at [353, 142] on div "Preparação" at bounding box center [347, 146] width 38 height 11
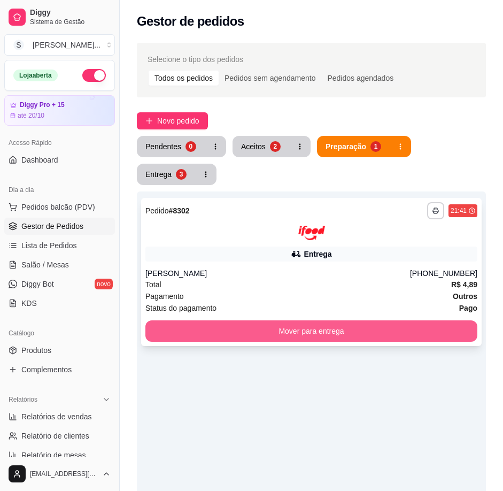
click at [407, 333] on button "Mover para entrega" at bounding box center [311, 330] width 332 height 21
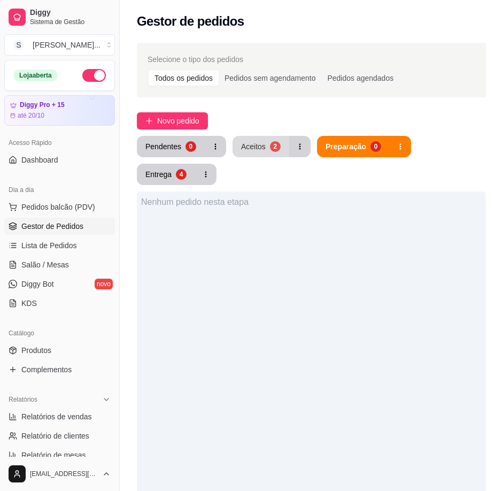
click at [260, 145] on div "Aceitos" at bounding box center [253, 146] width 25 height 11
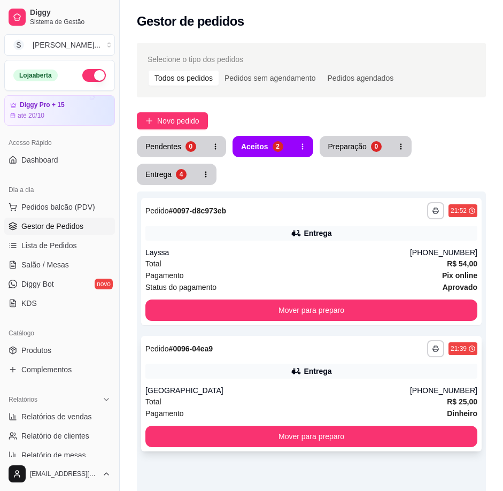
click at [341, 351] on div "**********" at bounding box center [311, 348] width 332 height 17
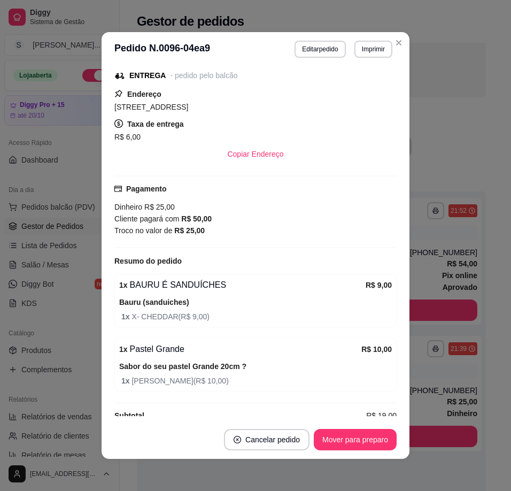
scroll to position [214, 0]
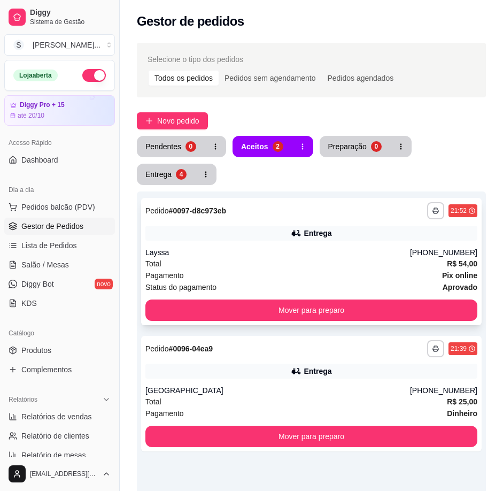
click at [433, 262] on div "Total R$ 54,00" at bounding box center [311, 264] width 332 height 12
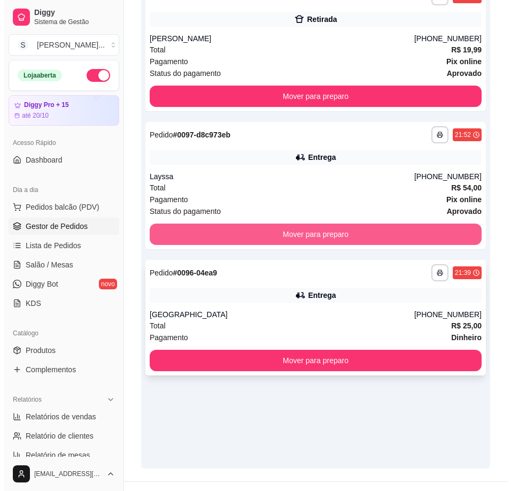
scroll to position [235, 0]
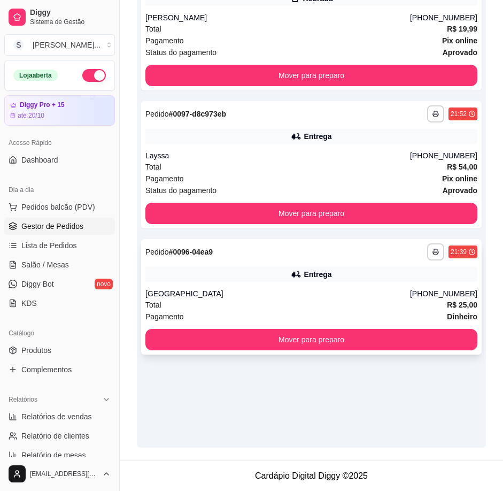
click at [334, 307] on div "Total R$ 25,00" at bounding box center [311, 305] width 332 height 12
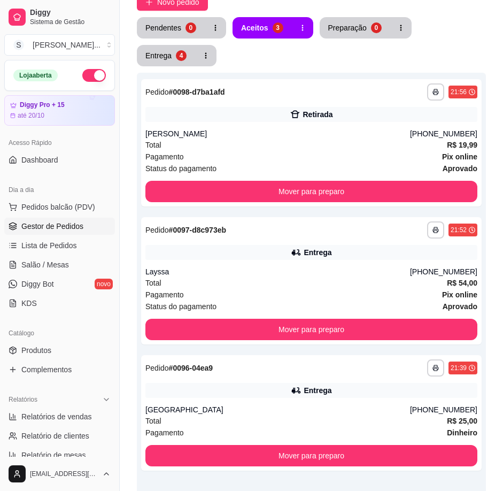
scroll to position [0, 0]
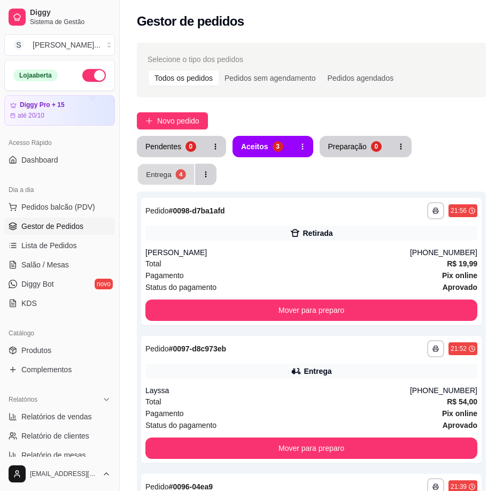
click at [161, 174] on div "Entrega" at bounding box center [159, 174] width 26 height 10
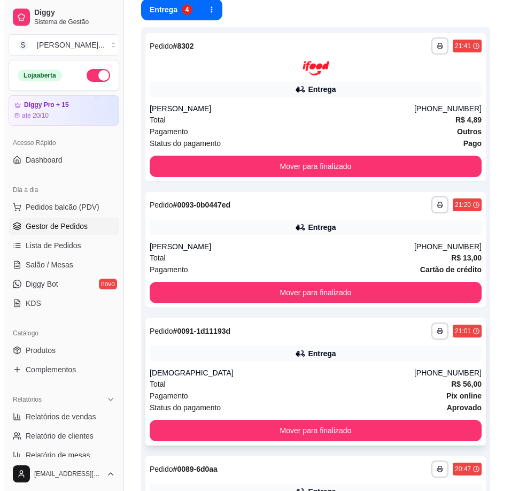
scroll to position [304, 0]
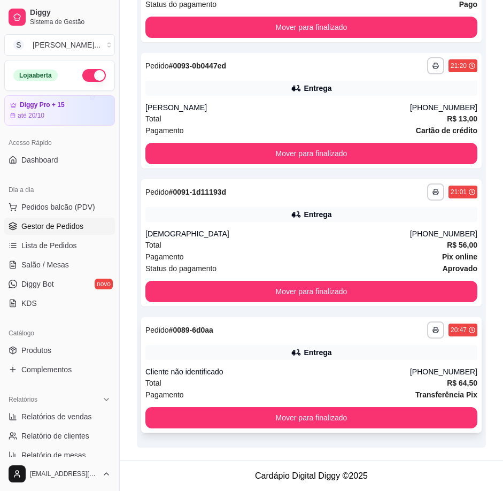
click at [374, 359] on div "Entrega" at bounding box center [311, 352] width 332 height 15
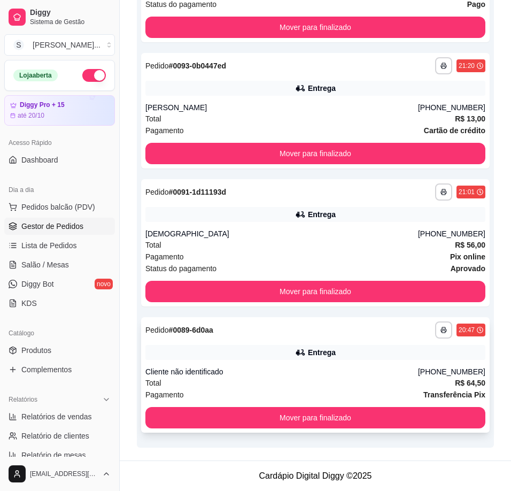
scroll to position [276, 0]
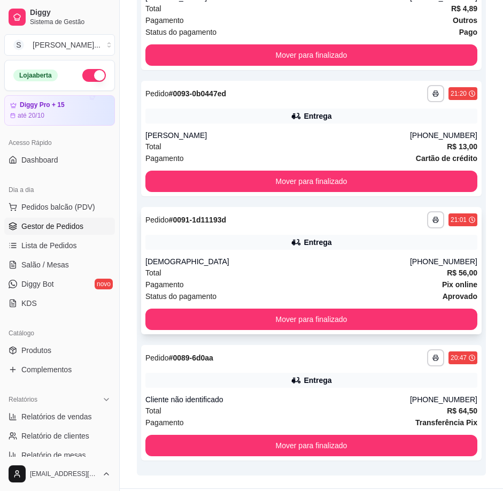
click at [371, 268] on div "Total R$ 56,00" at bounding box center [311, 273] width 332 height 12
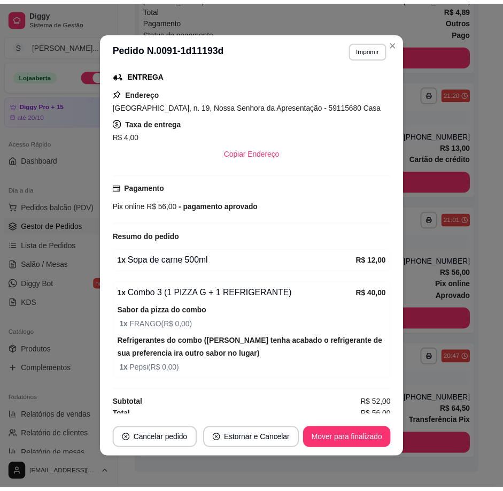
scroll to position [252, 0]
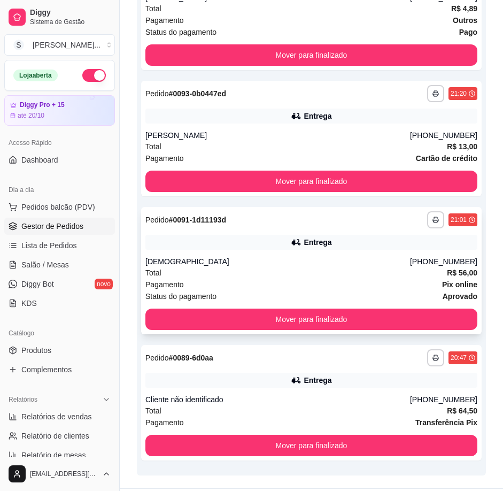
click at [399, 265] on div "[DEMOGRAPHIC_DATA]" at bounding box center [277, 261] width 265 height 11
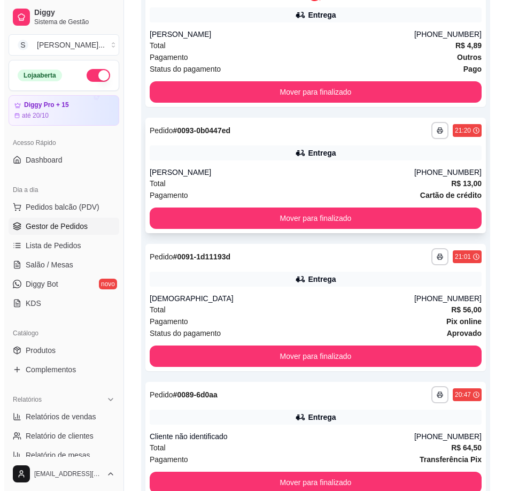
scroll to position [222, 0]
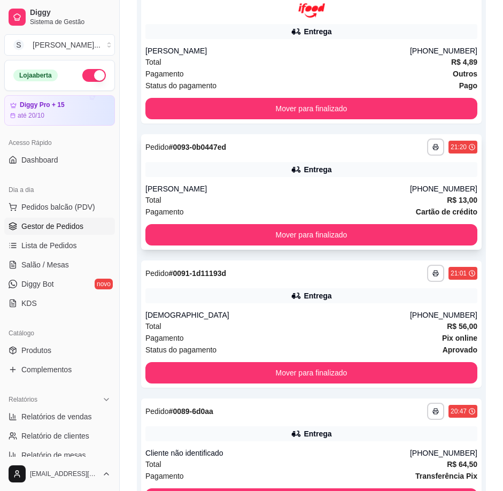
click at [416, 198] on div "Total R$ 13,00" at bounding box center [311, 200] width 332 height 12
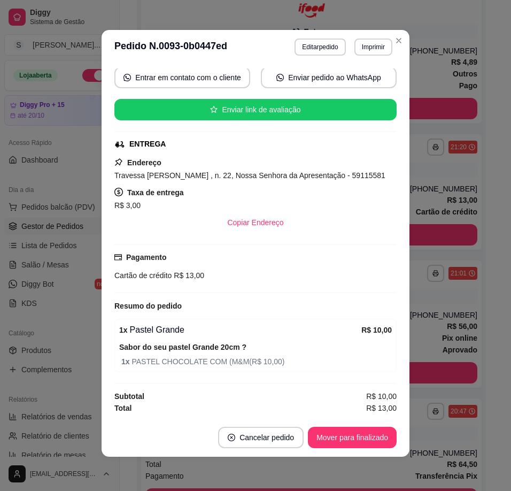
scroll to position [0, 0]
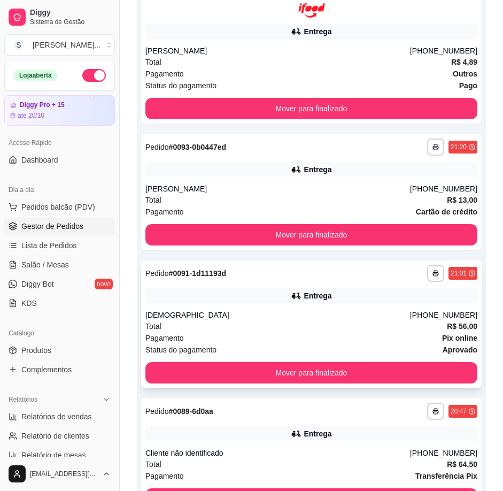
click at [431, 314] on div "[PHONE_NUMBER]" at bounding box center [443, 315] width 67 height 11
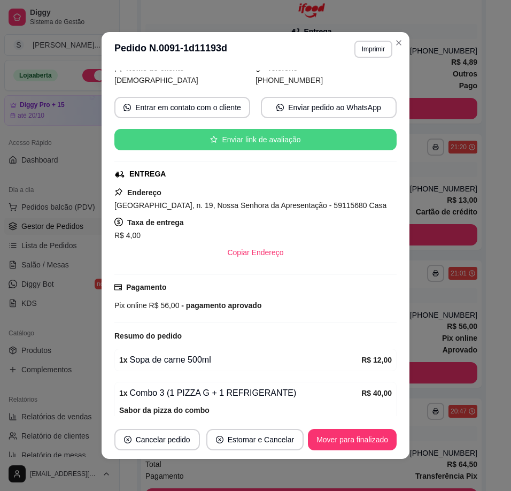
scroll to position [160, 0]
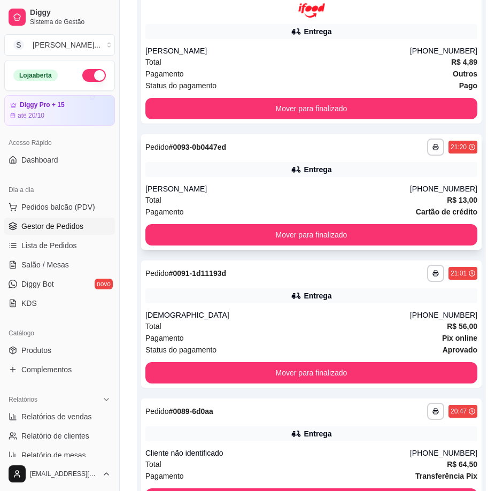
click at [385, 184] on div "[PERSON_NAME]" at bounding box center [277, 188] width 265 height 11
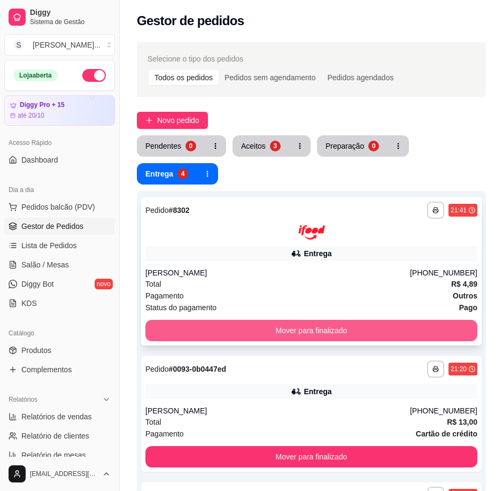
scroll to position [0, 0]
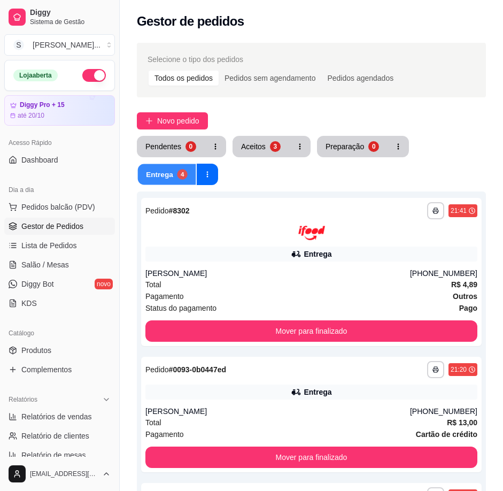
click at [169, 176] on div "Entrega" at bounding box center [159, 174] width 27 height 10
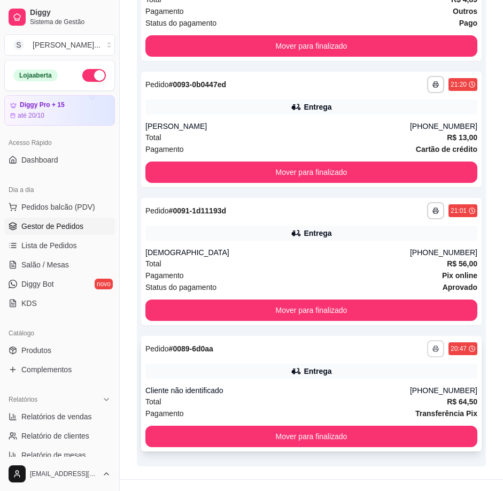
scroll to position [304, 0]
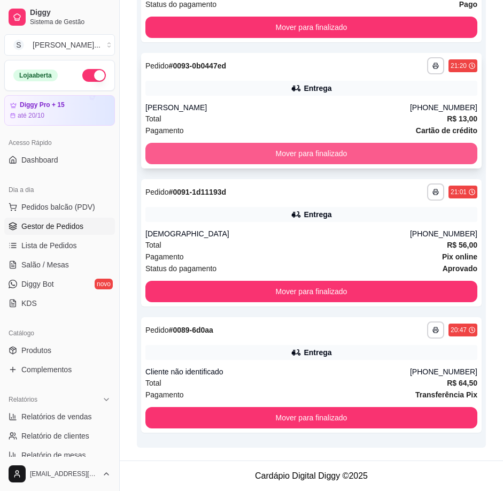
click at [326, 148] on button "Mover para finalizado" at bounding box center [311, 153] width 332 height 21
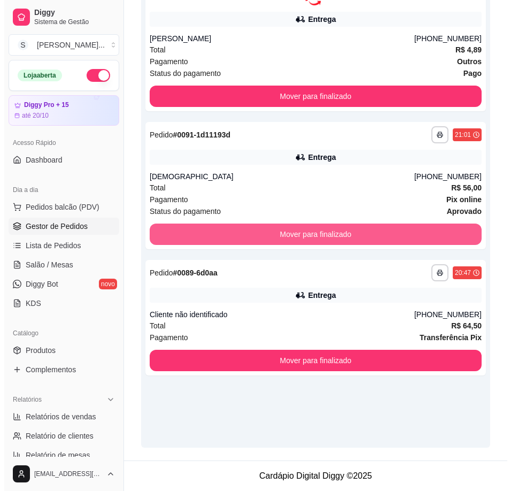
scroll to position [235, 0]
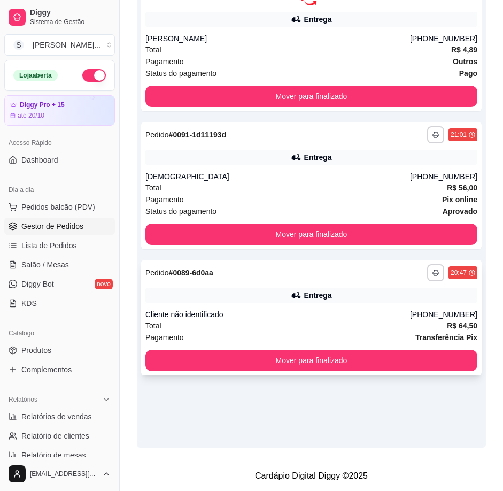
click at [317, 318] on div "Cliente não identificado" at bounding box center [277, 314] width 265 height 11
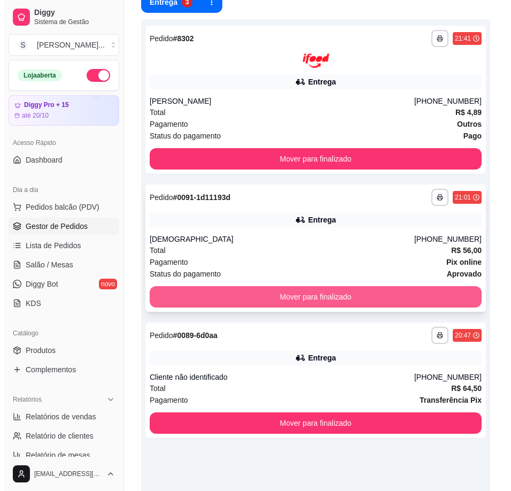
scroll to position [153, 0]
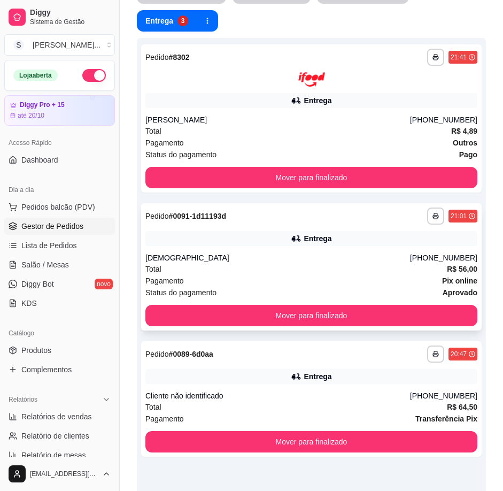
click at [311, 262] on div "[DEMOGRAPHIC_DATA]" at bounding box center [277, 257] width 265 height 11
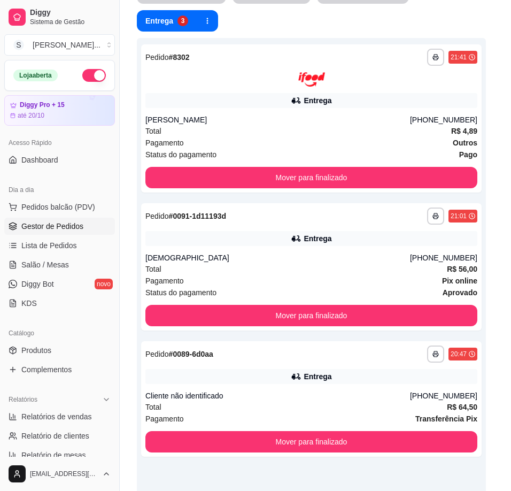
scroll to position [252, 0]
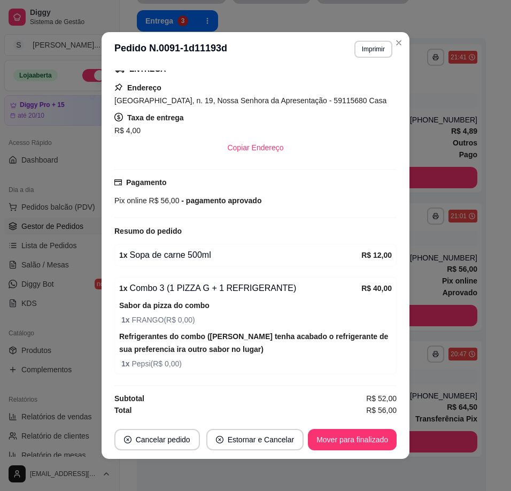
click at [343, 428] on footer "Cancelar pedido Estornar e Cancelar Mover para finalizado" at bounding box center [256, 439] width 308 height 38
click at [360, 443] on button "Mover para finalizado" at bounding box center [353, 439] width 86 height 21
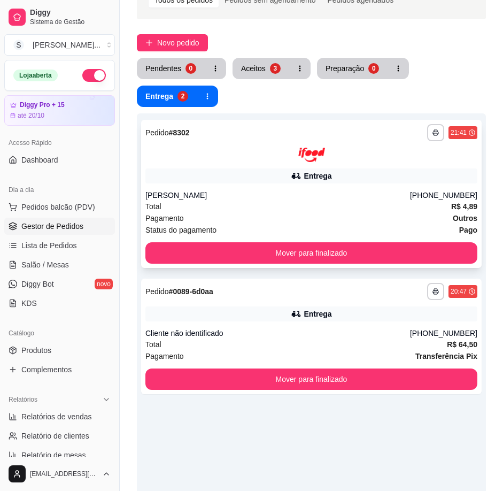
scroll to position [0, 0]
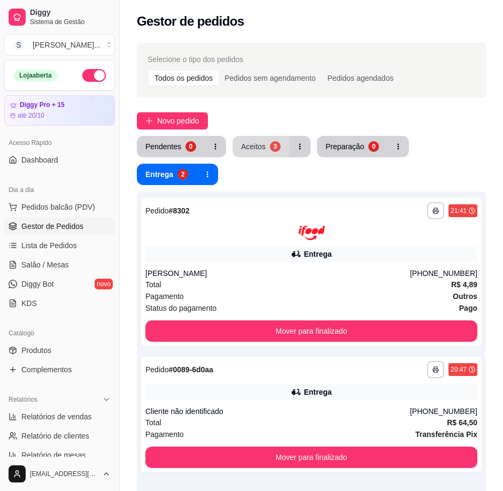
click at [251, 148] on div "Aceitos" at bounding box center [253, 146] width 25 height 11
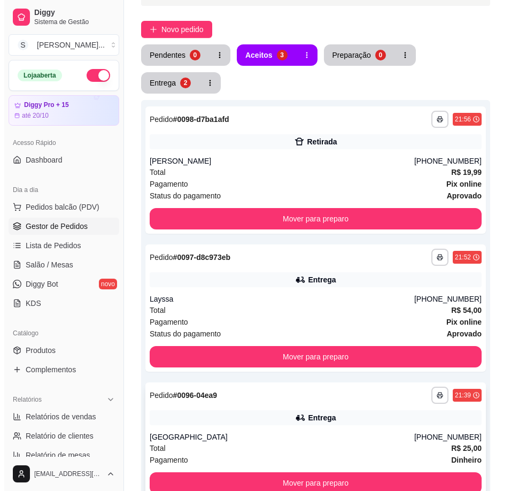
scroll to position [235, 0]
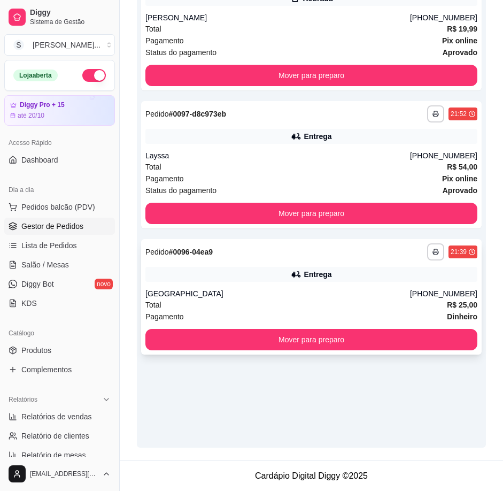
click at [317, 291] on div "[GEOGRAPHIC_DATA]" at bounding box center [277, 293] width 265 height 11
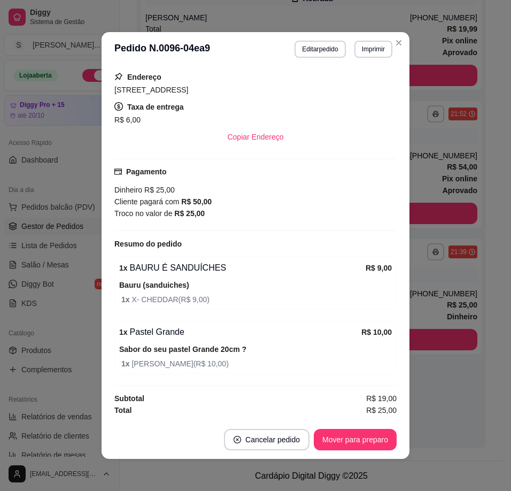
scroll to position [2, 0]
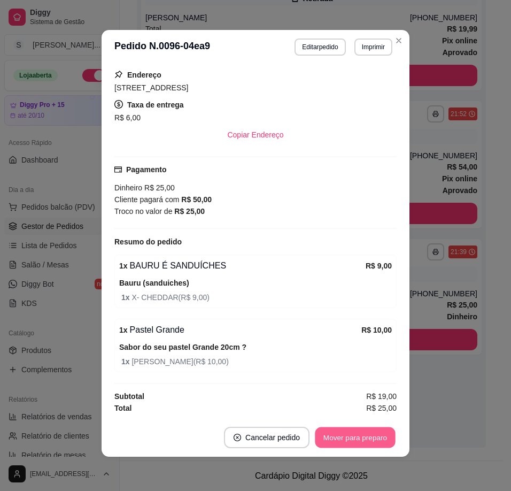
click at [350, 433] on button "Mover para preparo" at bounding box center [355, 437] width 80 height 21
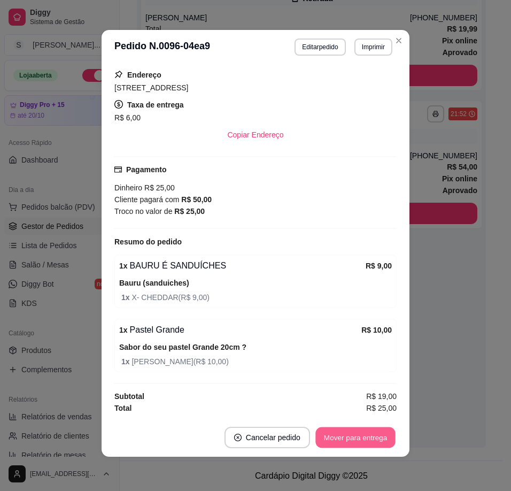
click at [357, 441] on button "Mover para entrega" at bounding box center [355, 437] width 80 height 21
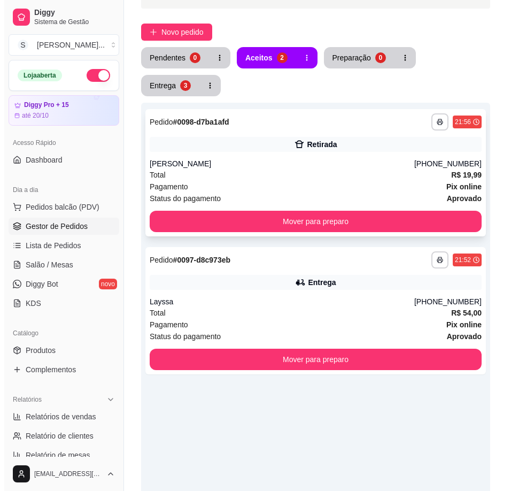
scroll to position [107, 0]
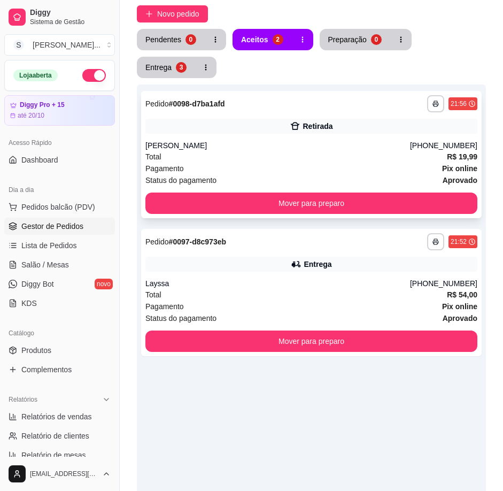
click at [333, 146] on div "[PERSON_NAME]" at bounding box center [277, 145] width 265 height 11
click at [189, 16] on span "Novo pedido" at bounding box center [178, 14] width 42 height 12
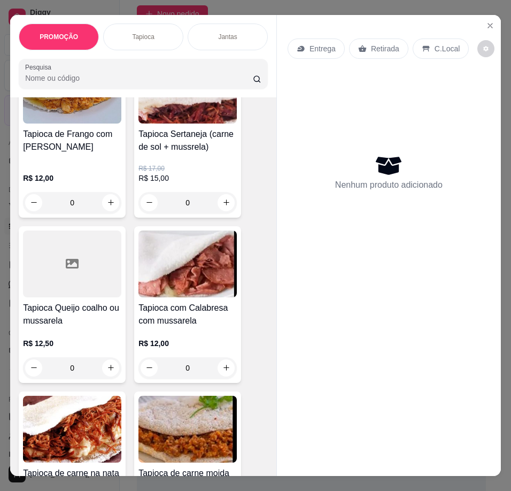
scroll to position [267, 0]
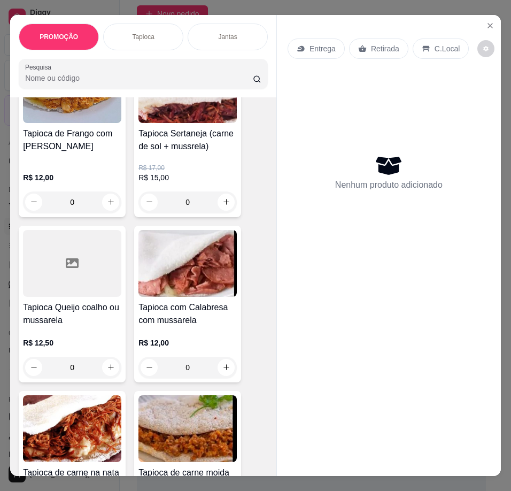
click at [170, 314] on h4 "Tapioca com Calabresa com mussarela" at bounding box center [187, 314] width 98 height 26
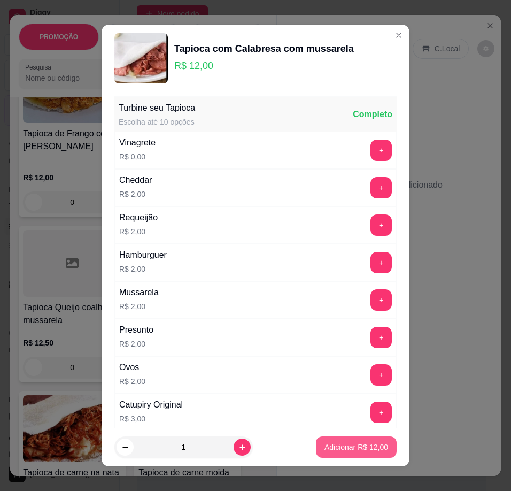
click at [360, 451] on p "Adicionar R$ 12,00" at bounding box center [357, 447] width 64 height 11
type input "1"
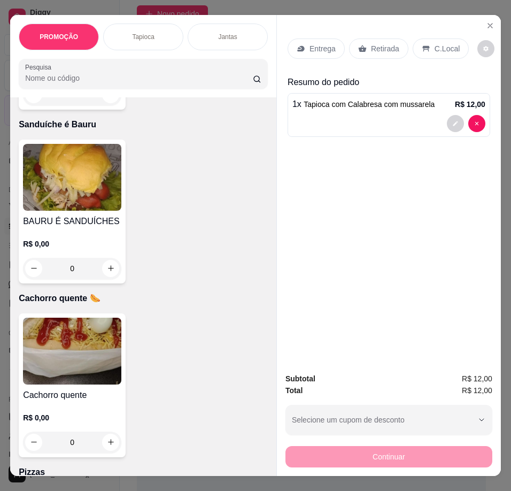
scroll to position [3048, 0]
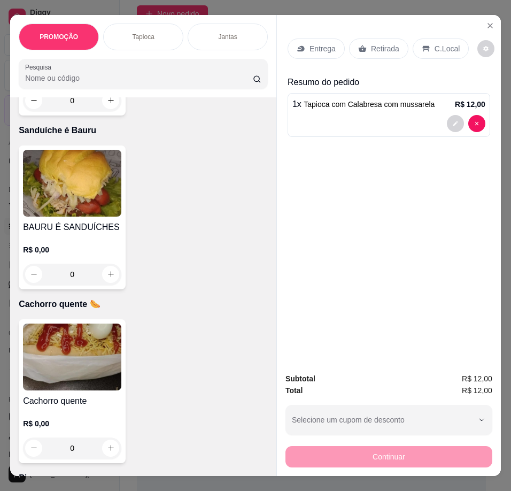
click at [57, 200] on img at bounding box center [72, 183] width 98 height 67
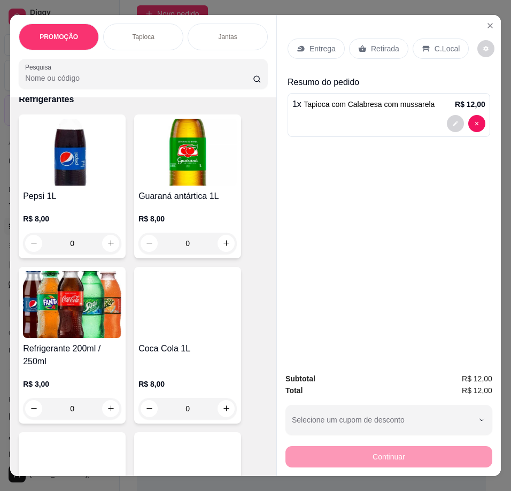
scroll to position [4613, 0]
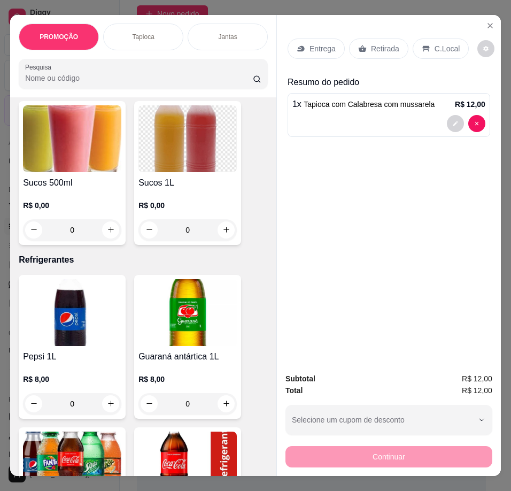
click at [73, 172] on img at bounding box center [72, 138] width 98 height 67
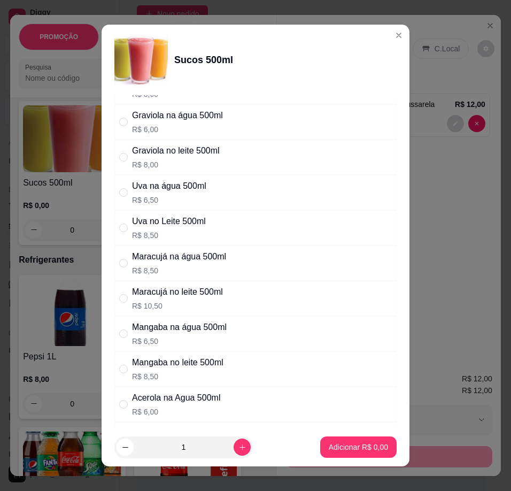
scroll to position [160, 0]
click at [228, 336] on div "Mangaba na água 500ml R$ 6,50" at bounding box center [255, 332] width 282 height 35
radio input "true"
click at [358, 454] on button "Adicionar R$ 6,50" at bounding box center [358, 446] width 76 height 21
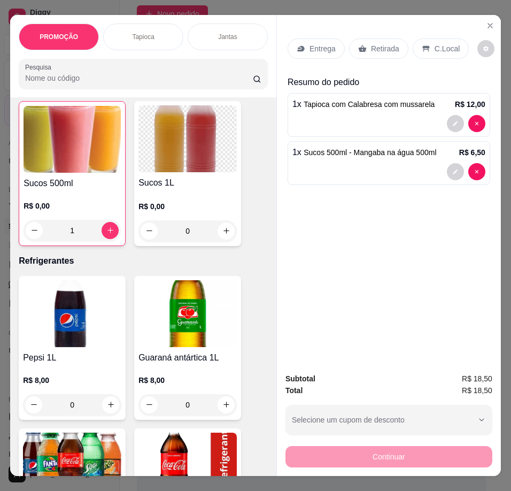
type input "1"
click at [300, 52] on div "Entrega" at bounding box center [316, 48] width 57 height 20
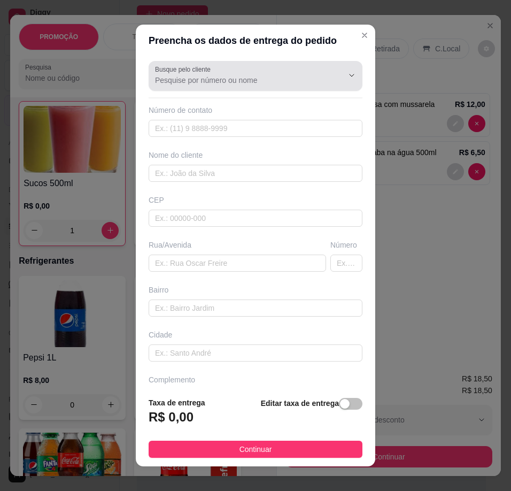
click at [220, 68] on div at bounding box center [255, 75] width 201 height 21
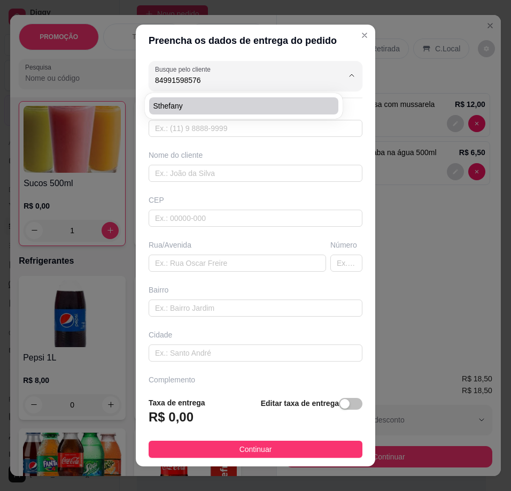
click at [250, 98] on li "Sthefany" at bounding box center [243, 105] width 189 height 17
type input "Sthefany"
type input "84991598576"
type input "Sthefany"
type input "Tv afrodite 03 Nossa senhora da Apresentação"
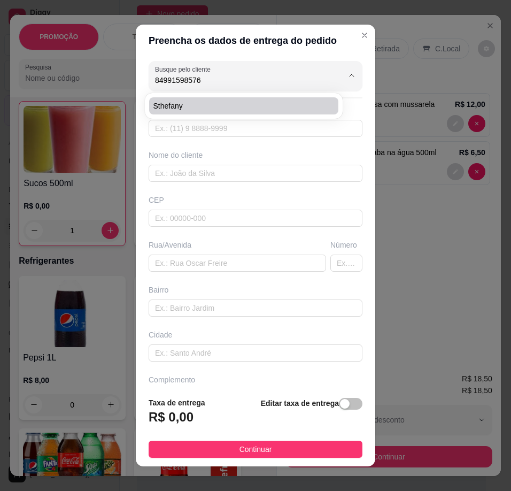
type input "Vale dourado"
type input "Próximo ao muro do cemitério [GEOGRAPHIC_DATA]"
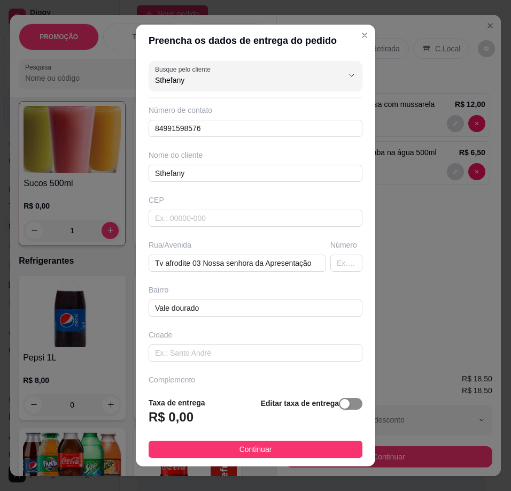
type input "Sthefany"
click at [340, 407] on div "button" at bounding box center [345, 404] width 10 height 10
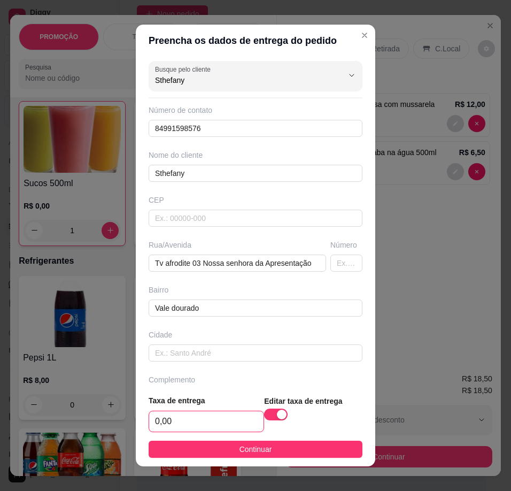
click at [212, 423] on input "0,00" at bounding box center [206, 421] width 114 height 20
type input "3,00"
click at [322, 452] on button "Continuar" at bounding box center [256, 449] width 214 height 17
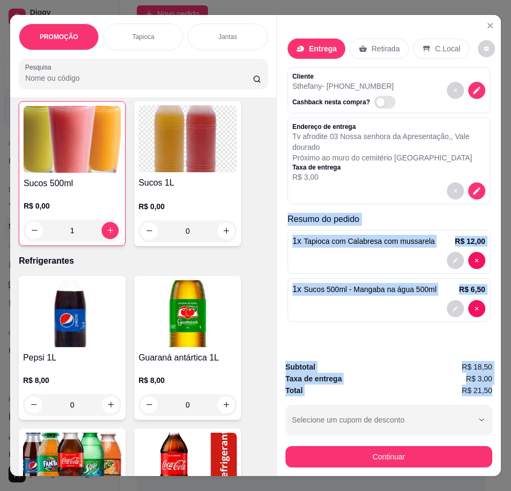
drag, startPoint x: 280, startPoint y: 219, endPoint x: 488, endPoint y: 387, distance: 267.3
click at [488, 387] on div "Entrega Retirada C.Local Cliente Sthefany - [PHONE_NUMBER] Cashback nesta compr…" at bounding box center [388, 245] width 225 height 461
copy div "Resumo do pedido 1 x Tapioca com Calabresa com mussarela R$ 12,00 1 x Sucos 500…"
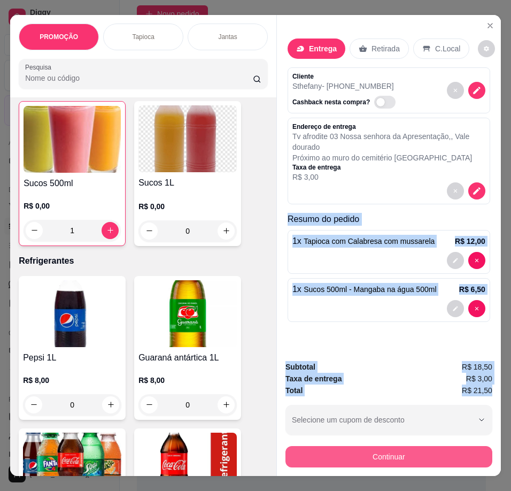
click at [443, 453] on button "Continuar" at bounding box center [389, 456] width 207 height 21
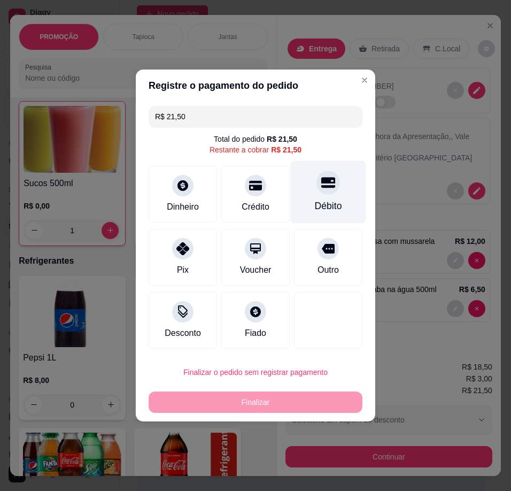
click at [315, 205] on div "Débito" at bounding box center [328, 206] width 27 height 14
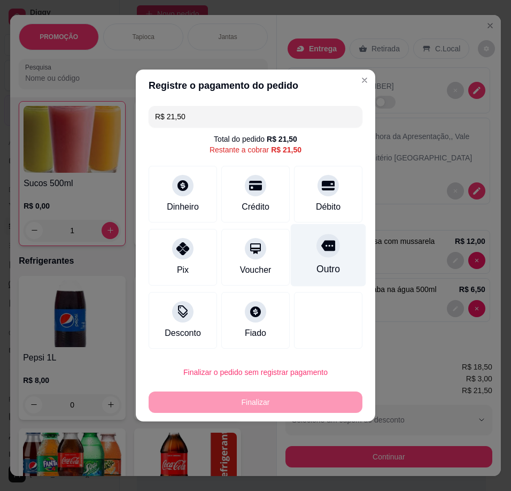
type input "R$ 0,00"
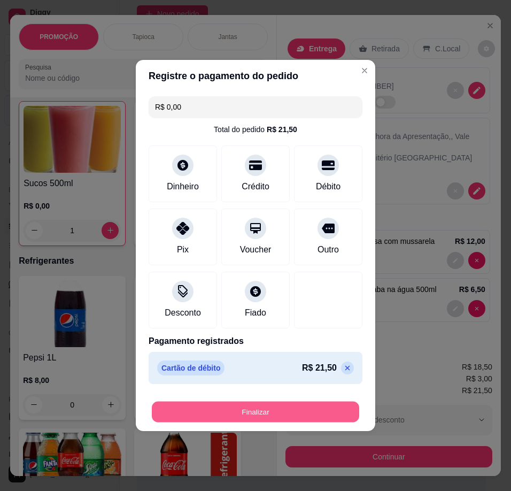
click at [268, 415] on button "Finalizar" at bounding box center [255, 412] width 207 height 21
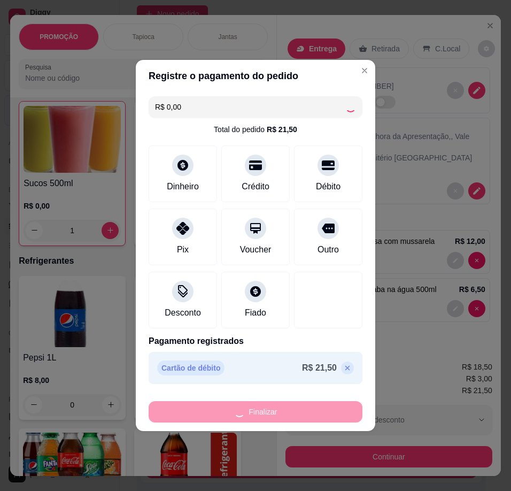
type input "0"
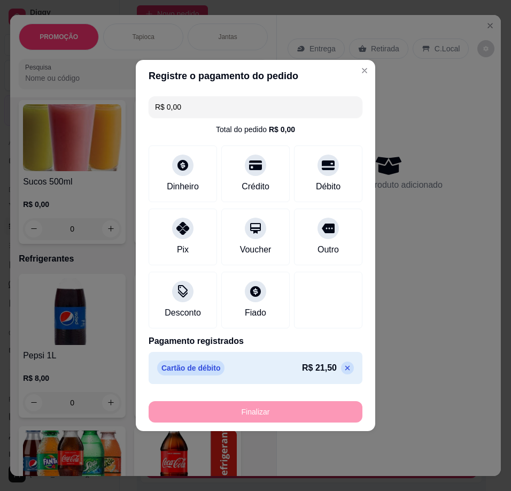
type input "-R$ 21,50"
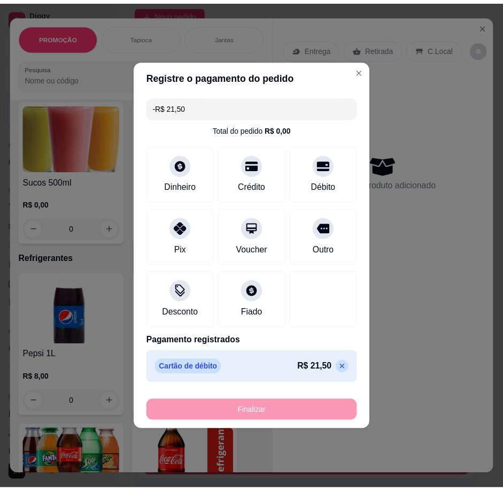
scroll to position [4612, 0]
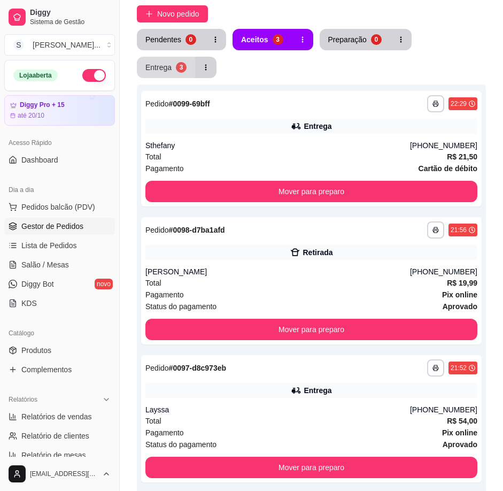
click at [171, 73] on button "Entrega 3" at bounding box center [166, 67] width 58 height 21
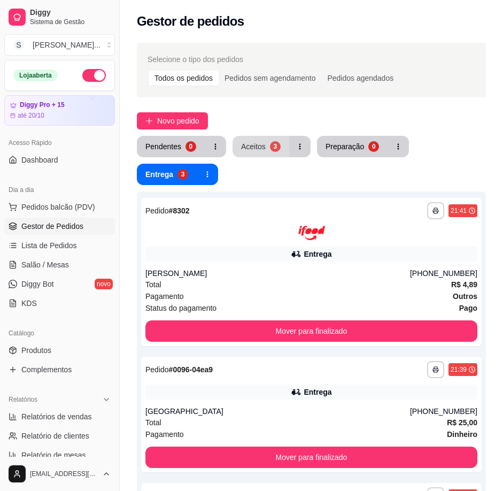
click at [271, 148] on div "3" at bounding box center [275, 146] width 11 height 11
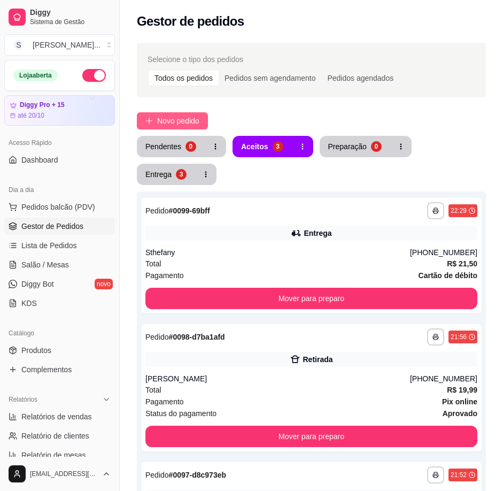
click at [183, 125] on span "Novo pedido" at bounding box center [178, 121] width 42 height 12
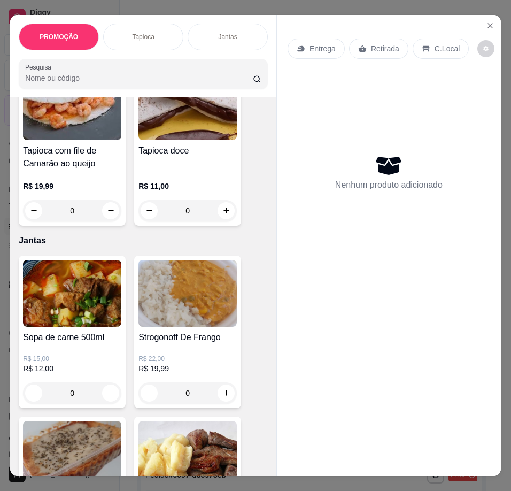
scroll to position [855, 0]
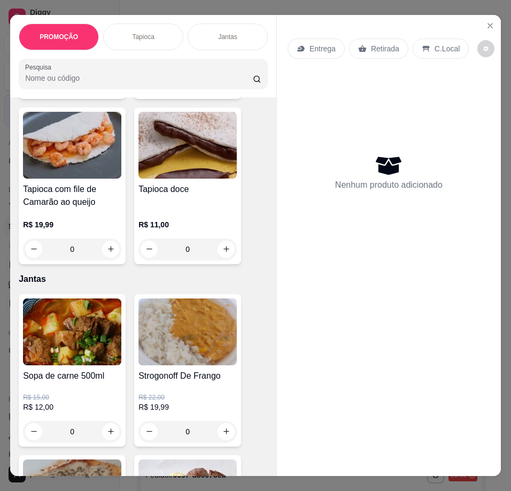
click at [194, 306] on img at bounding box center [187, 331] width 98 height 67
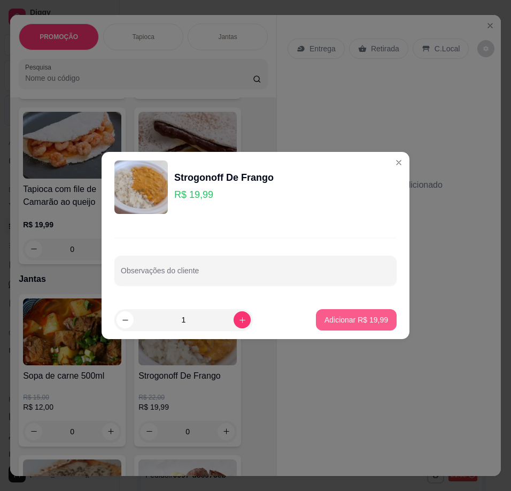
click at [336, 319] on p "Adicionar R$ 19,99" at bounding box center [357, 319] width 64 height 11
type input "1"
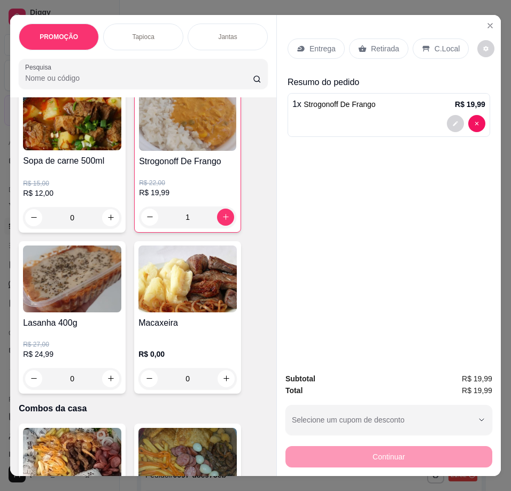
scroll to position [1069, 0]
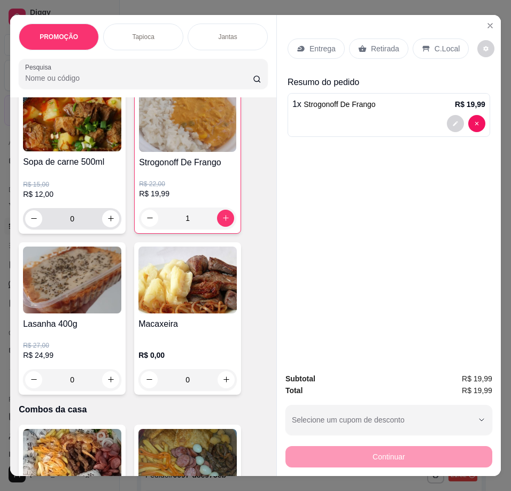
click at [78, 223] on input "0" at bounding box center [72, 218] width 60 height 21
click at [107, 222] on icon "increase-product-quantity" at bounding box center [111, 218] width 8 height 8
type input "1"
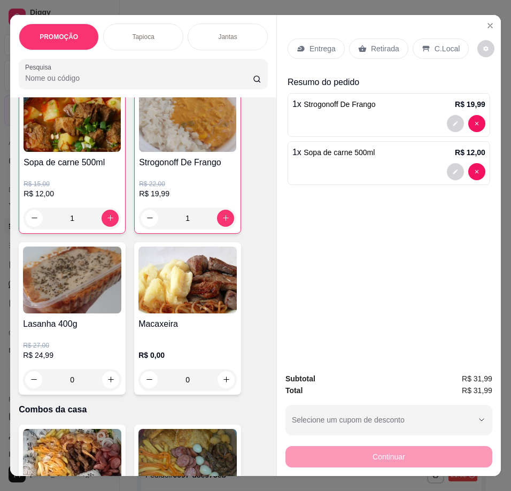
scroll to position [1070, 0]
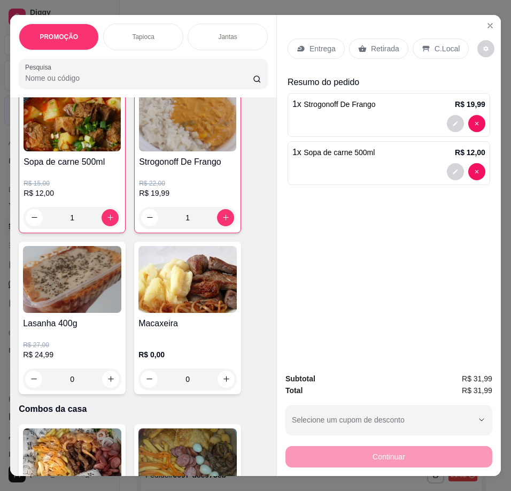
click at [316, 43] on p "Entrega" at bounding box center [323, 48] width 26 height 11
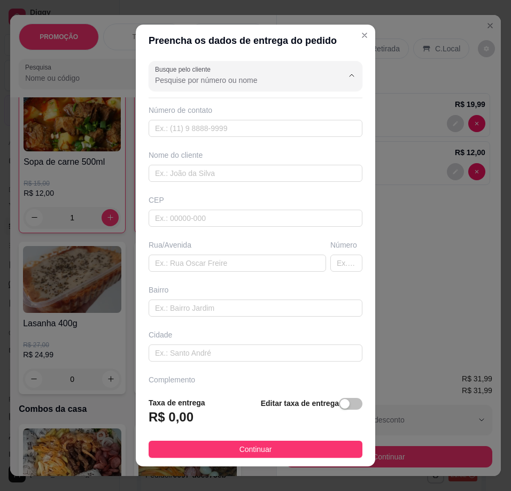
click at [238, 84] on input "Busque pelo cliente" at bounding box center [240, 80] width 171 height 11
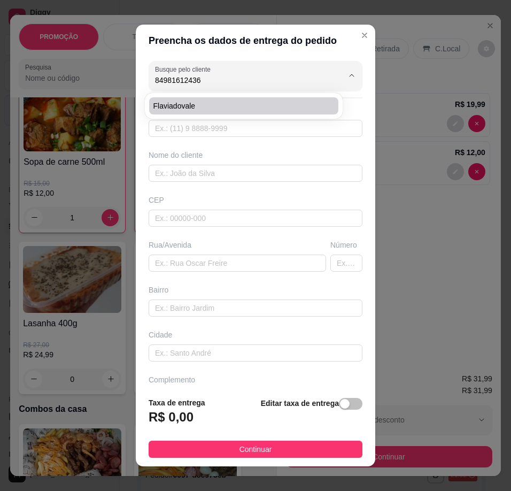
click at [242, 107] on span "flaviadovale" at bounding box center [238, 106] width 170 height 11
type input "flaviadovale"
type input "84981612436"
type input "flaviadovale"
type input "Tv [GEOGRAPHIC_DATA] 06"
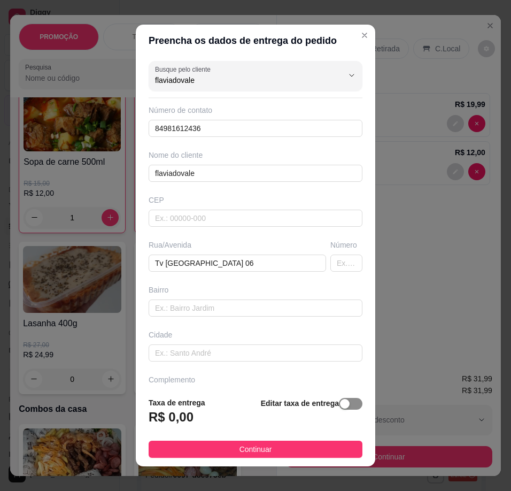
type input "flaviadovale"
click at [340, 402] on div "button" at bounding box center [345, 404] width 10 height 10
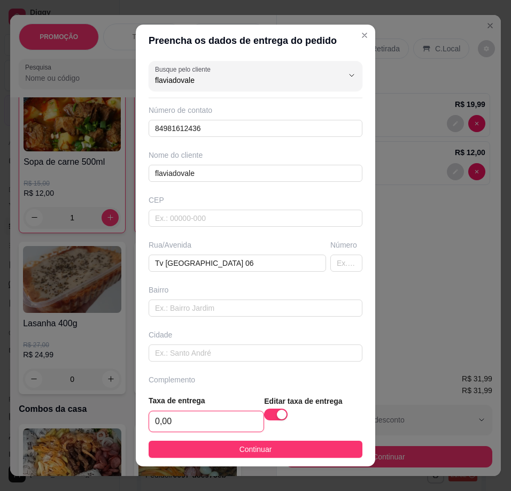
click at [226, 422] on input "0,00" at bounding box center [206, 421] width 114 height 20
type input "3,00"
click at [293, 445] on button "Continuar" at bounding box center [256, 449] width 214 height 17
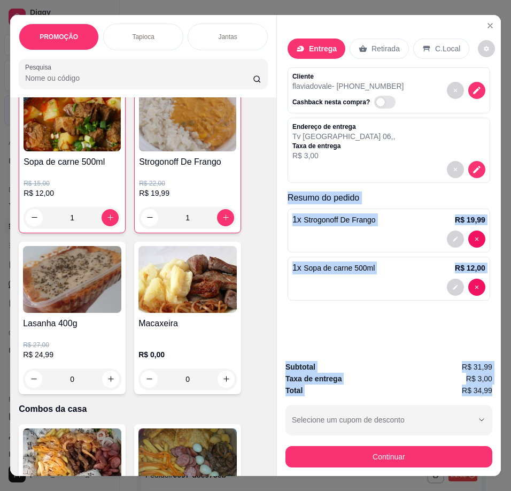
drag, startPoint x: 290, startPoint y: 193, endPoint x: 492, endPoint y: 383, distance: 278.0
click at [492, 384] on div "Entrega Retirada C.Local Cliente flaviadovale - [PHONE_NUMBER] Cashback nesta c…" at bounding box center [388, 245] width 225 height 461
copy div "Resumo do pedido 1 x Strogonoff De Frango R$ 19,99 1 x Sopa de carne 500ml R$ 1…"
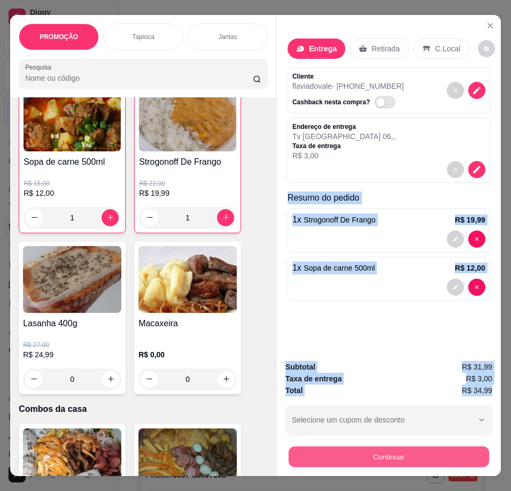
click at [429, 448] on button "Continuar" at bounding box center [389, 456] width 200 height 21
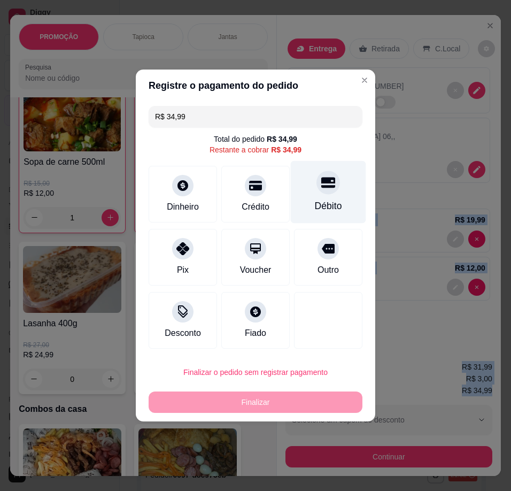
click at [333, 200] on div "Débito" at bounding box center [328, 206] width 27 height 14
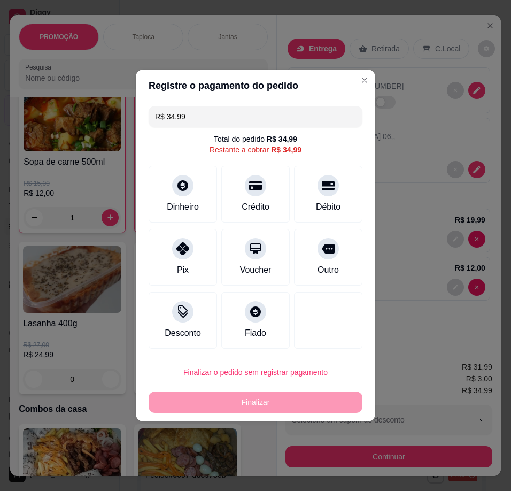
type input "R$ 0,00"
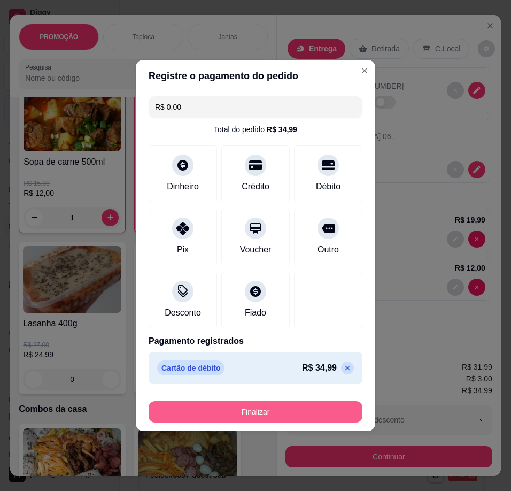
click at [307, 410] on button "Finalizar" at bounding box center [256, 411] width 214 height 21
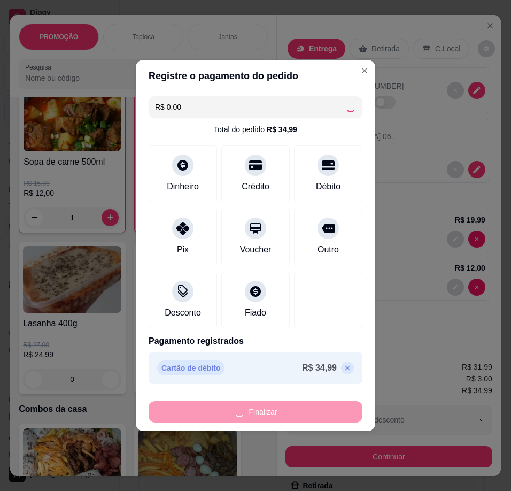
type input "0"
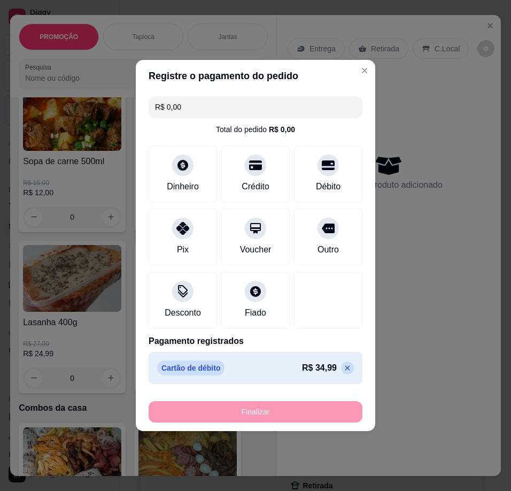
type input "-R$ 34,99"
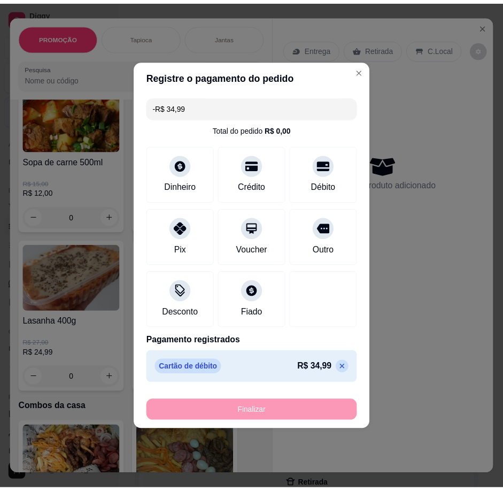
scroll to position [1069, 0]
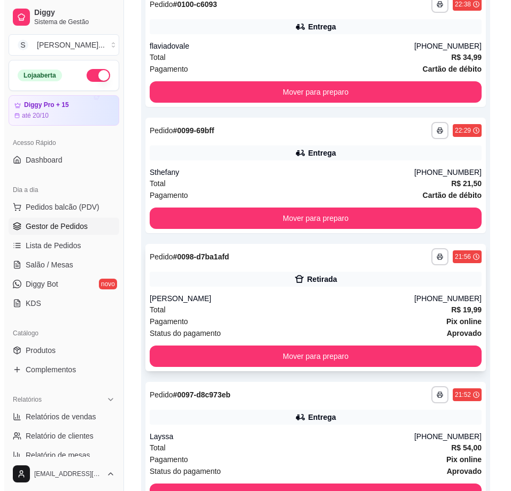
scroll to position [409, 0]
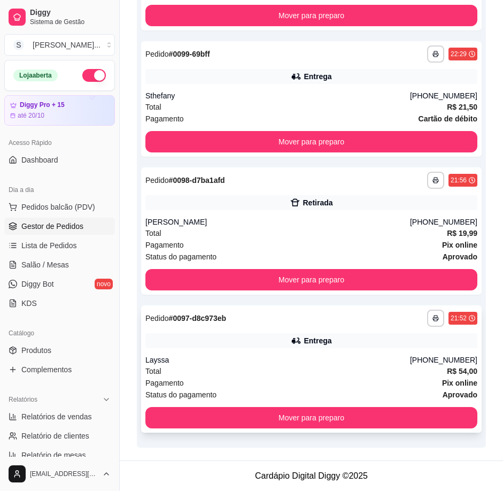
click at [336, 359] on div "Layssa" at bounding box center [277, 359] width 265 height 11
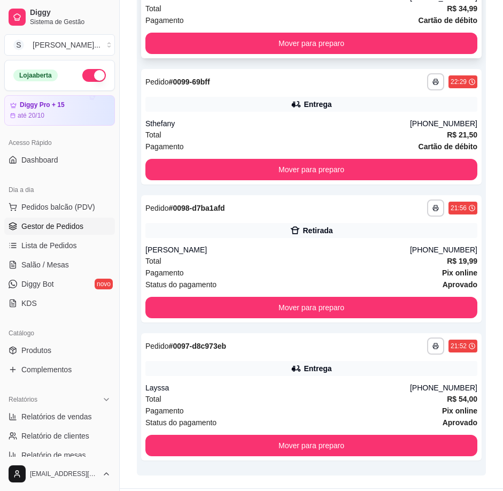
scroll to position [60, 0]
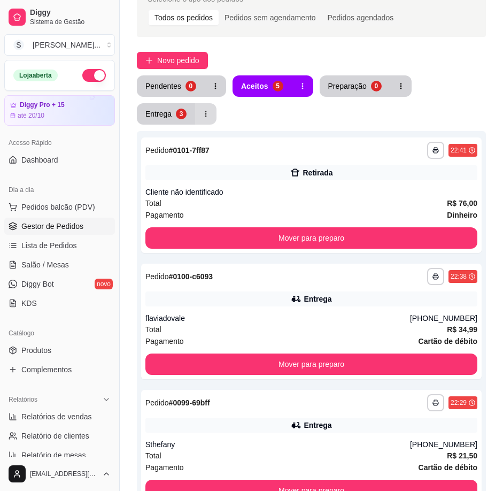
click at [193, 117] on button "Entrega 3" at bounding box center [166, 113] width 58 height 21
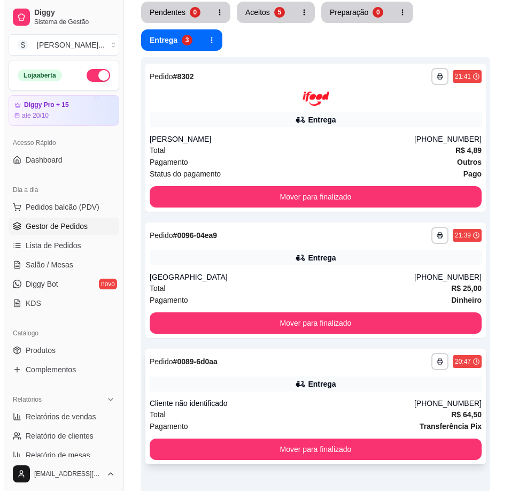
scroll to position [235, 0]
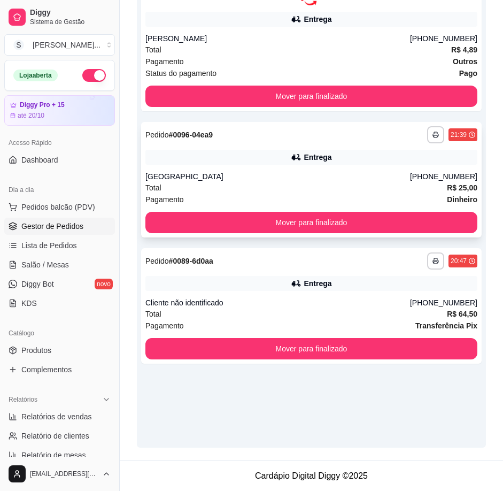
click at [359, 183] on div "Total R$ 25,00" at bounding box center [311, 188] width 332 height 12
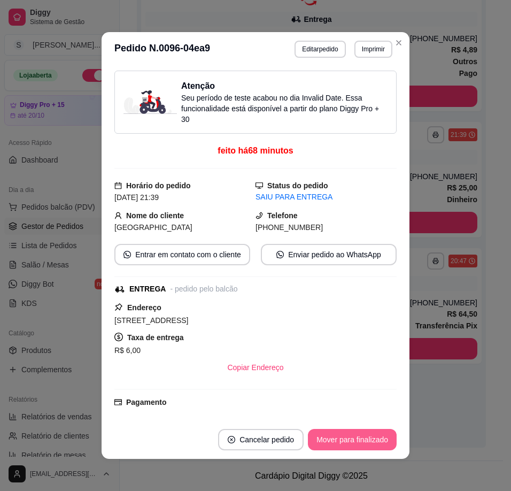
click at [366, 436] on button "Mover para finalizado" at bounding box center [352, 439] width 89 height 21
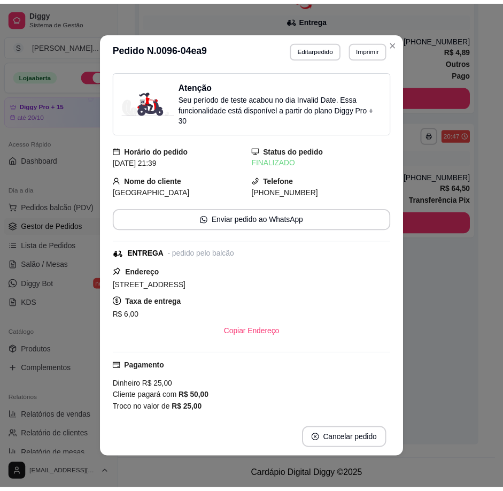
scroll to position [207, 0]
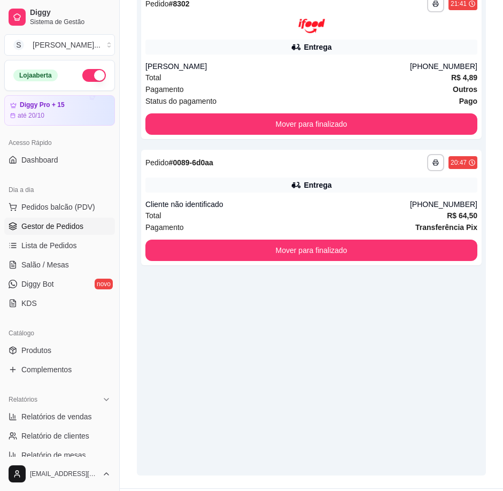
click at [434, 265] on div "**********" at bounding box center [311, 229] width 349 height 491
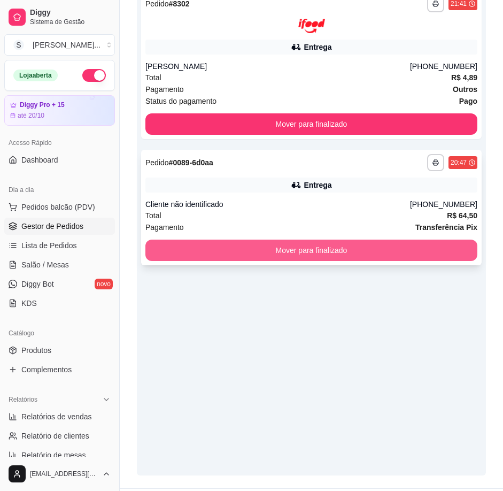
click at [392, 257] on button "Mover para finalizado" at bounding box center [311, 250] width 332 height 21
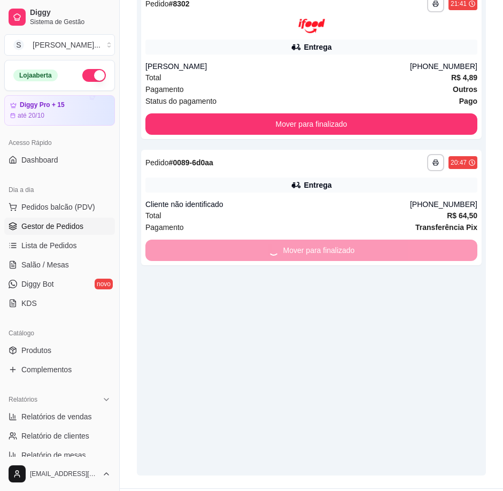
click at [376, 304] on div "**********" at bounding box center [311, 229] width 349 height 491
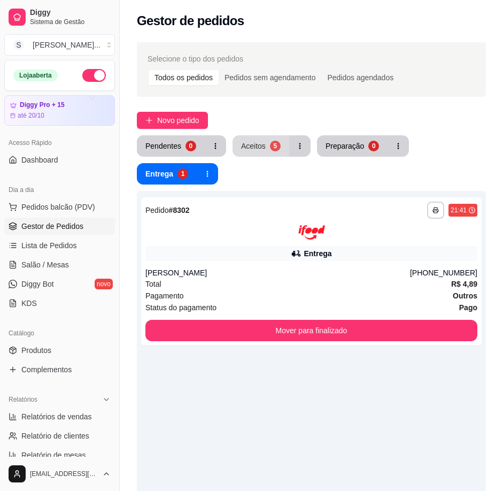
scroll to position [0, 0]
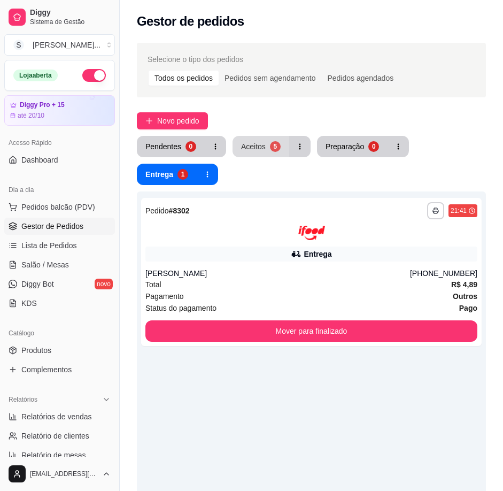
click at [249, 144] on div "Aceitos" at bounding box center [253, 146] width 25 height 11
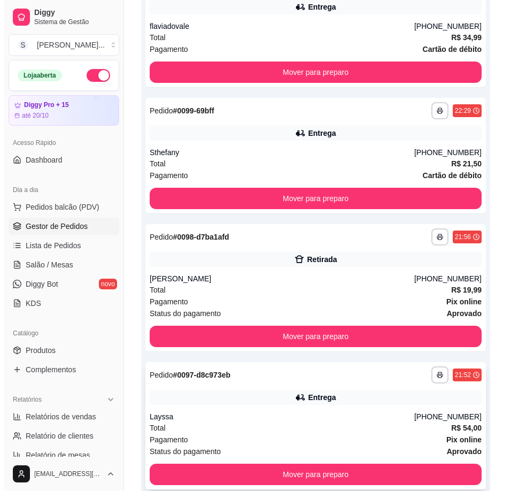
scroll to position [409, 0]
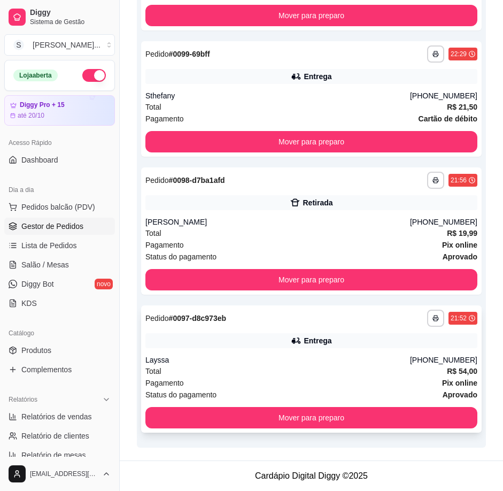
click at [294, 373] on div "Total R$ 54,00" at bounding box center [311, 371] width 332 height 12
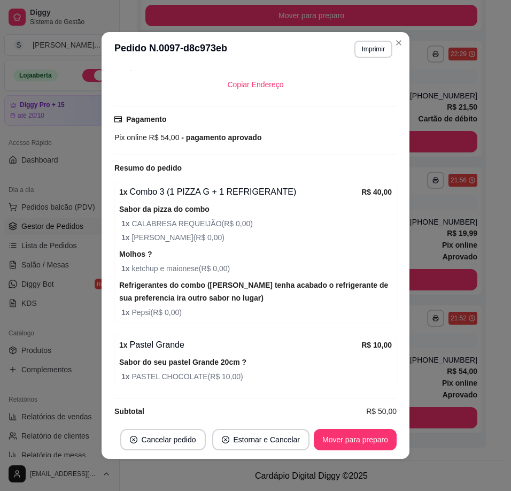
scroll to position [2, 0]
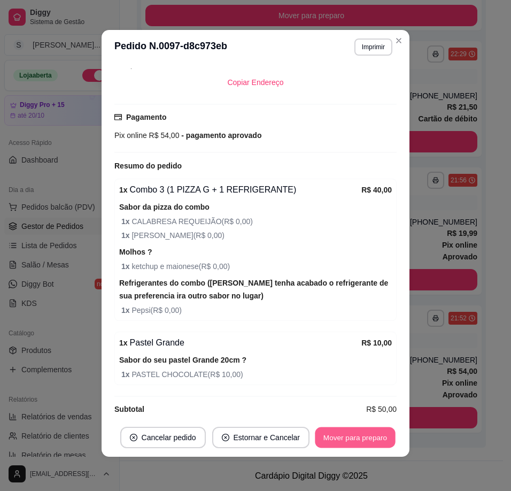
click at [344, 432] on button "Mover para preparo" at bounding box center [355, 437] width 80 height 21
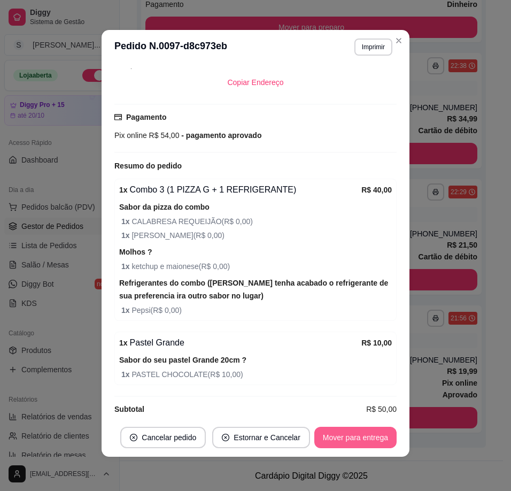
scroll to position [271, 0]
click at [349, 434] on button "Mover para entrega" at bounding box center [355, 437] width 80 height 21
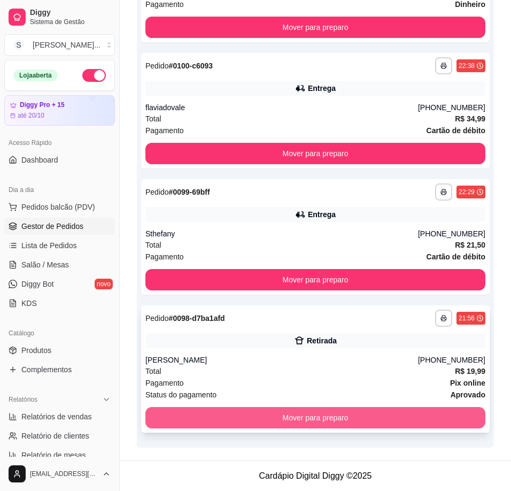
scroll to position [243, 0]
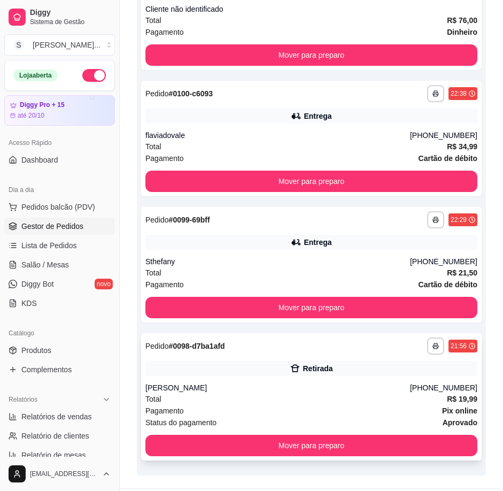
click at [316, 374] on div "Retirada" at bounding box center [311, 368] width 332 height 15
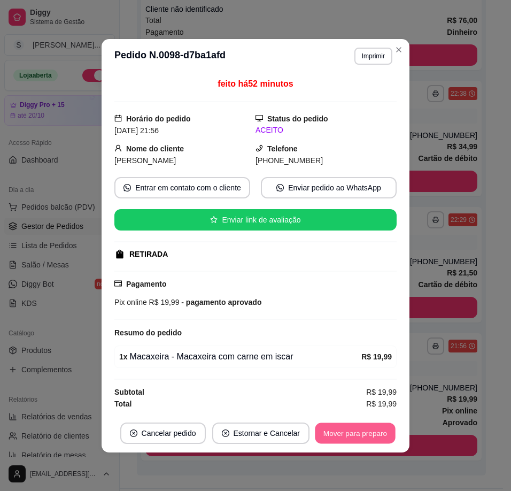
click at [360, 440] on button "Mover para preparo" at bounding box center [355, 432] width 80 height 21
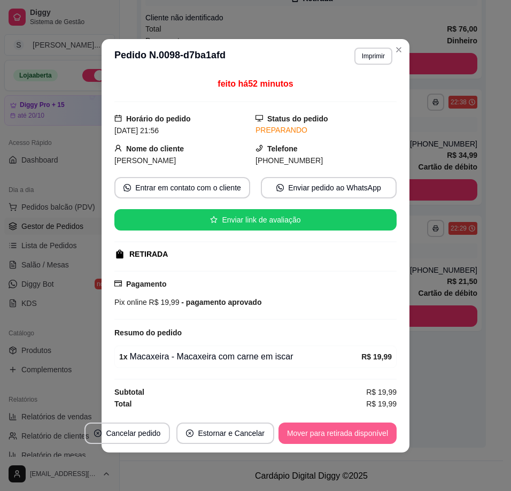
click at [364, 439] on button "Mover para retirada disponível" at bounding box center [338, 432] width 118 height 21
click at [375, 436] on button "Mover para finalizado" at bounding box center [352, 432] width 89 height 21
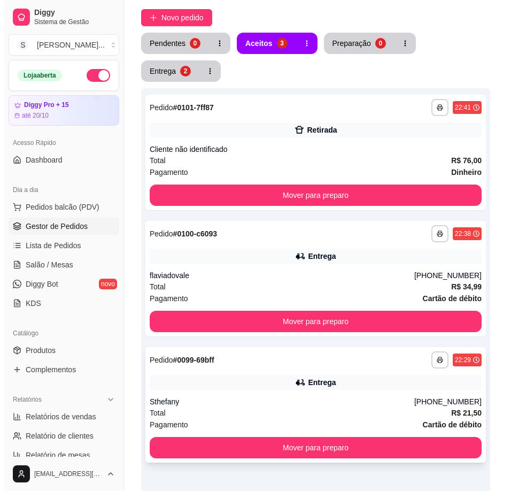
scroll to position [100, 0]
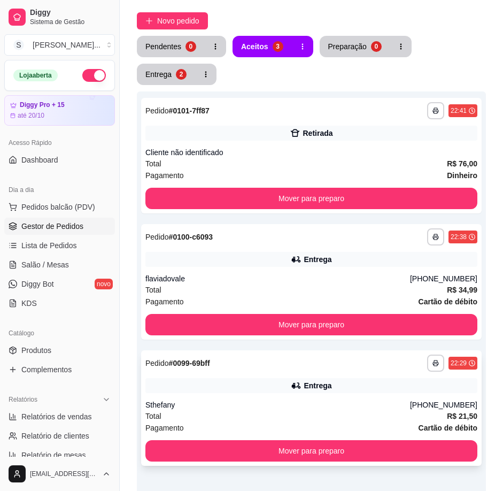
click at [394, 375] on div "**********" at bounding box center [311, 407] width 341 height 115
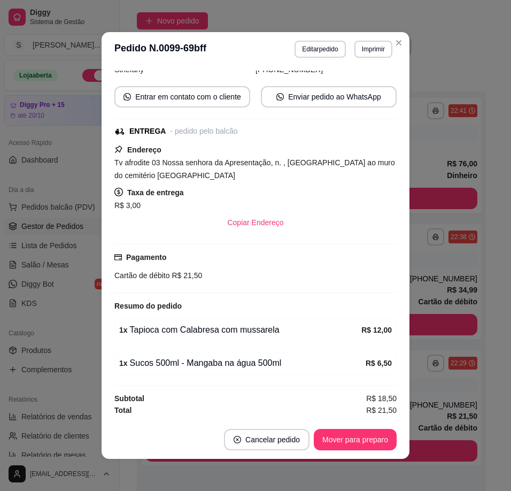
scroll to position [2, 0]
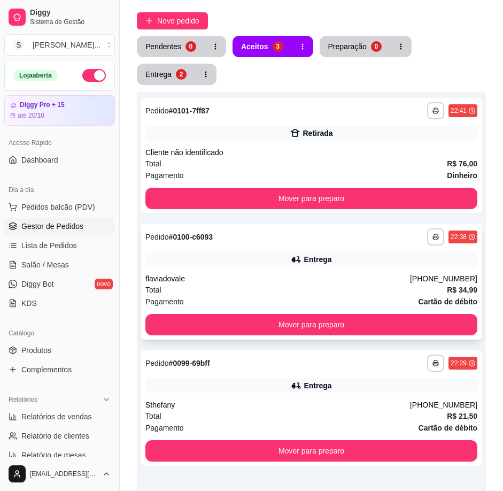
click at [415, 289] on div "Total R$ 34,99" at bounding box center [311, 290] width 332 height 12
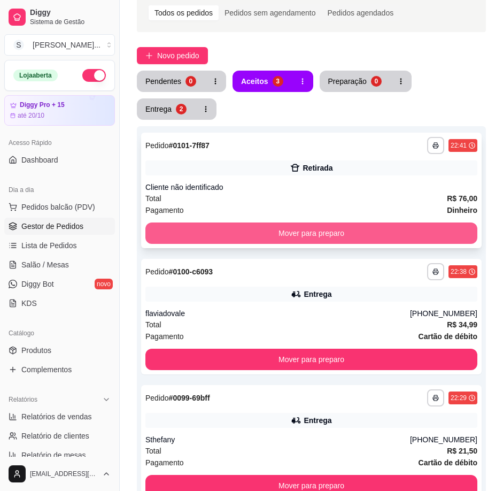
scroll to position [47, 0]
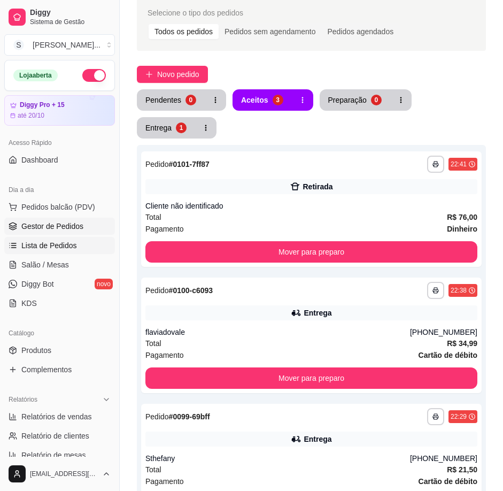
click at [51, 245] on span "Lista de Pedidos" at bounding box center [49, 245] width 56 height 11
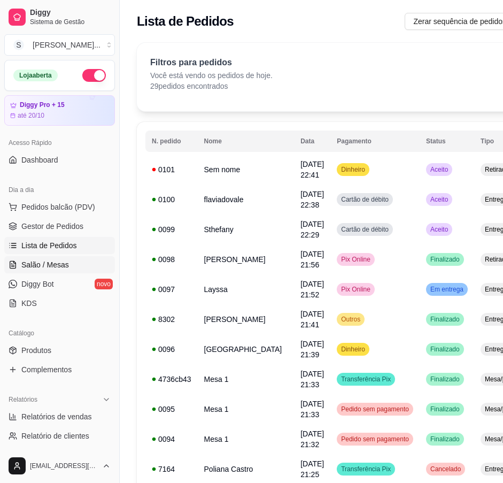
click at [33, 261] on span "Salão / Mesas" at bounding box center [45, 264] width 48 height 11
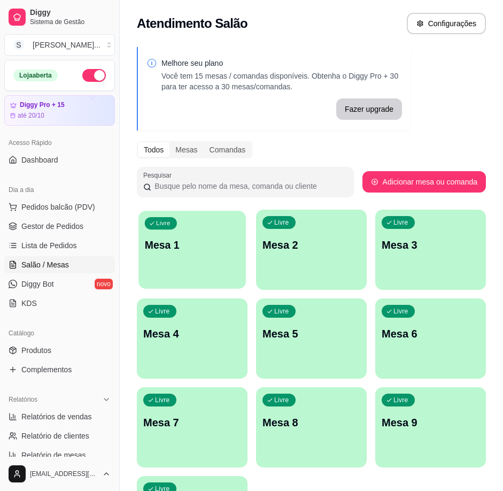
click at [246, 242] on div "Livre Mesa 1" at bounding box center [191, 243] width 107 height 65
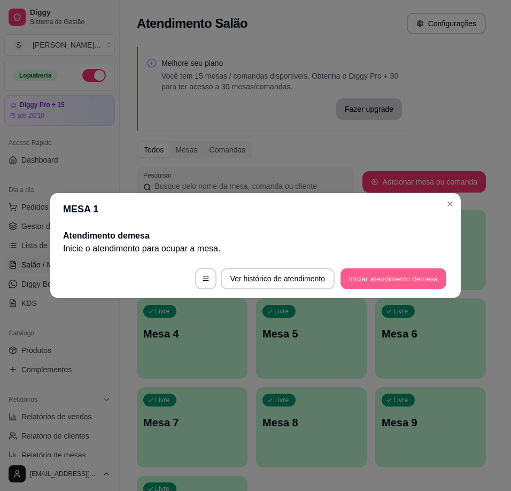
click at [408, 272] on button "Iniciar atendimento de mesa" at bounding box center [394, 278] width 106 height 21
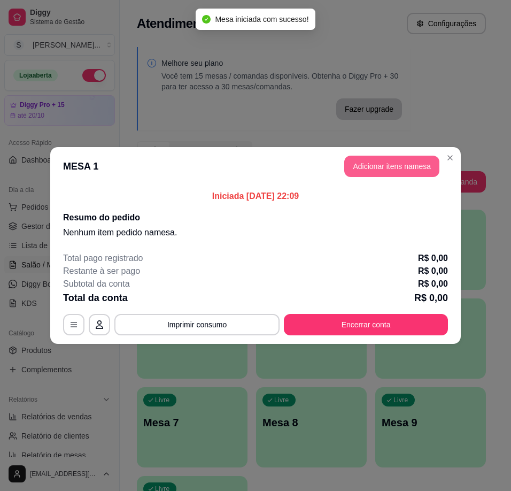
click at [367, 165] on button "Adicionar itens na mesa" at bounding box center [391, 166] width 95 height 21
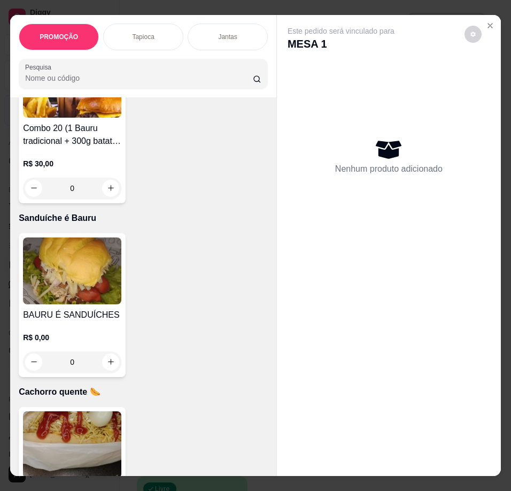
scroll to position [3101, 0]
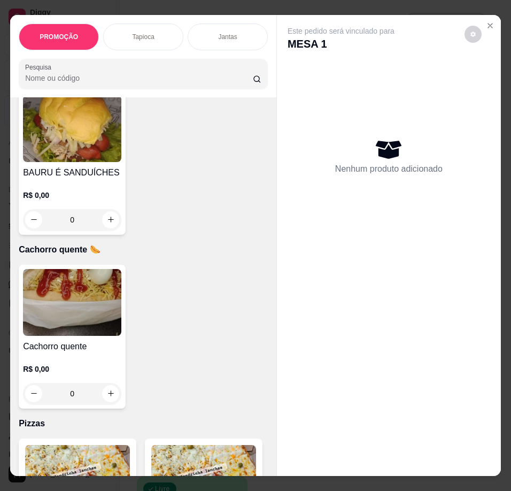
click at [98, 299] on img at bounding box center [72, 302] width 98 height 67
click at [78, 155] on img at bounding box center [72, 128] width 98 height 67
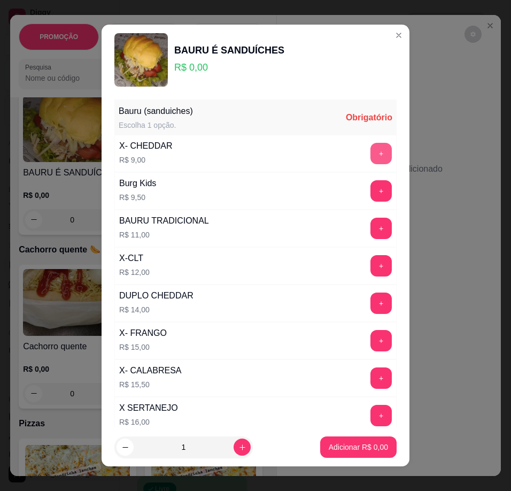
click at [371, 150] on button "+" at bounding box center [381, 153] width 21 height 21
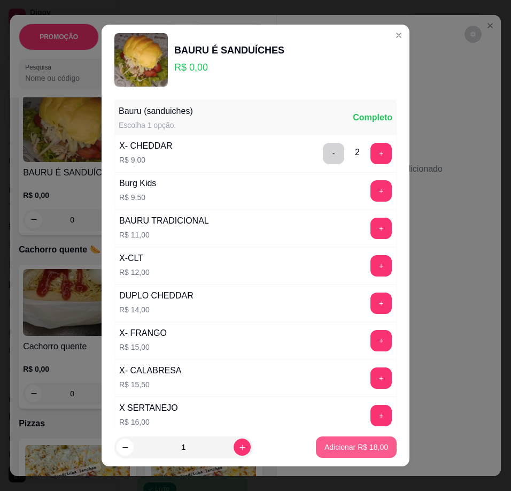
click at [352, 448] on p "Adicionar R$ 18,00" at bounding box center [357, 447] width 64 height 11
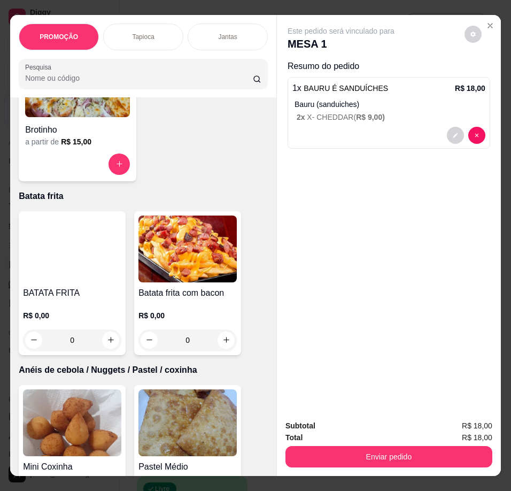
scroll to position [3689, 0]
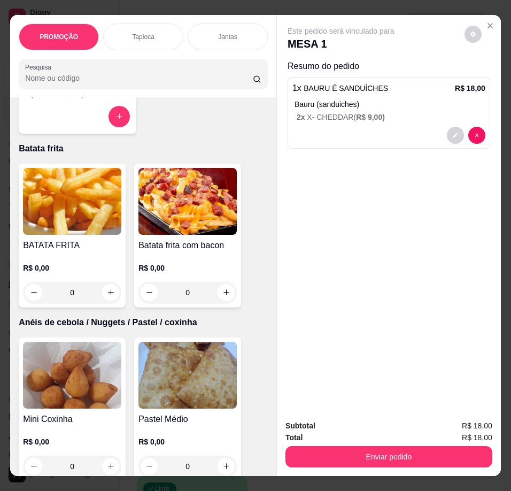
click at [84, 235] on img at bounding box center [72, 201] width 98 height 67
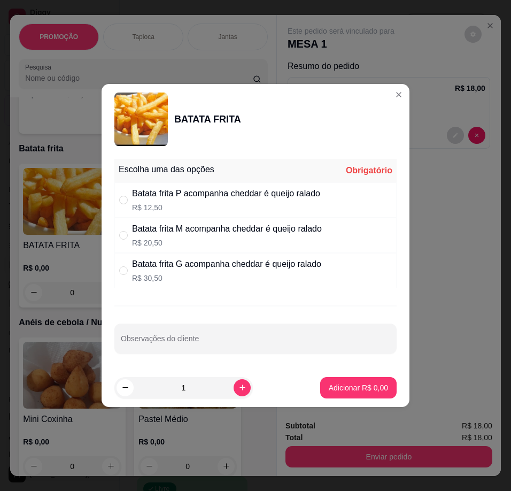
click at [288, 188] on div "Batata frita P acompanha cheddar é queijo ralado" at bounding box center [226, 193] width 188 height 13
radio input "true"
click at [340, 380] on button "Adicionar R$ 12,50" at bounding box center [356, 387] width 79 height 21
type input "1"
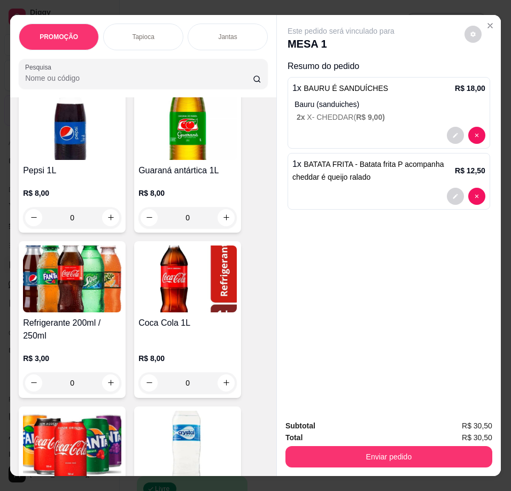
scroll to position [4758, 0]
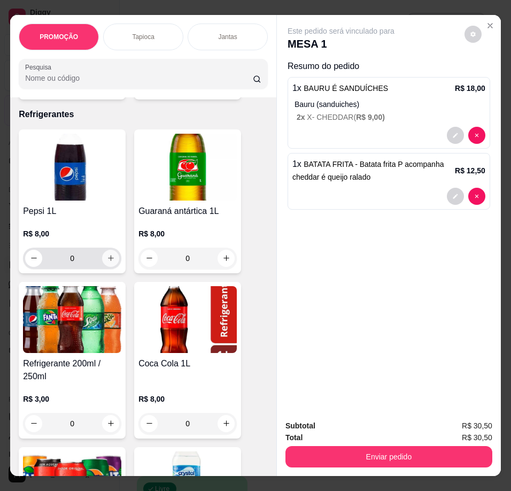
click at [108, 262] on icon "increase-product-quantity" at bounding box center [111, 258] width 8 height 8
type input "1"
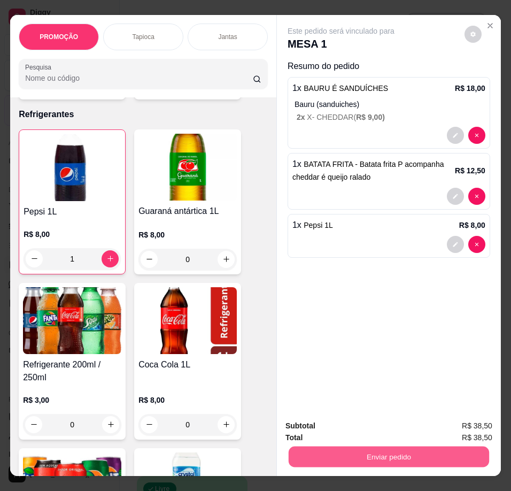
click at [343, 448] on button "Enviar pedido" at bounding box center [389, 456] width 200 height 21
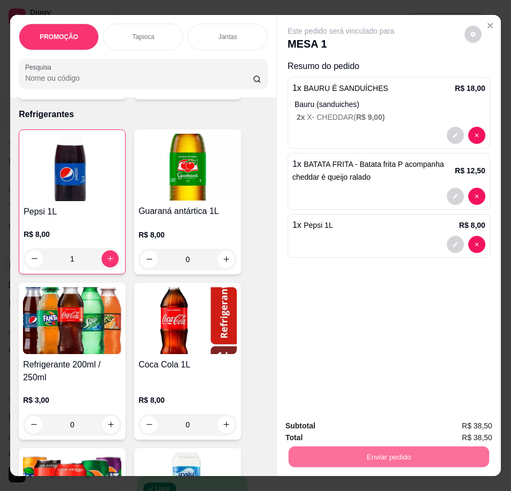
click at [461, 421] on button "Enviar pedido" at bounding box center [464, 427] width 59 height 20
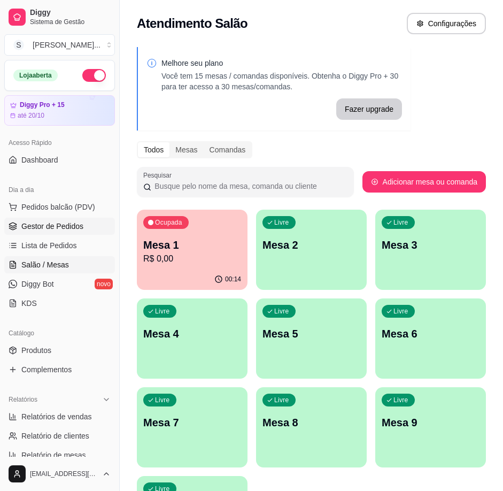
click at [58, 222] on span "Gestor de Pedidos" at bounding box center [52, 226] width 62 height 11
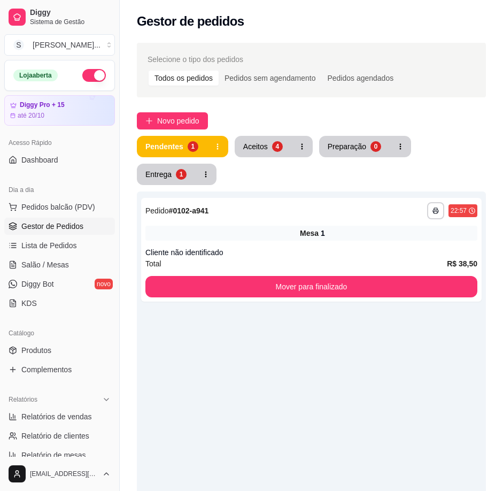
click at [82, 70] on button "button" at bounding box center [94, 75] width 24 height 13
click at [161, 184] on button "Entrega 1" at bounding box center [166, 174] width 58 height 21
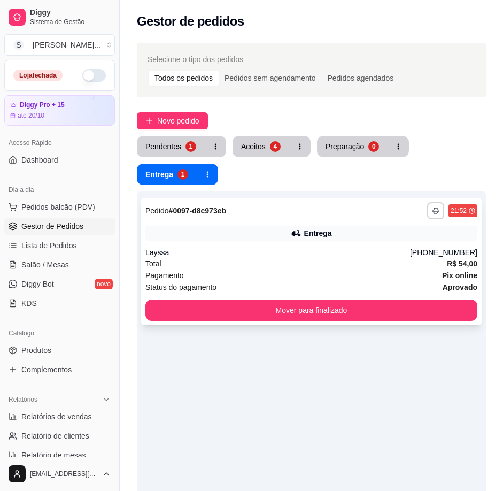
click at [272, 257] on div "Layssa" at bounding box center [277, 252] width 265 height 11
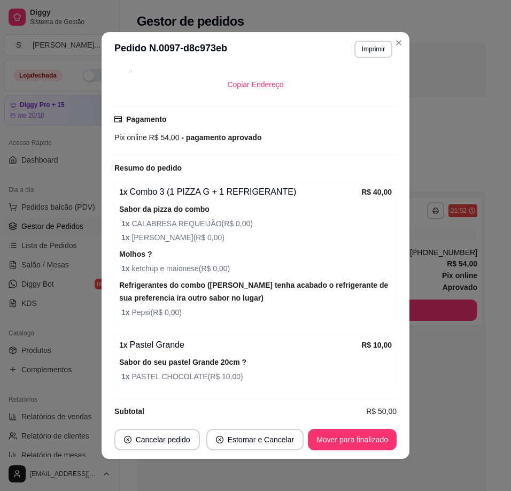
scroll to position [2, 0]
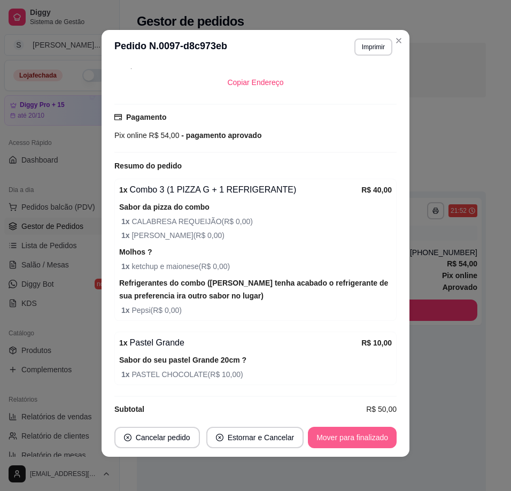
click at [371, 433] on button "Mover para finalizado" at bounding box center [352, 437] width 89 height 21
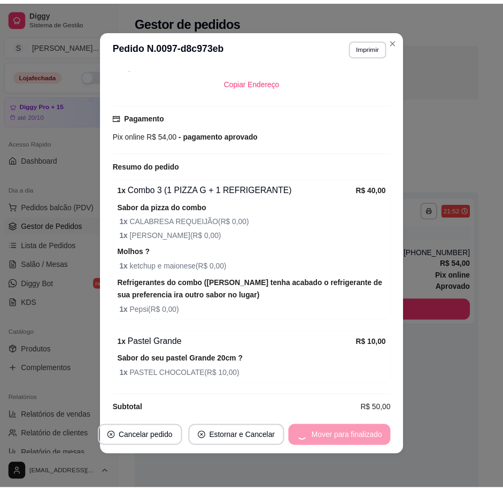
scroll to position [292, 0]
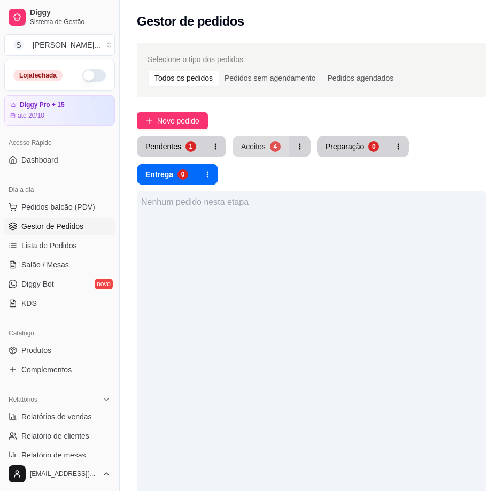
click at [259, 151] on div "Aceitos" at bounding box center [253, 146] width 25 height 11
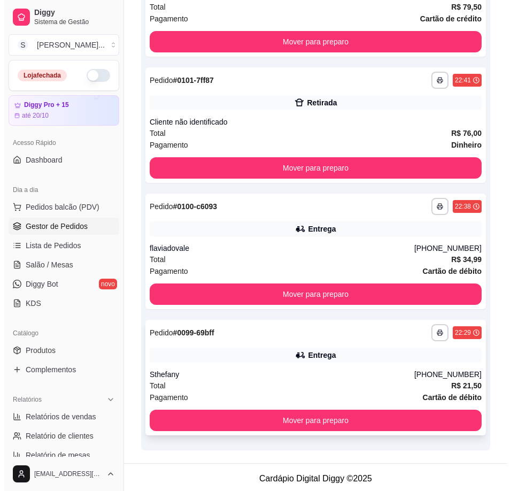
scroll to position [259, 0]
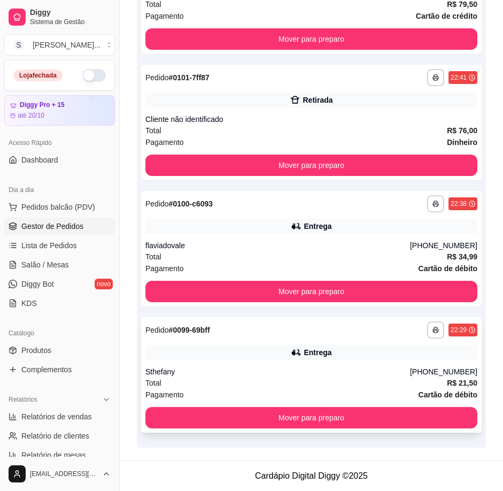
click at [334, 342] on div "**********" at bounding box center [311, 374] width 341 height 115
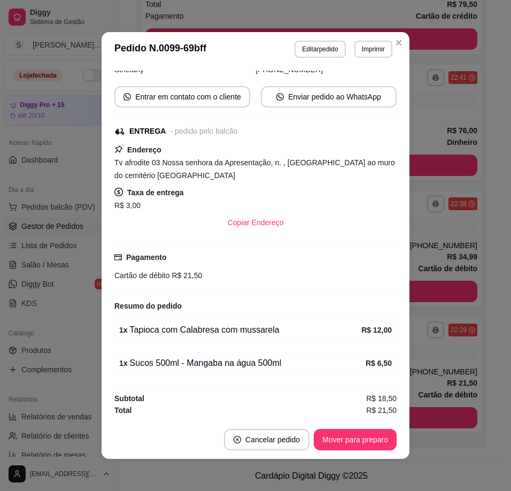
scroll to position [2, 0]
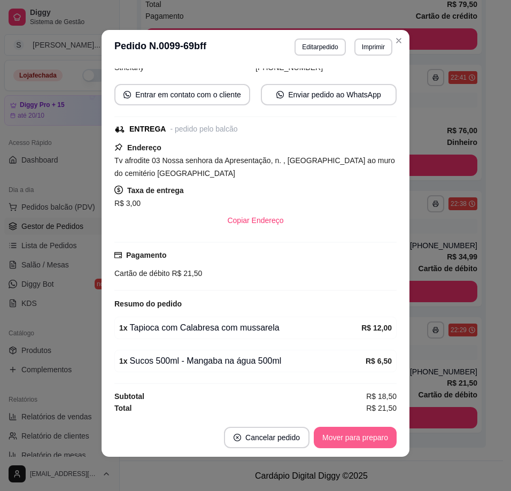
click at [358, 436] on button "Mover para preparo" at bounding box center [355, 437] width 83 height 21
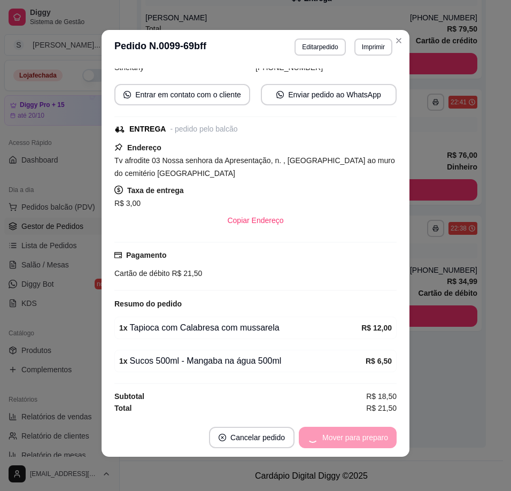
scroll to position [235, 0]
click at [362, 439] on button "Mover para entrega" at bounding box center [355, 437] width 82 height 21
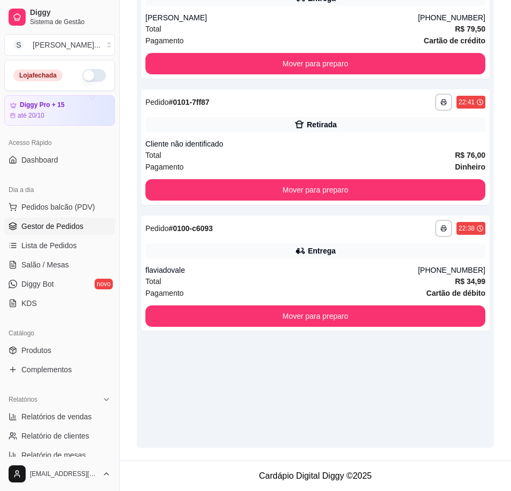
scroll to position [207, 0]
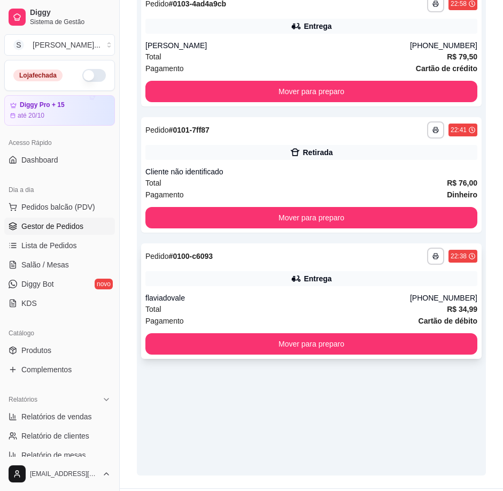
click at [346, 282] on div "Entrega" at bounding box center [311, 278] width 332 height 15
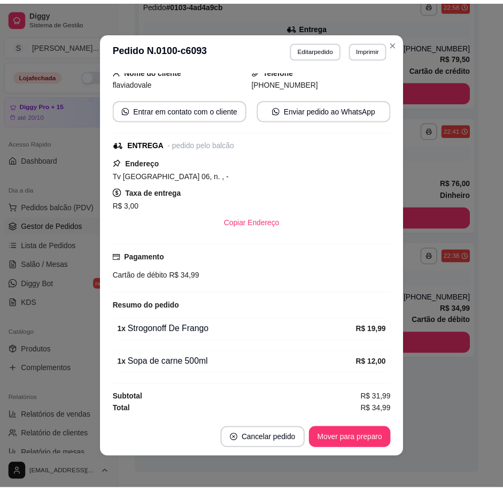
scroll to position [2, 0]
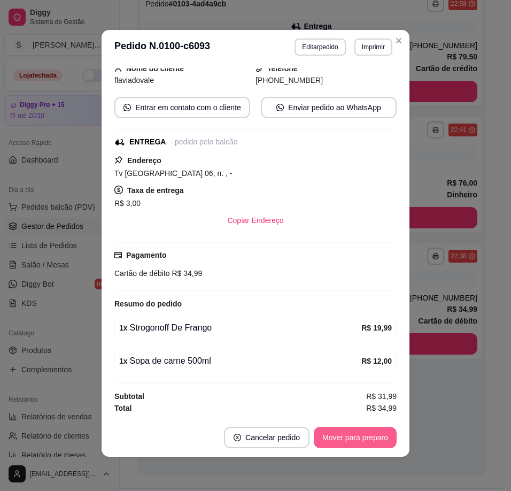
click at [368, 433] on button "Mover para preparo" at bounding box center [355, 437] width 83 height 21
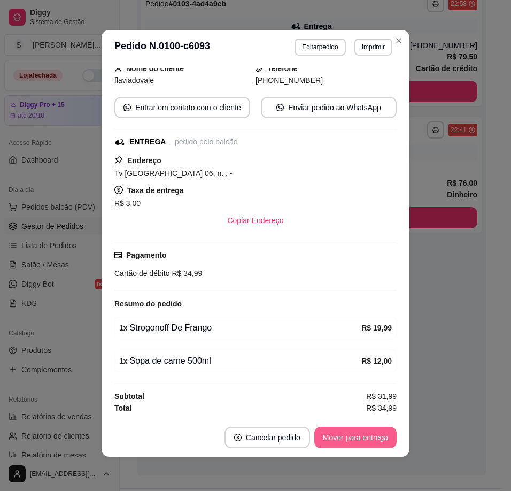
click at [369, 436] on button "Mover para entrega" at bounding box center [355, 437] width 82 height 21
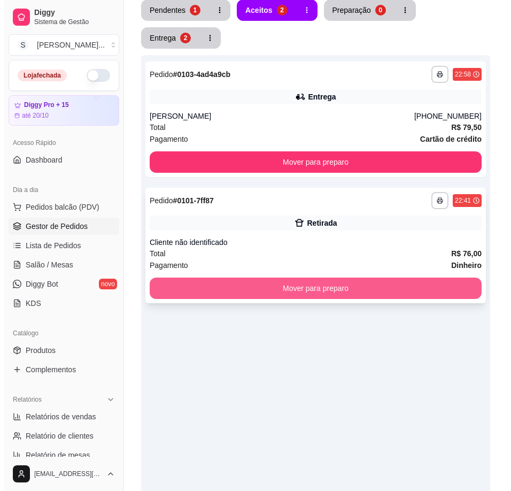
scroll to position [47, 0]
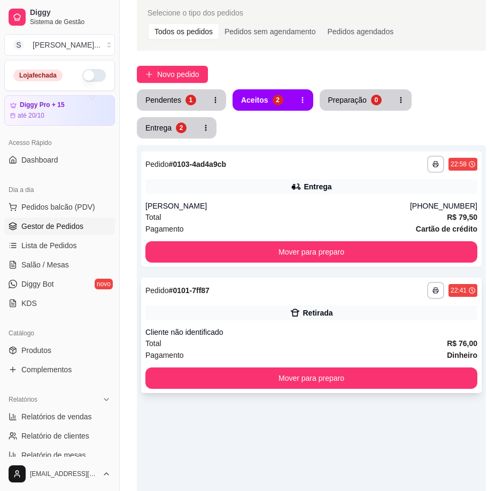
click at [344, 318] on div "Retirada" at bounding box center [311, 312] width 332 height 15
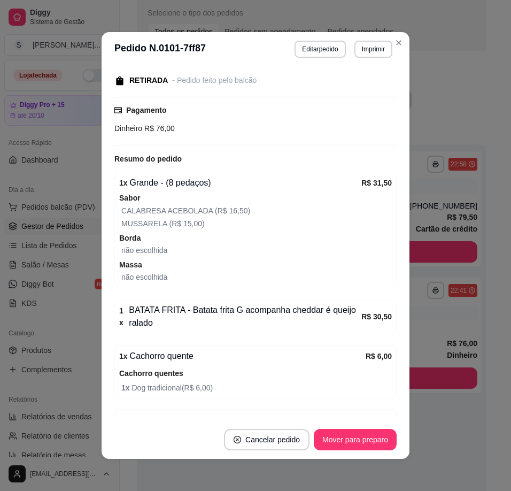
scroll to position [61, 0]
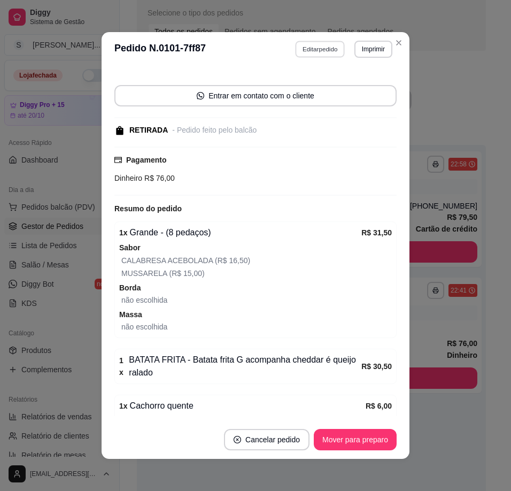
click at [310, 48] on button "Editar pedido" at bounding box center [321, 49] width 50 height 17
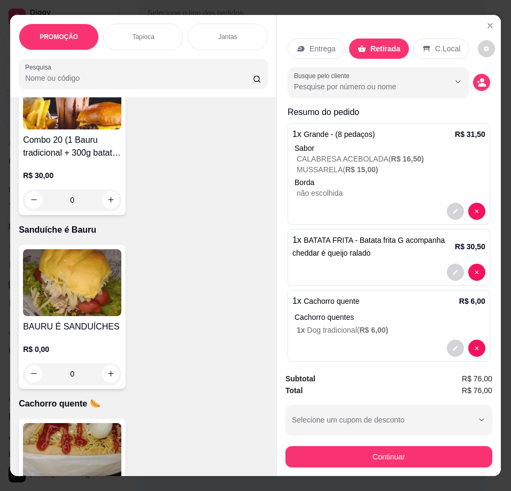
scroll to position [3048, 0]
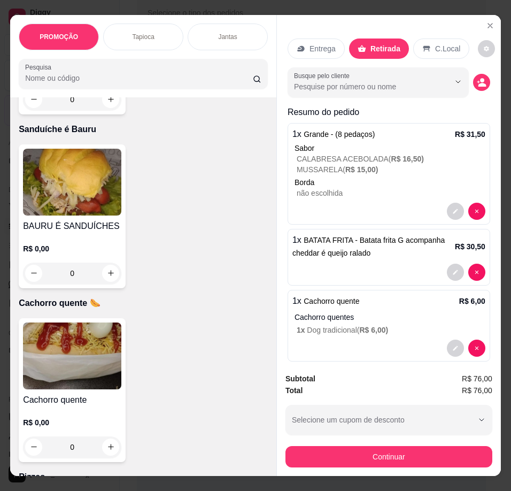
click at [103, 357] on img at bounding box center [72, 355] width 98 height 67
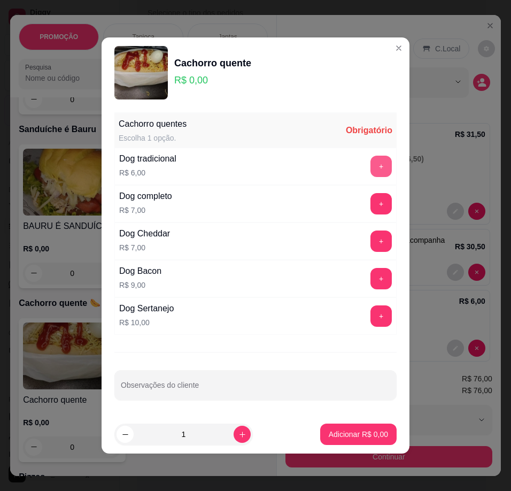
click at [371, 165] on button "+" at bounding box center [381, 166] width 21 height 21
click at [355, 447] on footer "1 Adicionar R$ 6,00" at bounding box center [256, 434] width 308 height 38
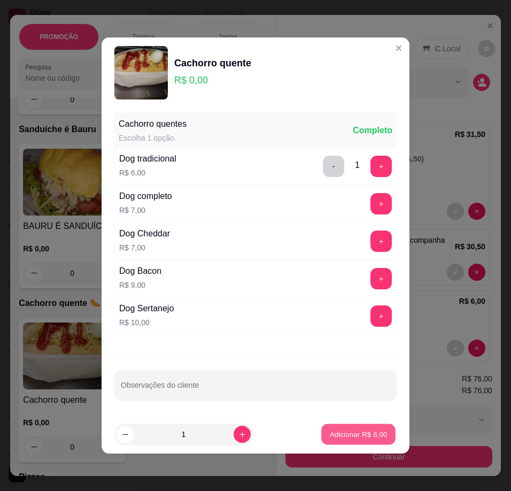
click at [352, 434] on p "Adicionar R$ 6,00" at bounding box center [358, 434] width 58 height 10
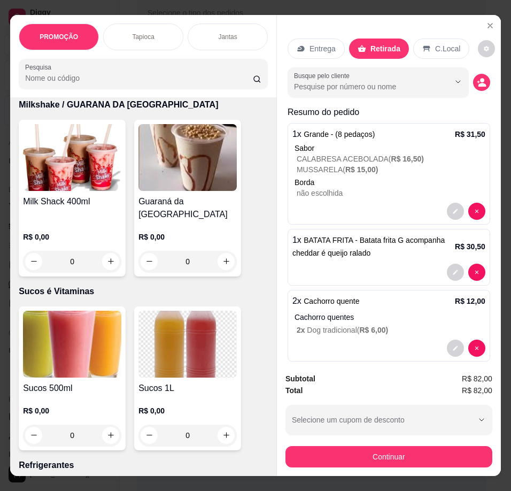
scroll to position [4400, 0]
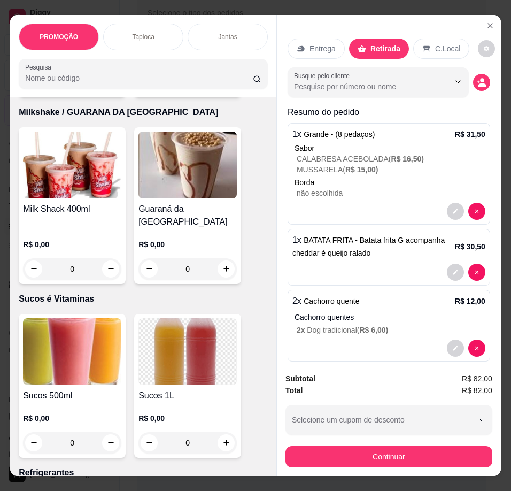
click at [75, 198] on img at bounding box center [72, 165] width 98 height 67
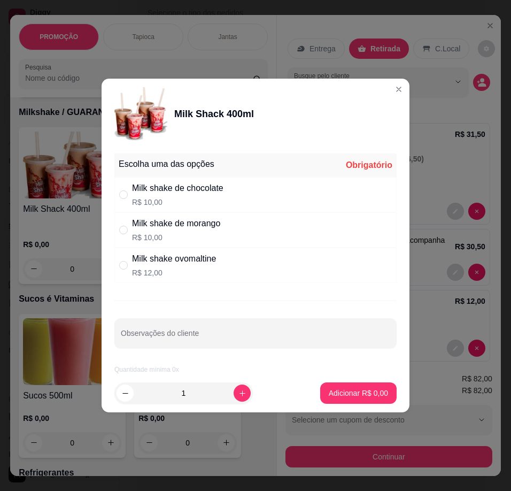
click at [266, 197] on div "Milk shake de chocolate R$ 10,00" at bounding box center [255, 194] width 282 height 35
radio input "true"
click at [358, 387] on button "Adicionar R$ 10,00" at bounding box center [356, 392] width 81 height 21
type input "1"
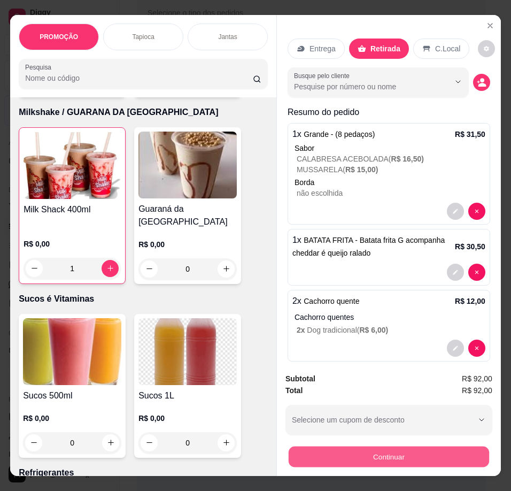
click at [388, 446] on button "Continuar" at bounding box center [389, 456] width 200 height 21
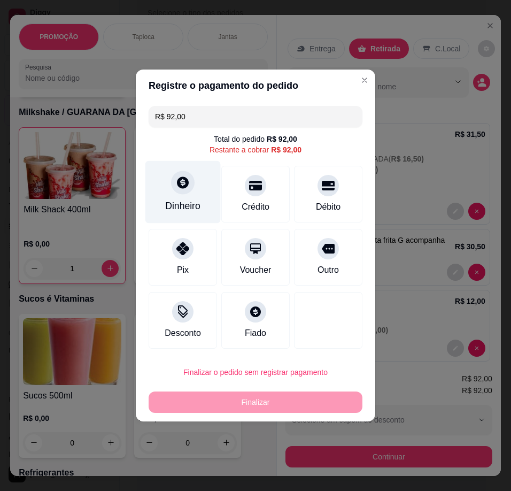
click at [188, 200] on div "Dinheiro" at bounding box center [182, 206] width 35 height 14
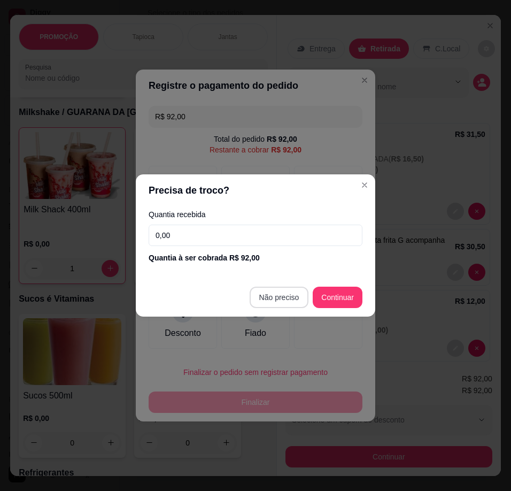
type input "R$ 0,00"
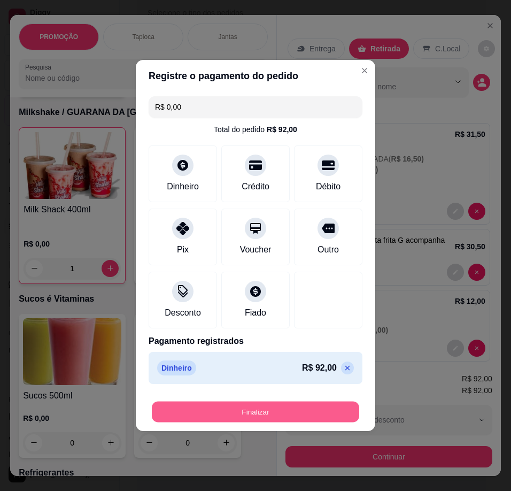
click at [289, 411] on button "Finalizar" at bounding box center [255, 412] width 207 height 21
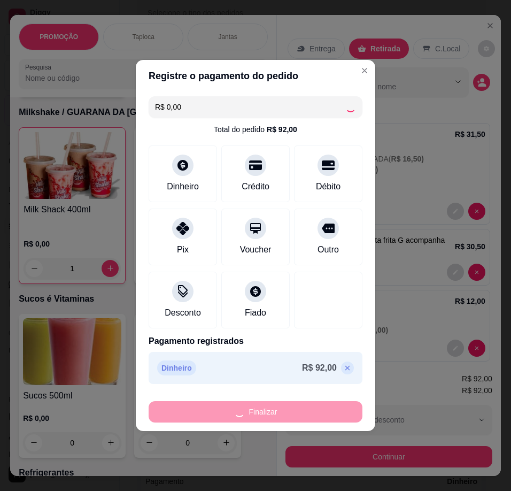
type input "0"
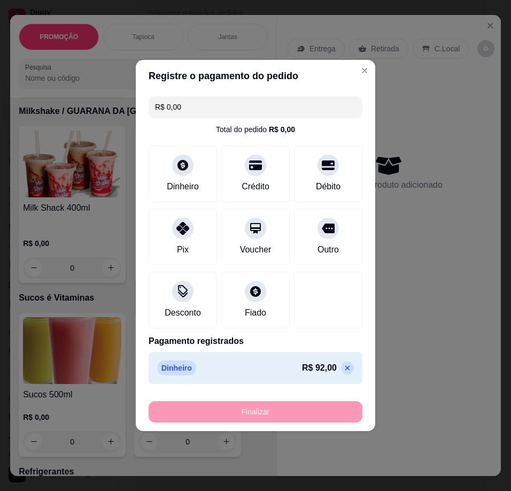
type input "-R$ 92,00"
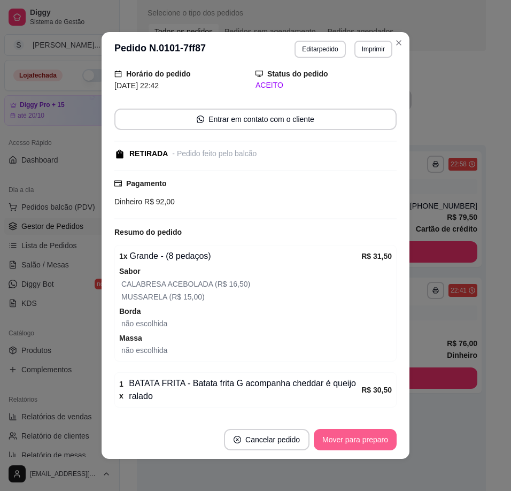
scroll to position [85, 0]
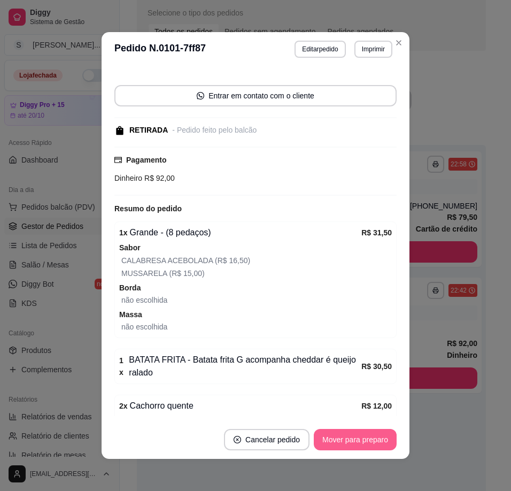
click at [374, 442] on button "Mover para preparo" at bounding box center [355, 439] width 83 height 21
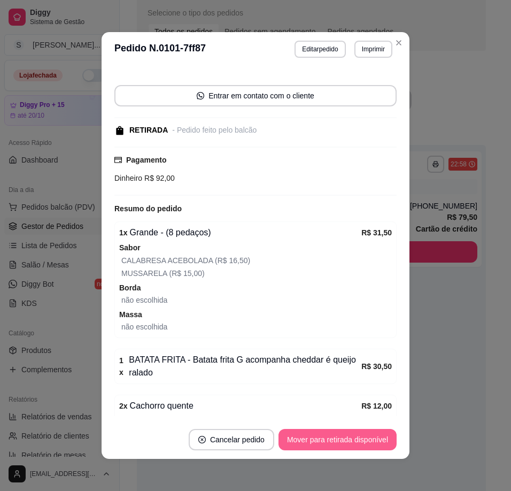
click at [365, 442] on button "Mover para retirada disponível" at bounding box center [338, 439] width 118 height 21
click at [368, 443] on button "Mover para finalizado" at bounding box center [352, 439] width 89 height 21
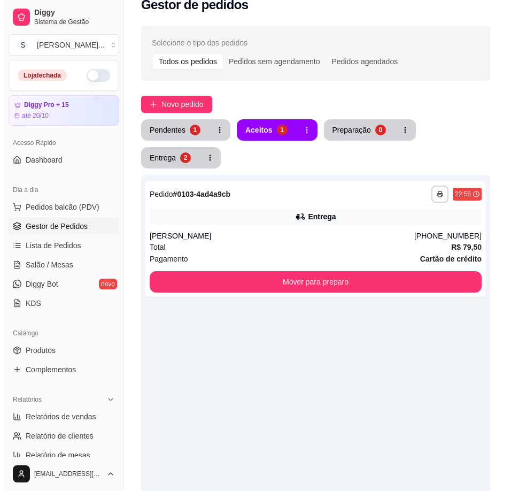
scroll to position [0, 0]
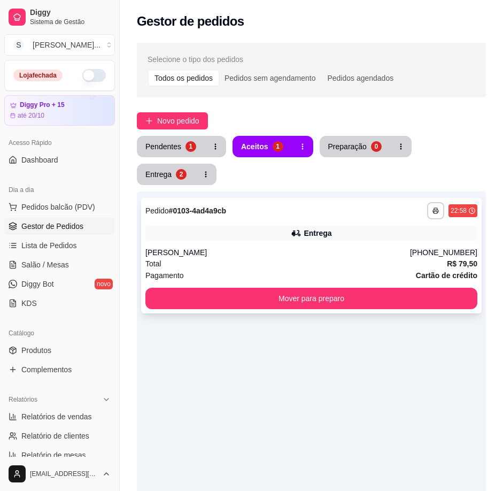
click at [283, 246] on div "**********" at bounding box center [311, 255] width 341 height 115
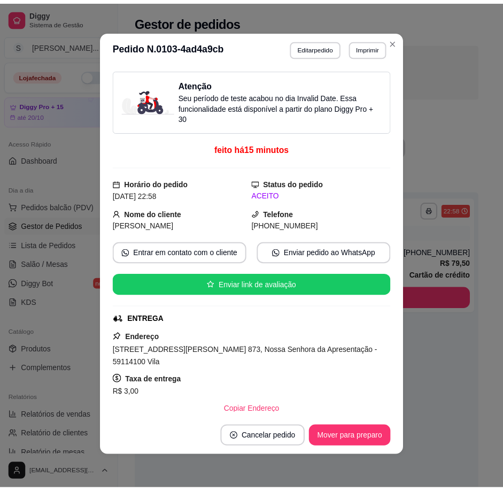
scroll to position [2, 0]
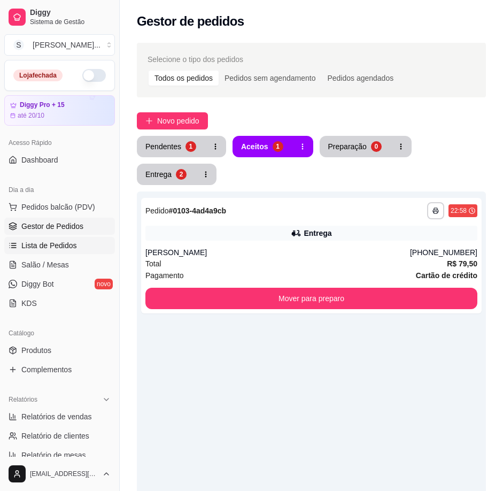
click at [47, 242] on span "Lista de Pedidos" at bounding box center [49, 245] width 56 height 11
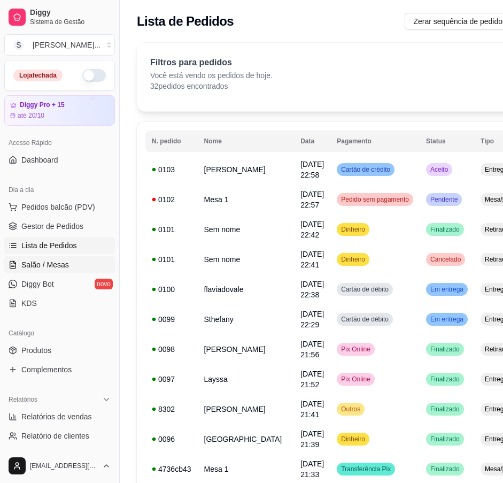
click at [63, 265] on span "Salão / Mesas" at bounding box center [45, 264] width 48 height 11
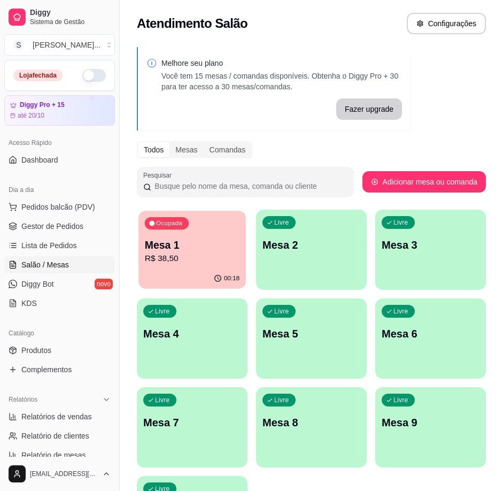
click at [198, 248] on p "Mesa 1" at bounding box center [192, 245] width 95 height 14
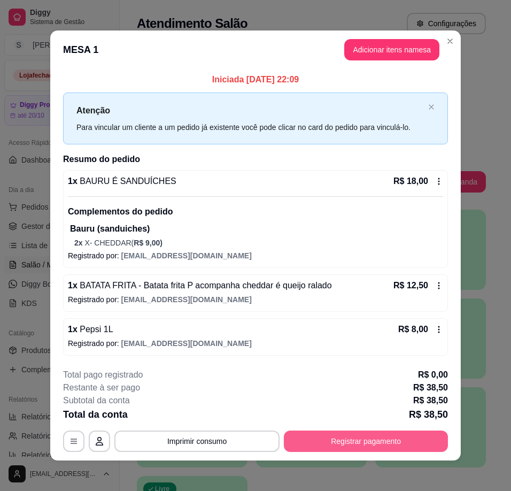
click at [358, 443] on button "Registrar pagamento" at bounding box center [366, 440] width 164 height 21
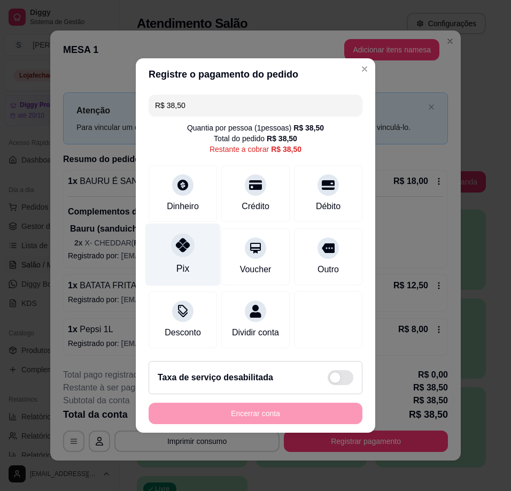
click at [183, 261] on div "Pix" at bounding box center [182, 268] width 13 height 14
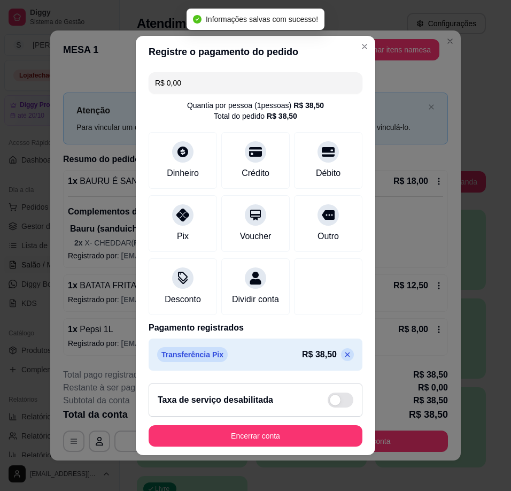
type input "R$ 0,00"
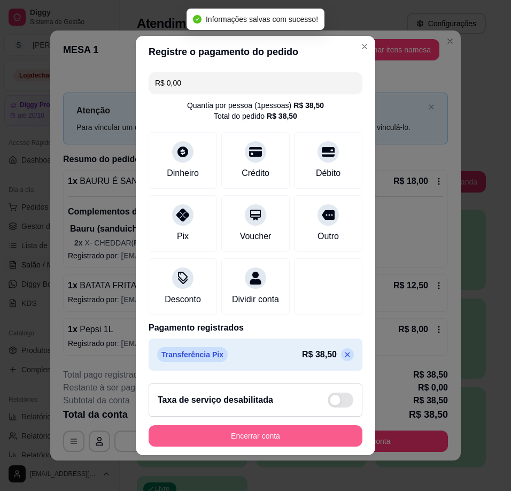
click at [333, 443] on button "Encerrar conta" at bounding box center [256, 435] width 214 height 21
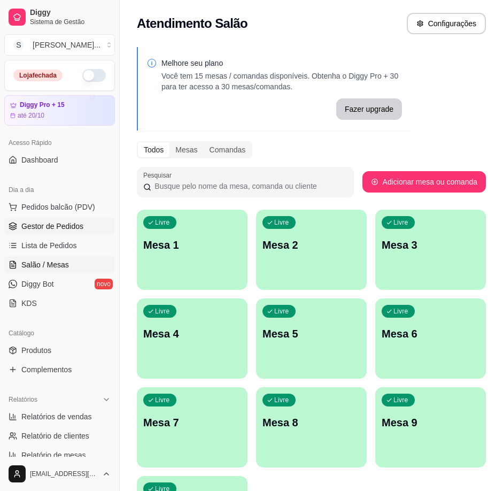
click at [35, 221] on span "Gestor de Pedidos" at bounding box center [52, 226] width 62 height 11
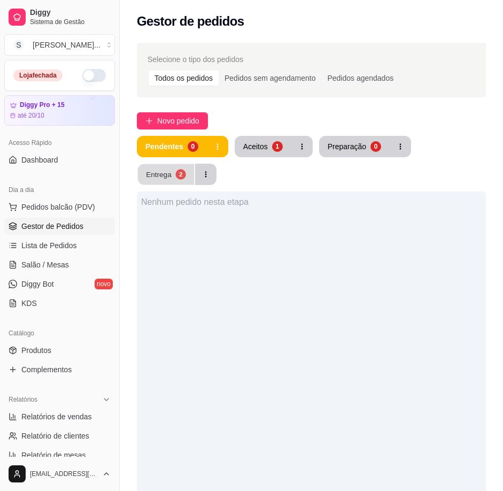
click at [188, 172] on button "Entrega 2" at bounding box center [166, 174] width 57 height 21
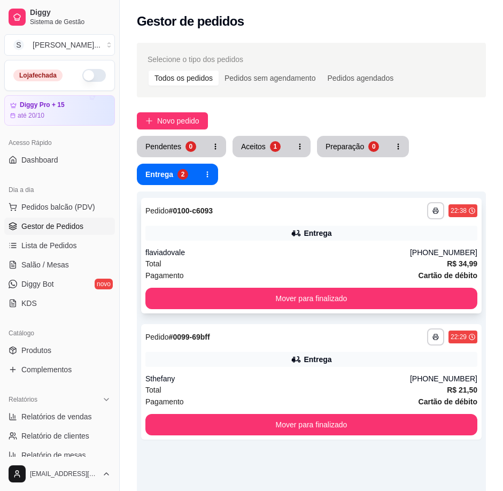
click at [400, 250] on div "flaviadovale" at bounding box center [277, 252] width 265 height 11
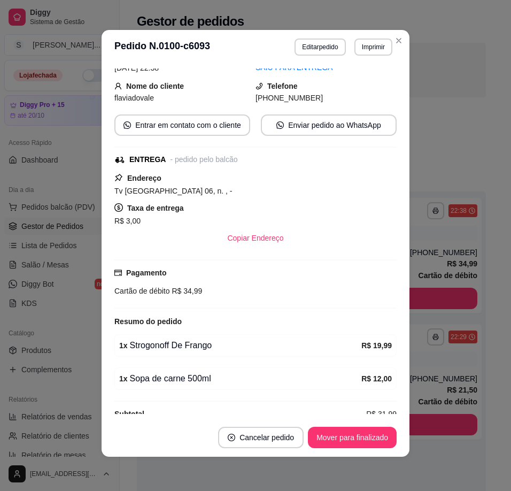
scroll to position [145, 0]
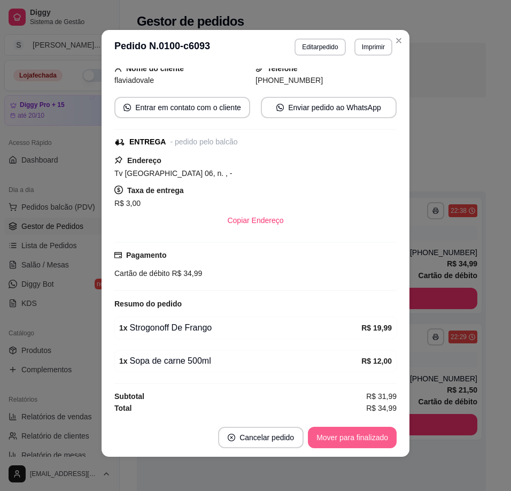
click at [343, 437] on button "Mover para finalizado" at bounding box center [352, 437] width 89 height 21
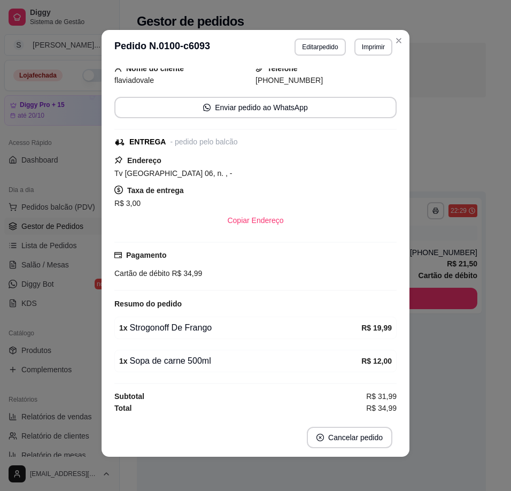
scroll to position [110, 0]
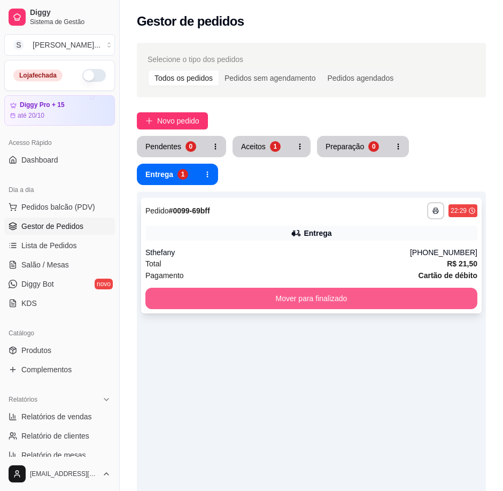
click at [358, 304] on button "Mover para finalizado" at bounding box center [311, 298] width 332 height 21
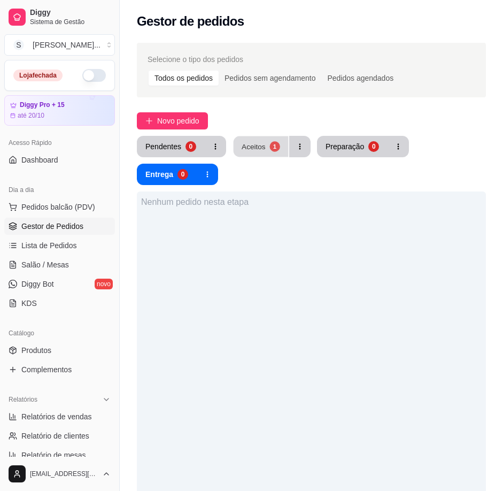
click at [248, 144] on div "Aceitos" at bounding box center [254, 146] width 24 height 10
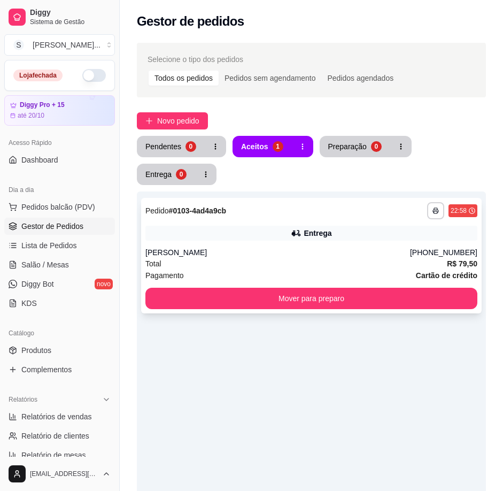
click at [276, 248] on div "[PERSON_NAME]" at bounding box center [277, 252] width 265 height 11
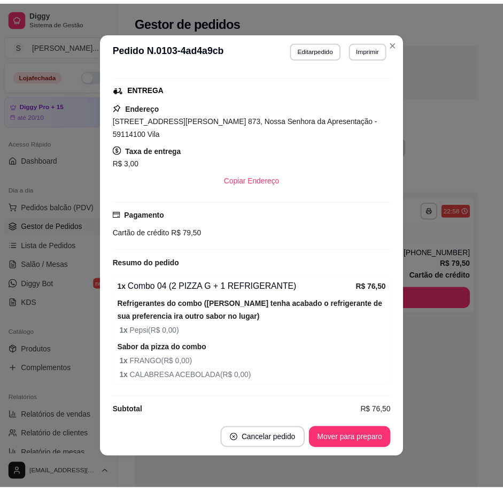
scroll to position [2, 0]
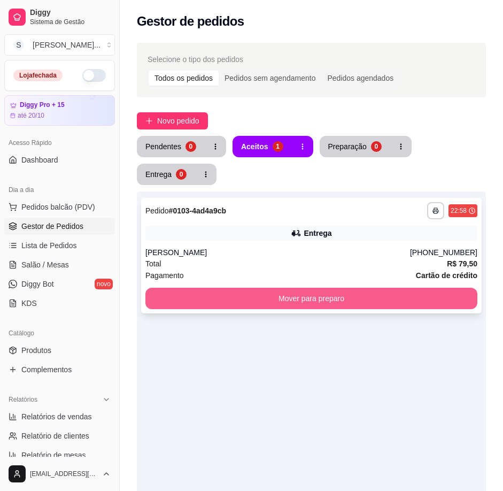
click at [336, 300] on button "Mover para preparo" at bounding box center [311, 298] width 332 height 21
